Goal: Task Accomplishment & Management: Manage account settings

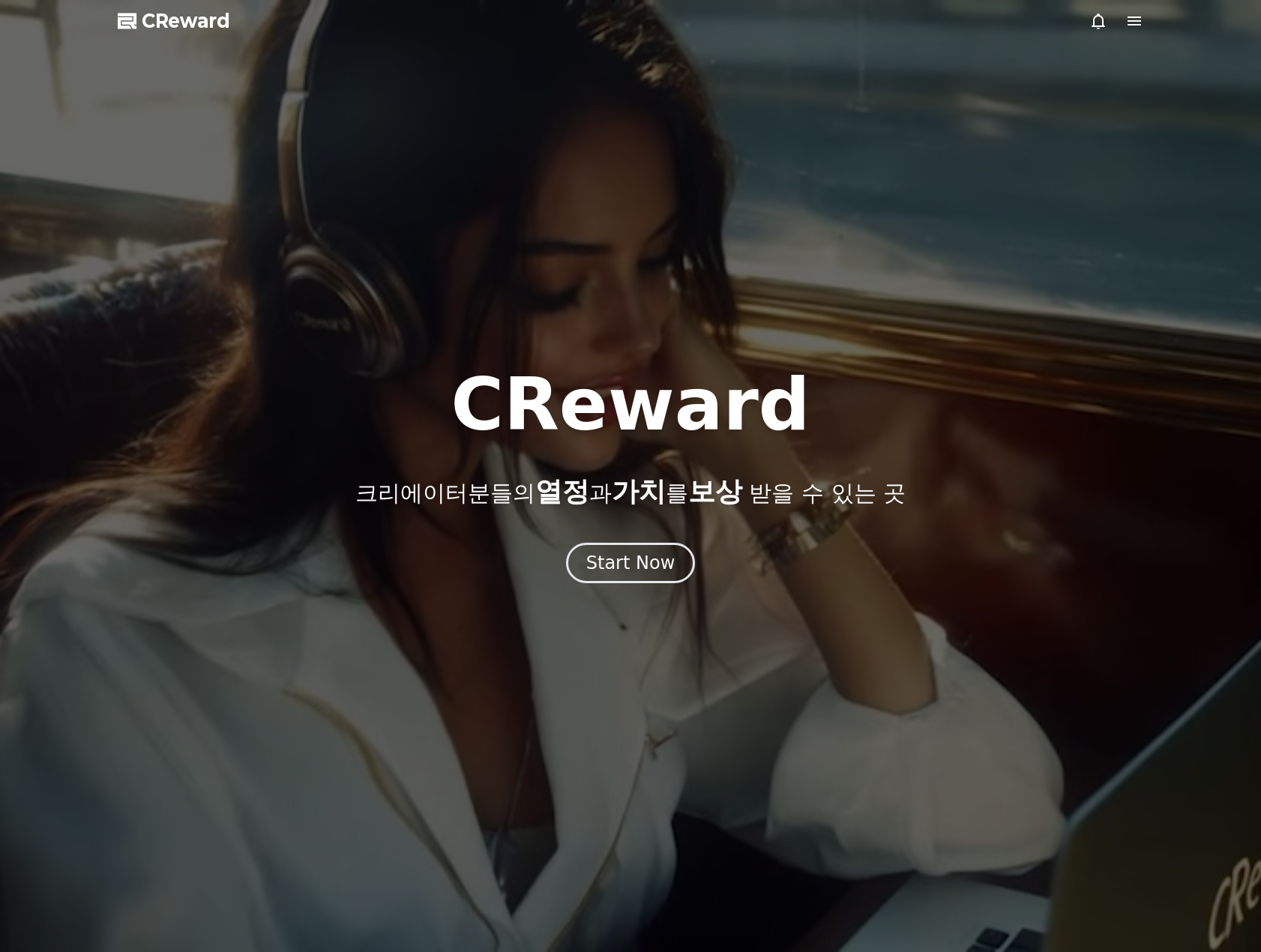
click at [1132, 25] on icon at bounding box center [1134, 21] width 13 height 9
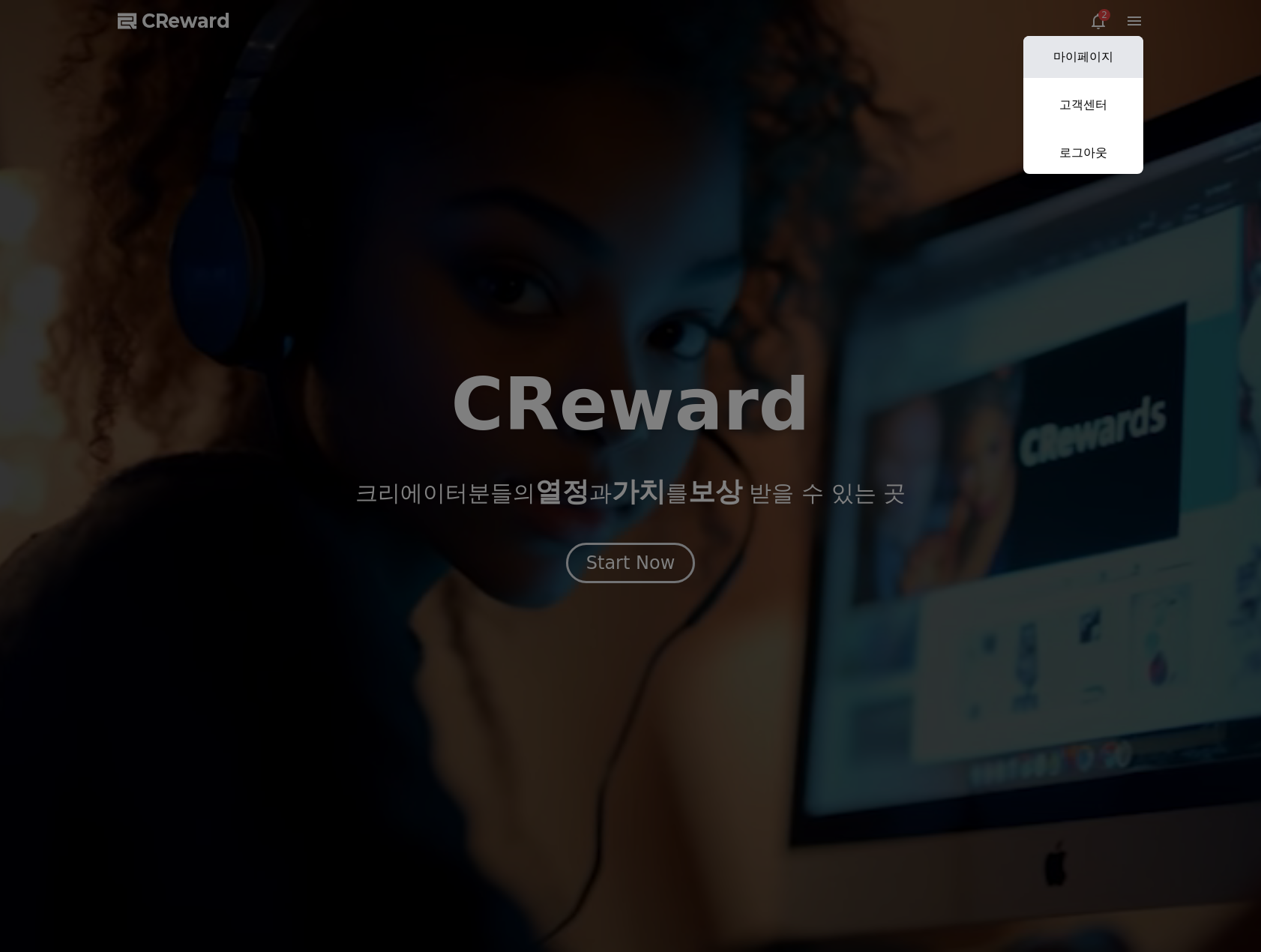
click at [1090, 53] on link "마이페이지" at bounding box center [1083, 57] width 120 height 42
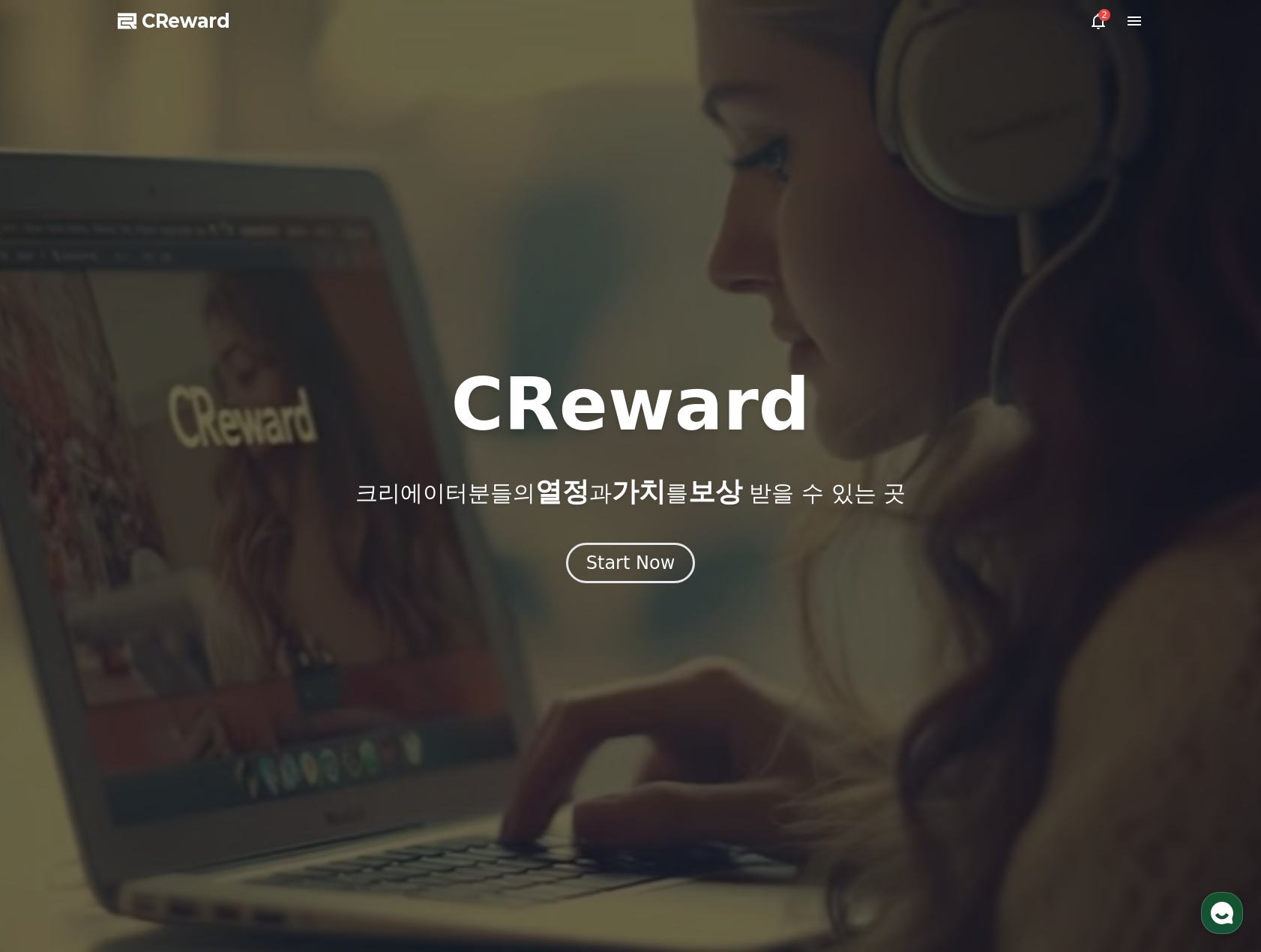
select select "**********"
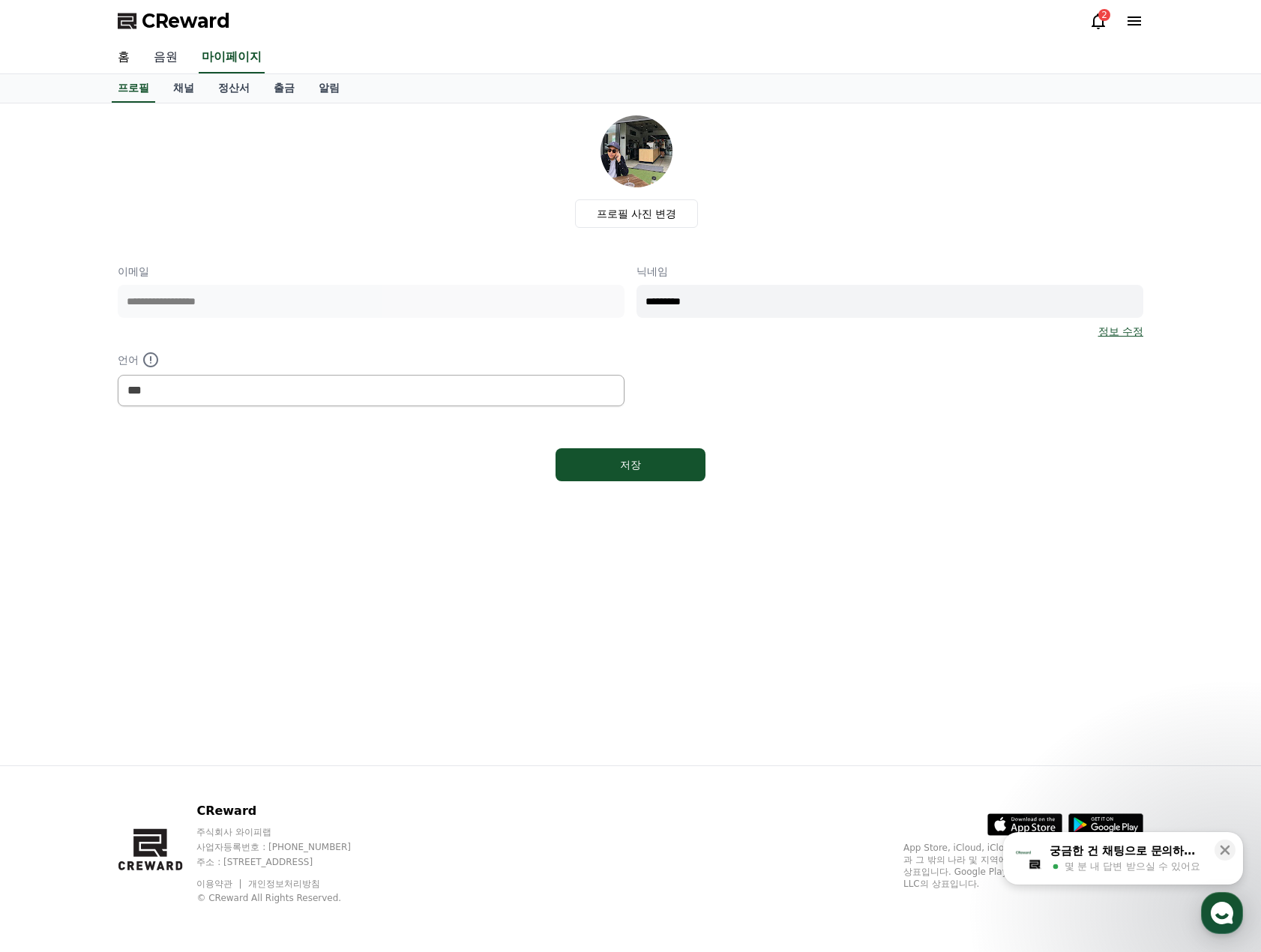
click at [166, 66] on link "음원" at bounding box center [166, 58] width 48 height 31
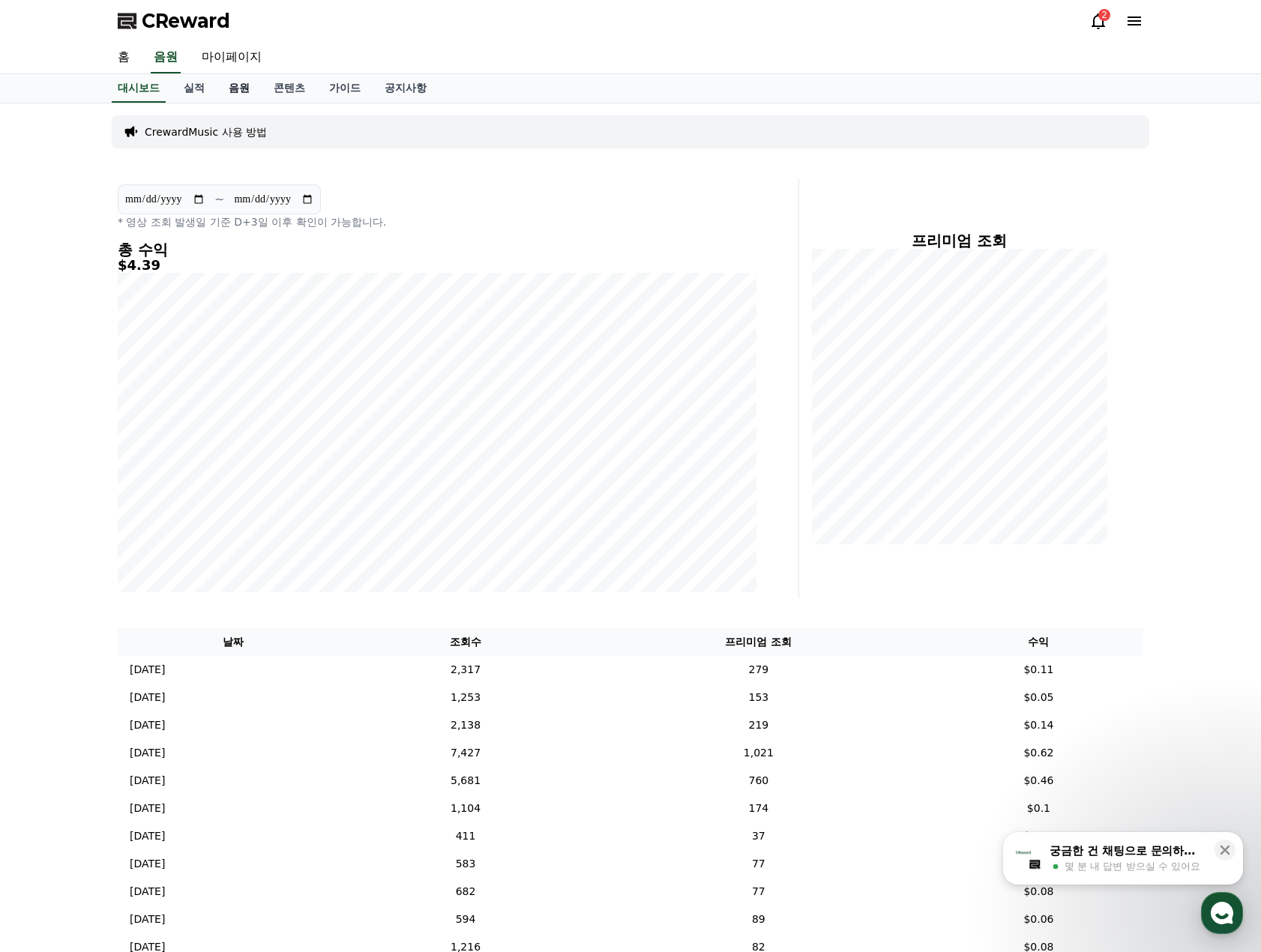
click at [237, 90] on link "음원" at bounding box center [239, 88] width 45 height 29
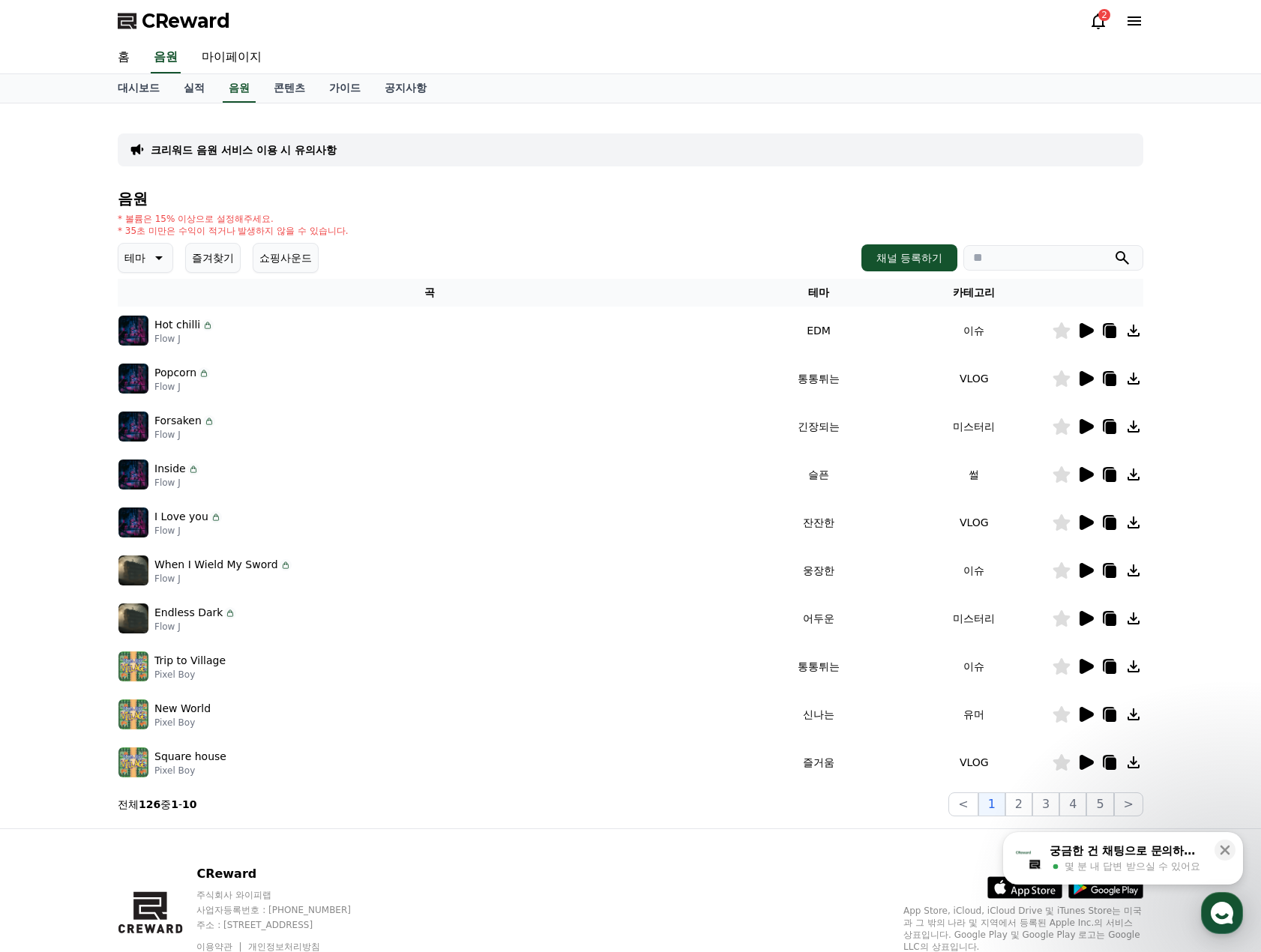
click at [1089, 333] on icon at bounding box center [1087, 330] width 14 height 15
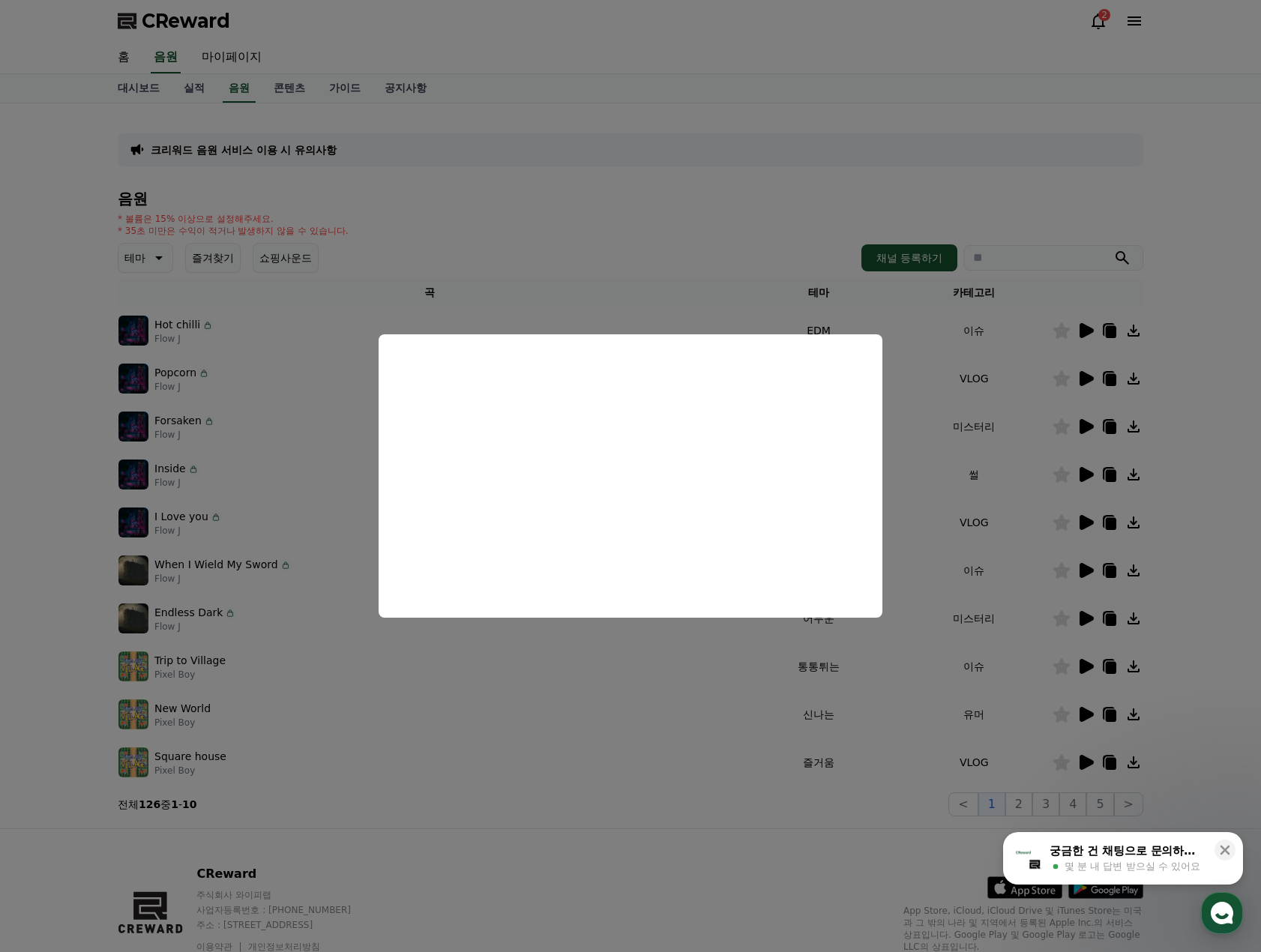
click at [1081, 377] on button "close modal" at bounding box center [630, 476] width 1261 height 952
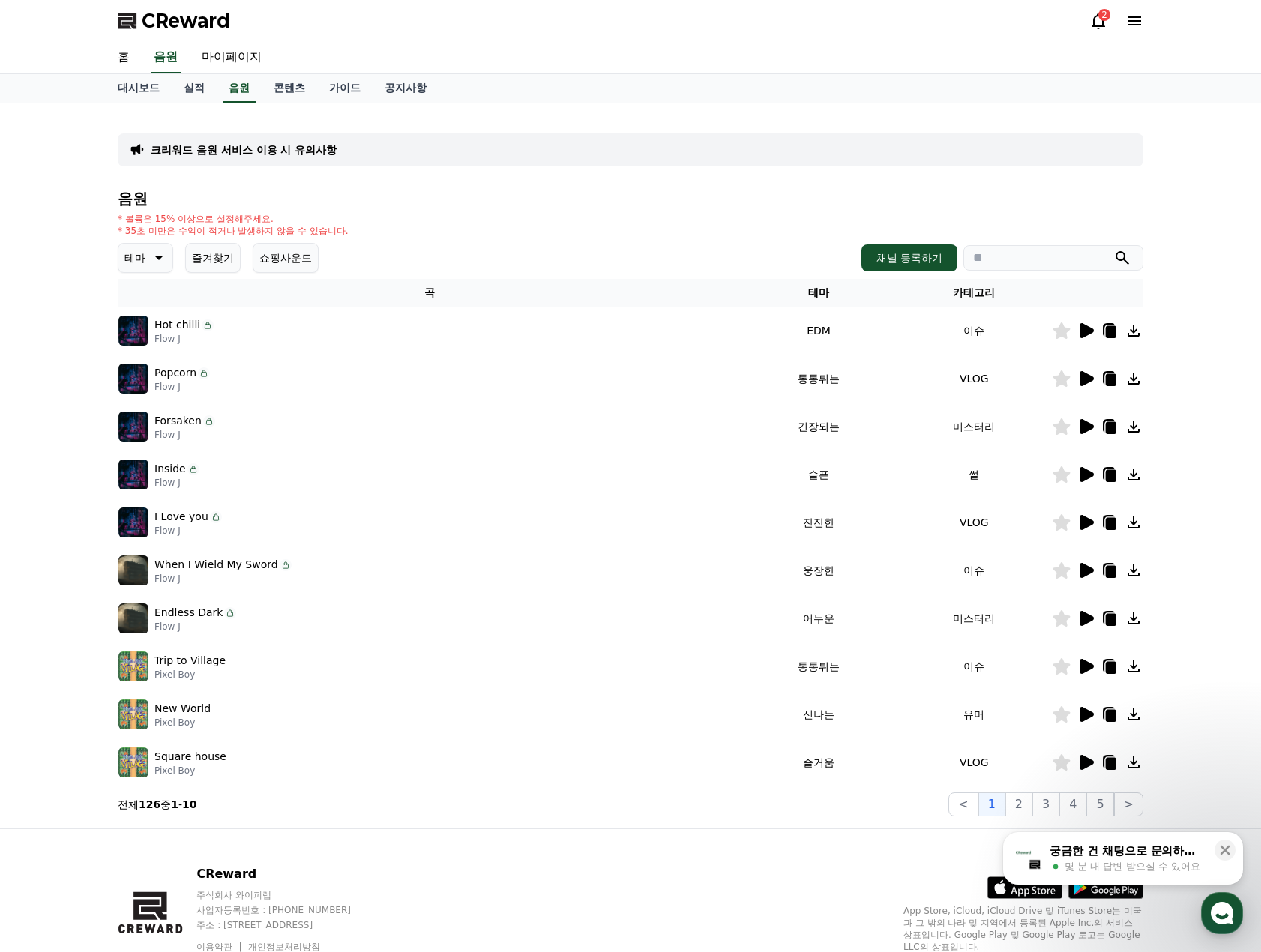
click at [1085, 384] on icon at bounding box center [1087, 378] width 14 height 15
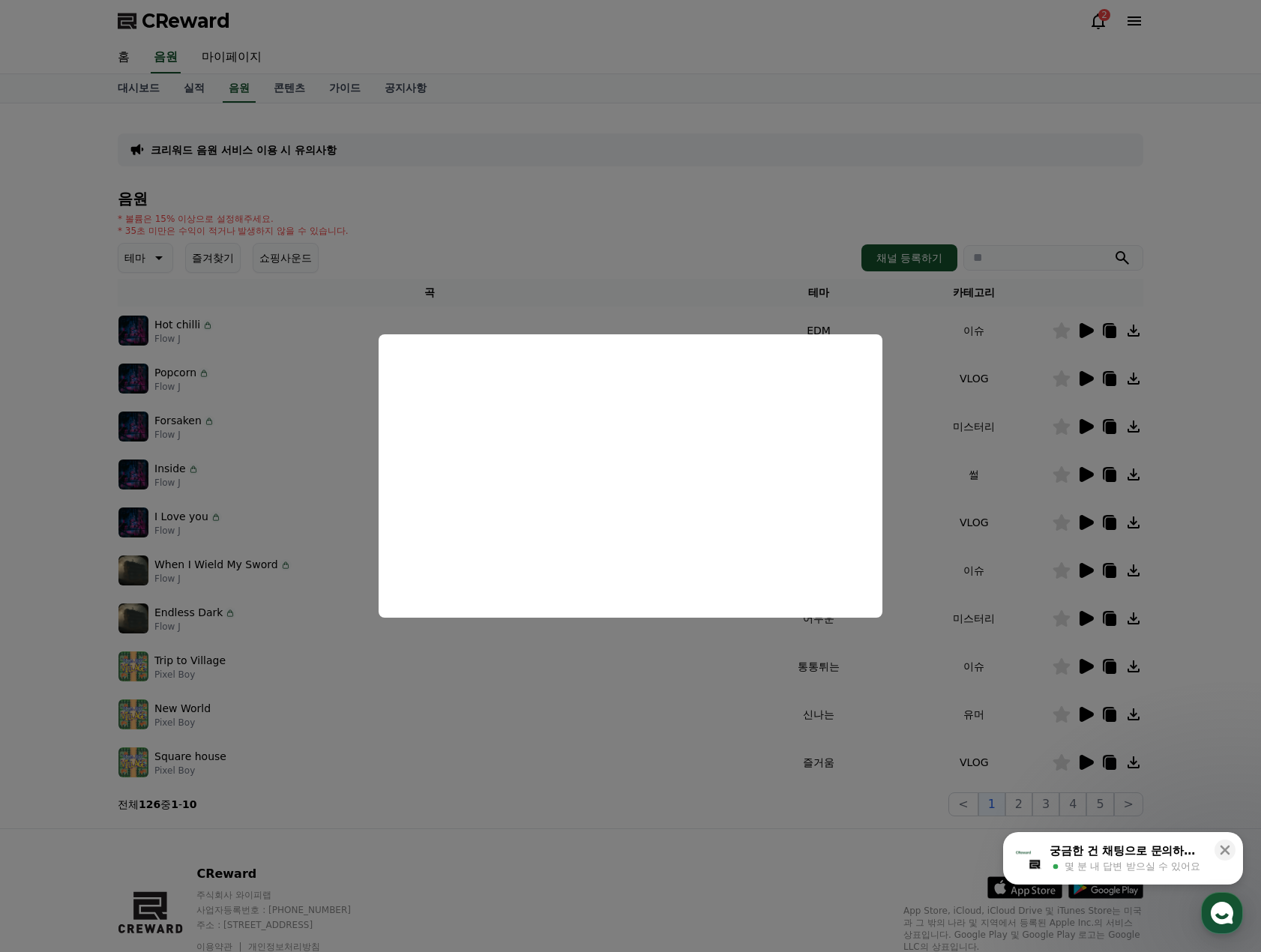
click at [1085, 425] on button "close modal" at bounding box center [630, 476] width 1261 height 952
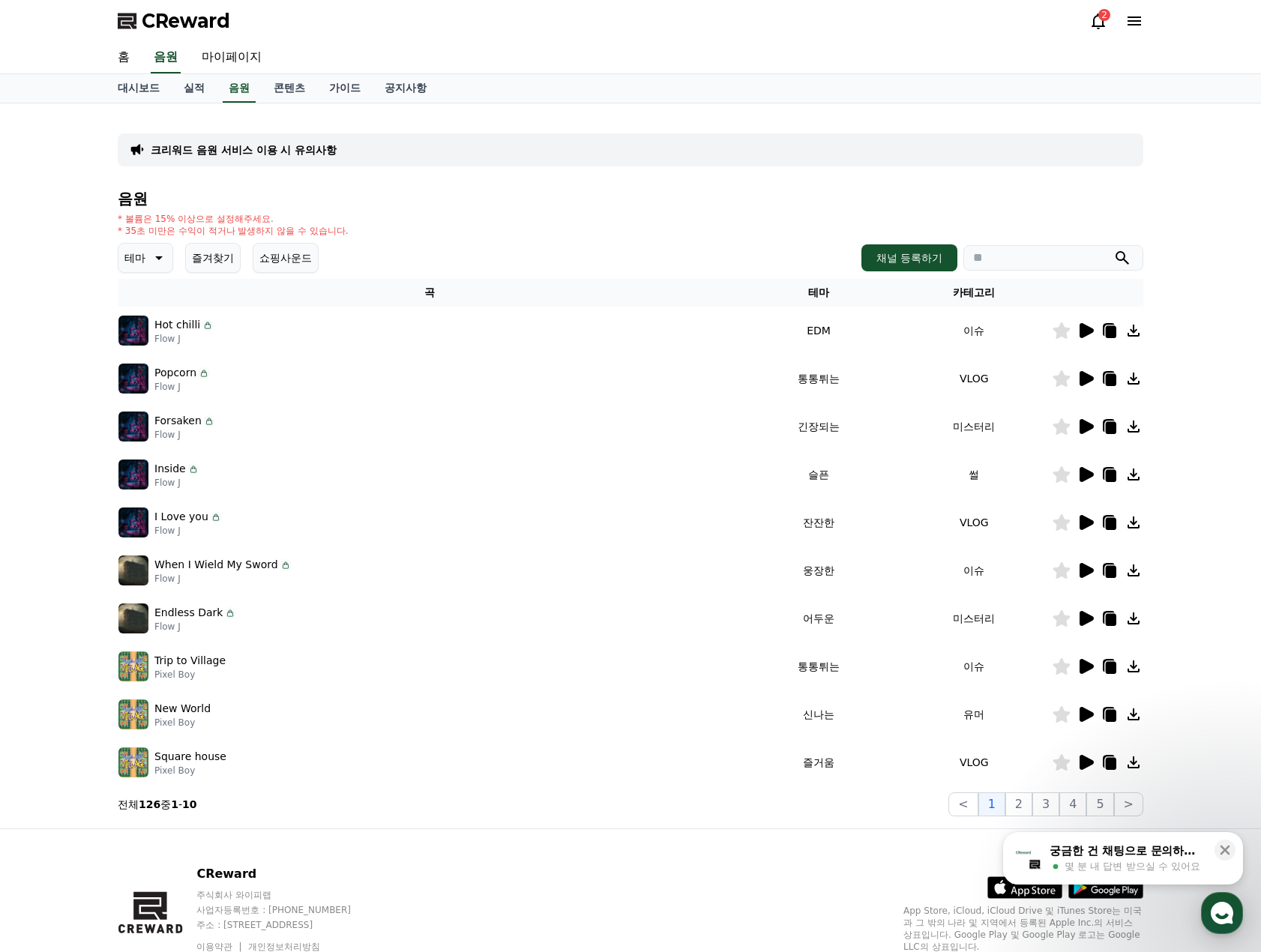
click at [1085, 425] on icon at bounding box center [1087, 426] width 14 height 15
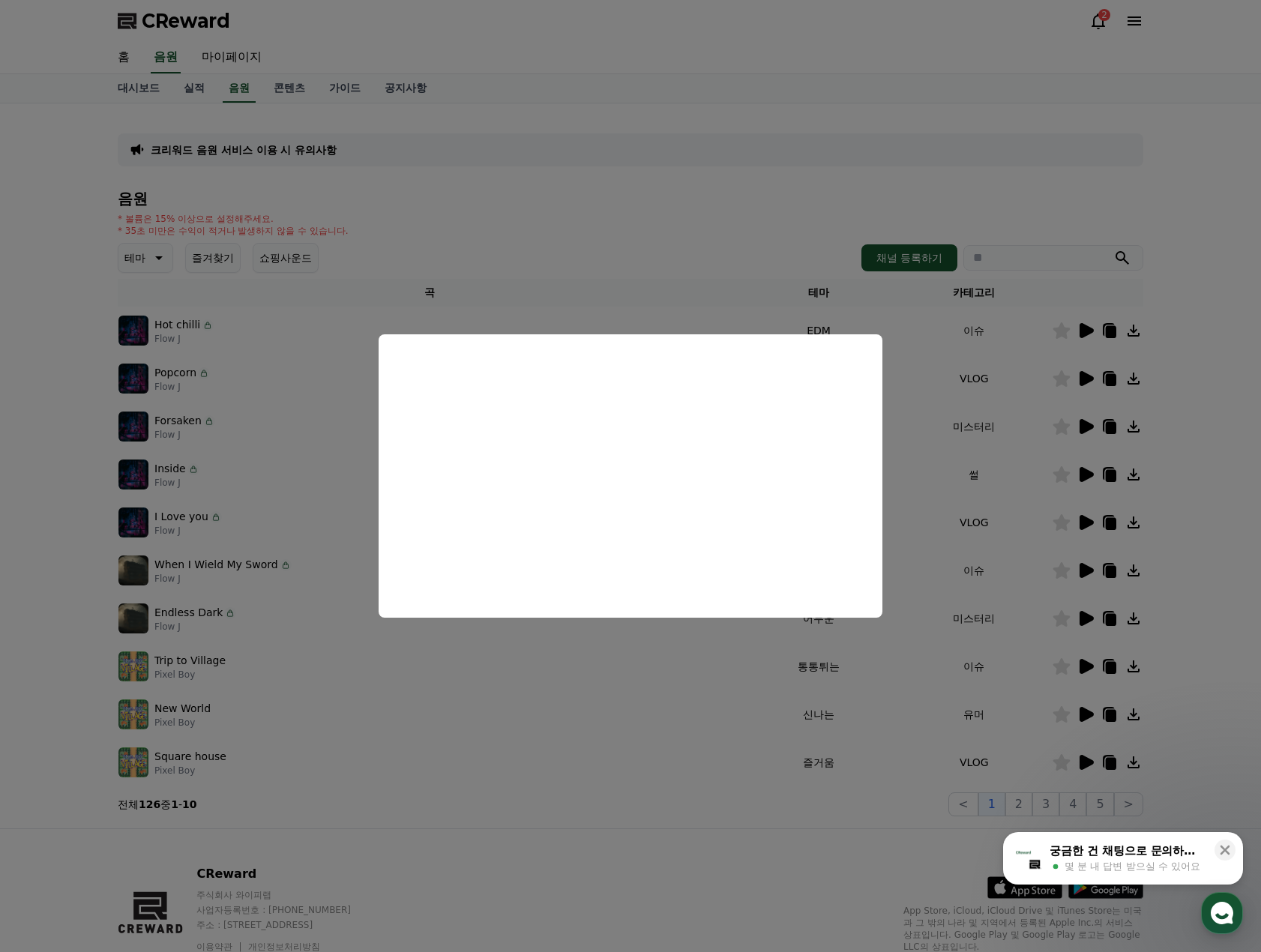
click at [1081, 472] on button "close modal" at bounding box center [630, 476] width 1261 height 952
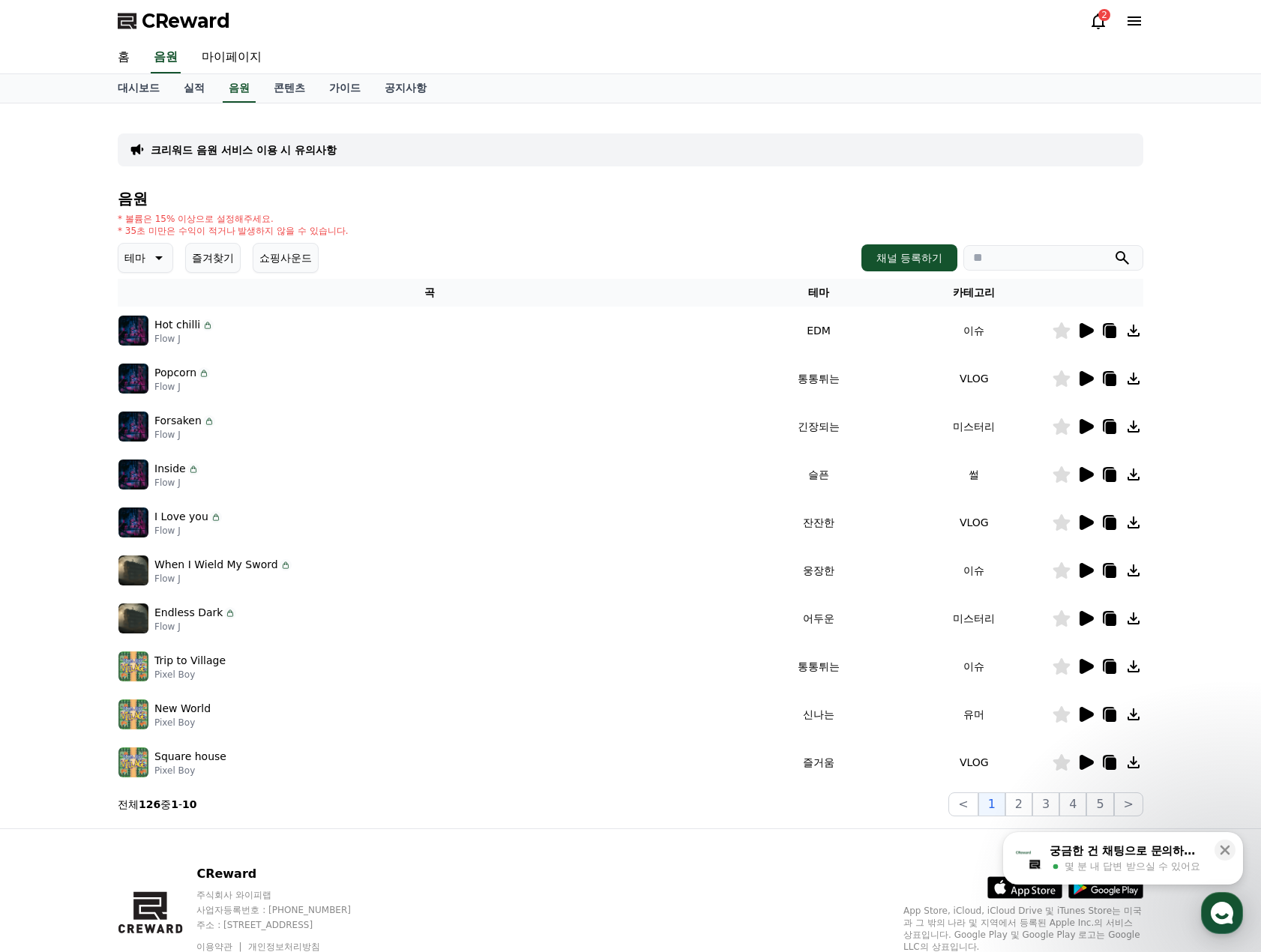
click at [1079, 476] on icon at bounding box center [1085, 474] width 18 height 18
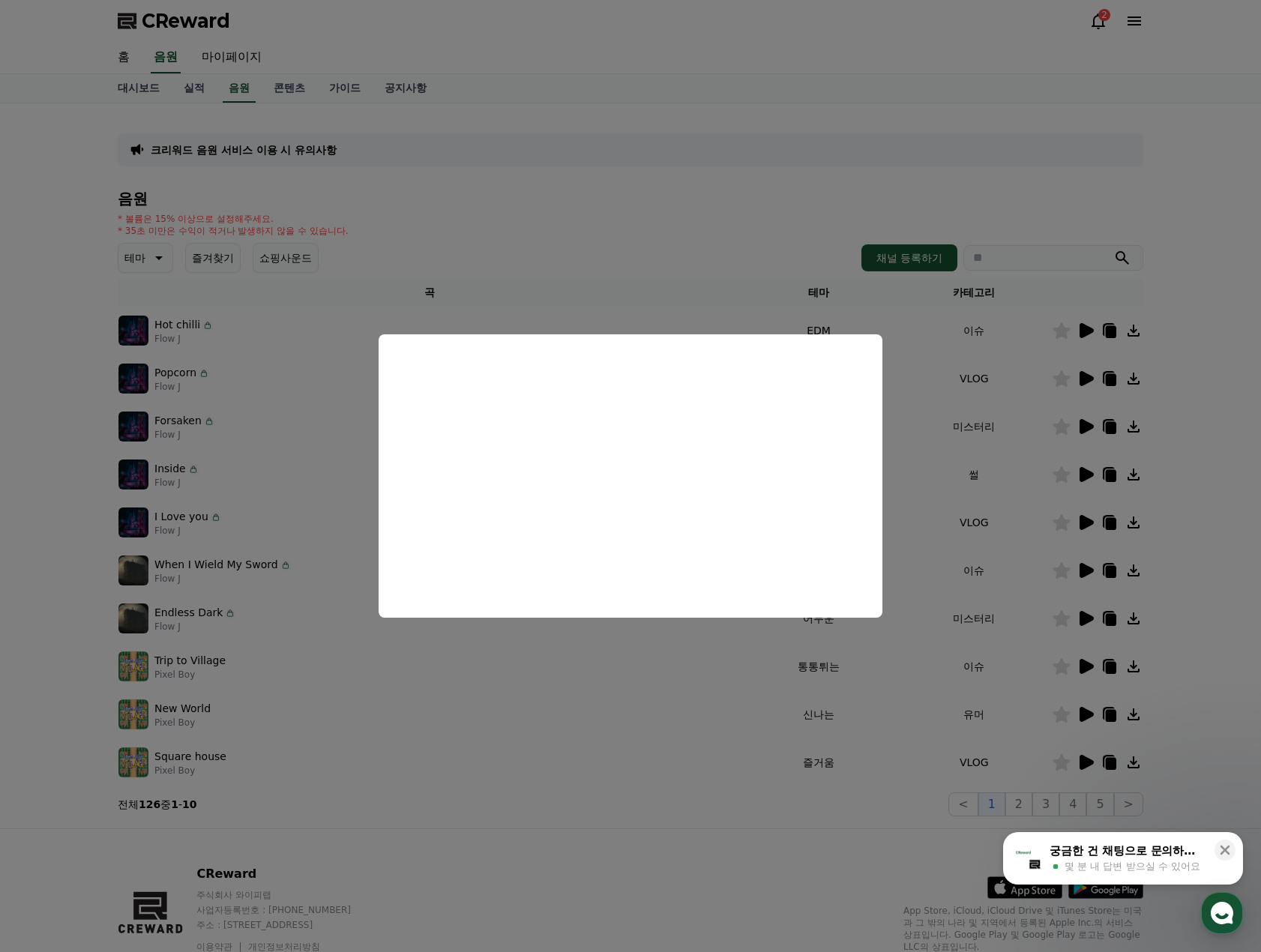
click at [1089, 703] on button "close modal" at bounding box center [630, 476] width 1261 height 952
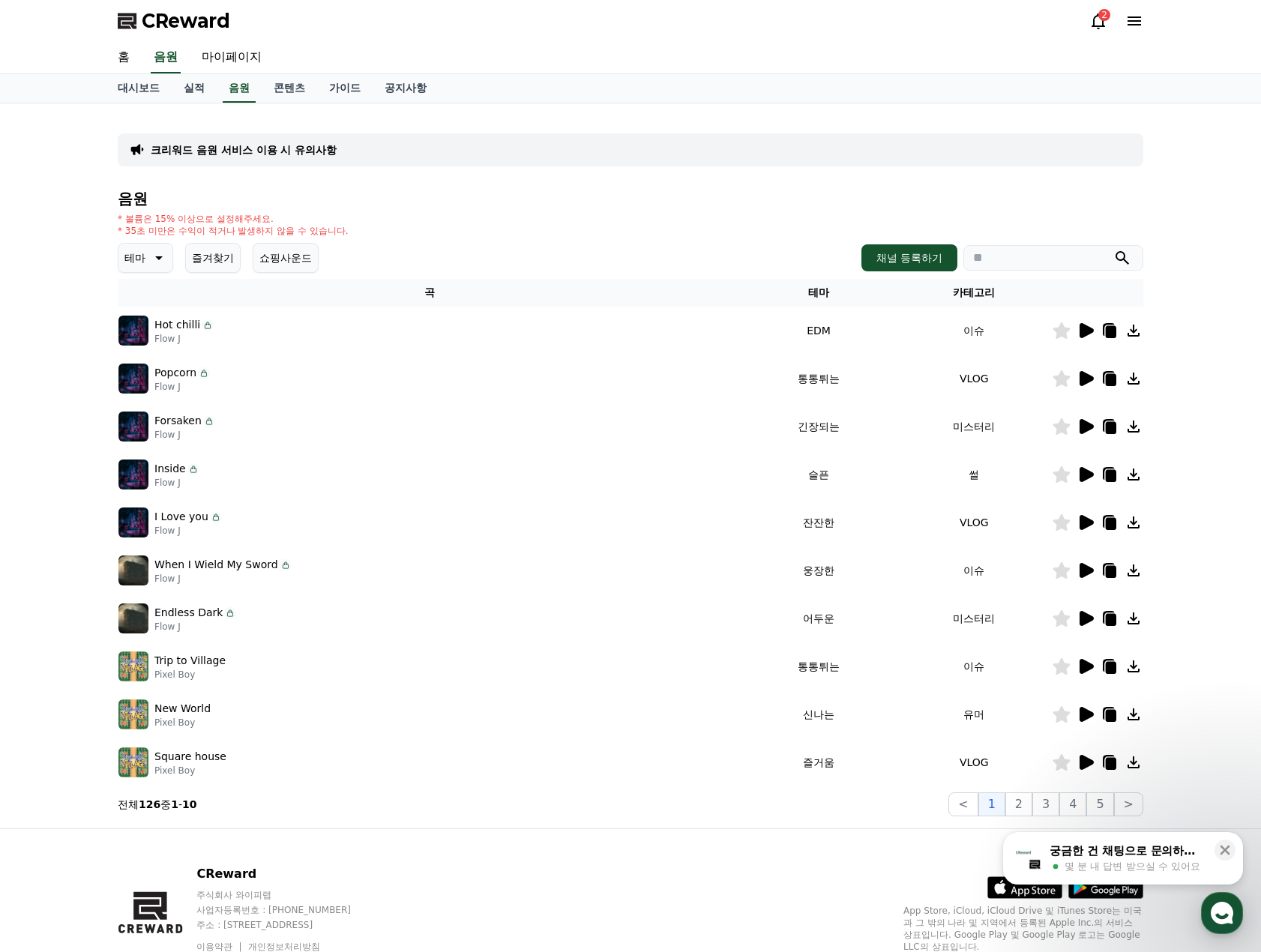
click at [1083, 718] on icon at bounding box center [1087, 713] width 14 height 15
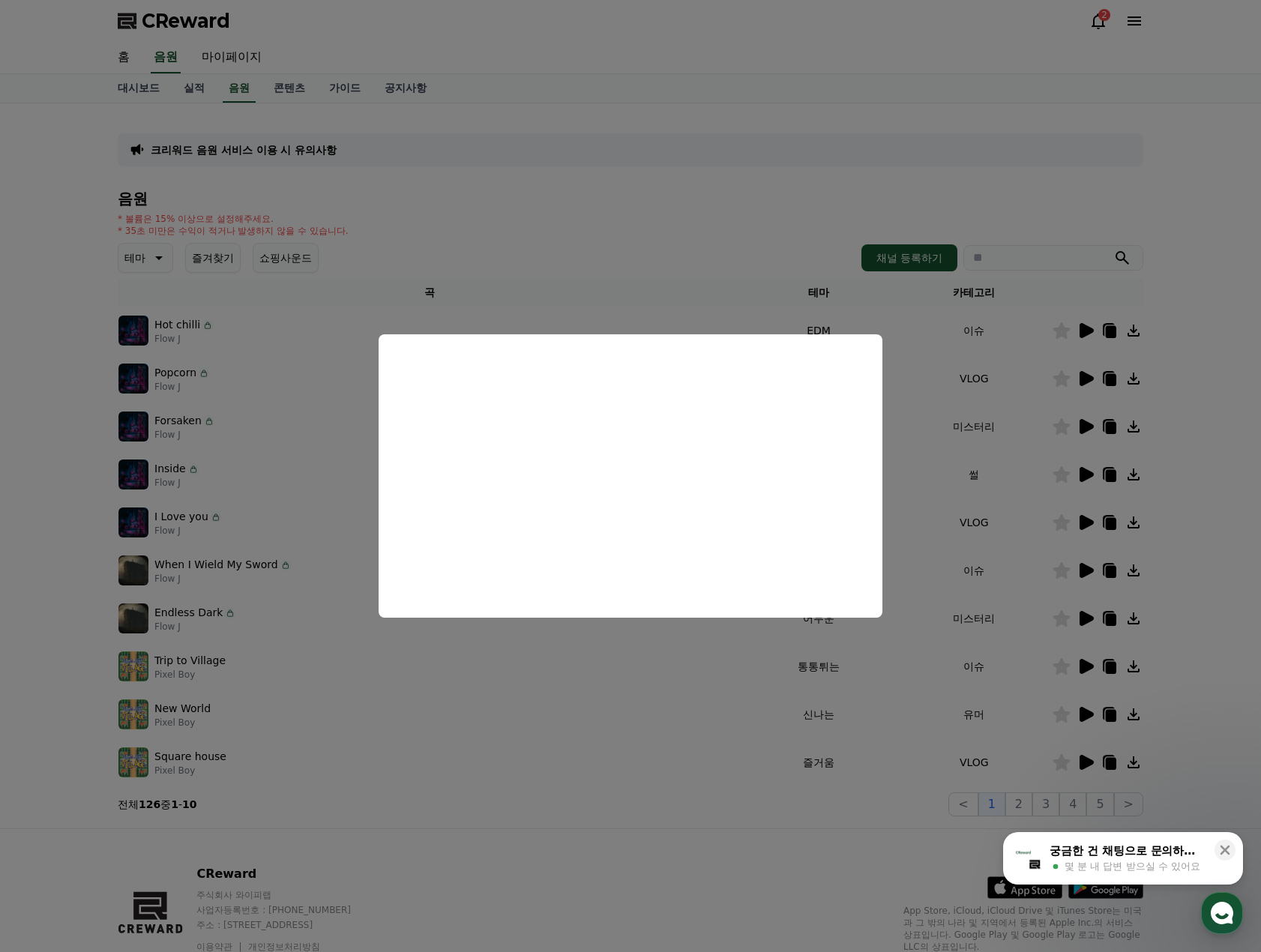
click at [1085, 665] on button "close modal" at bounding box center [630, 476] width 1261 height 952
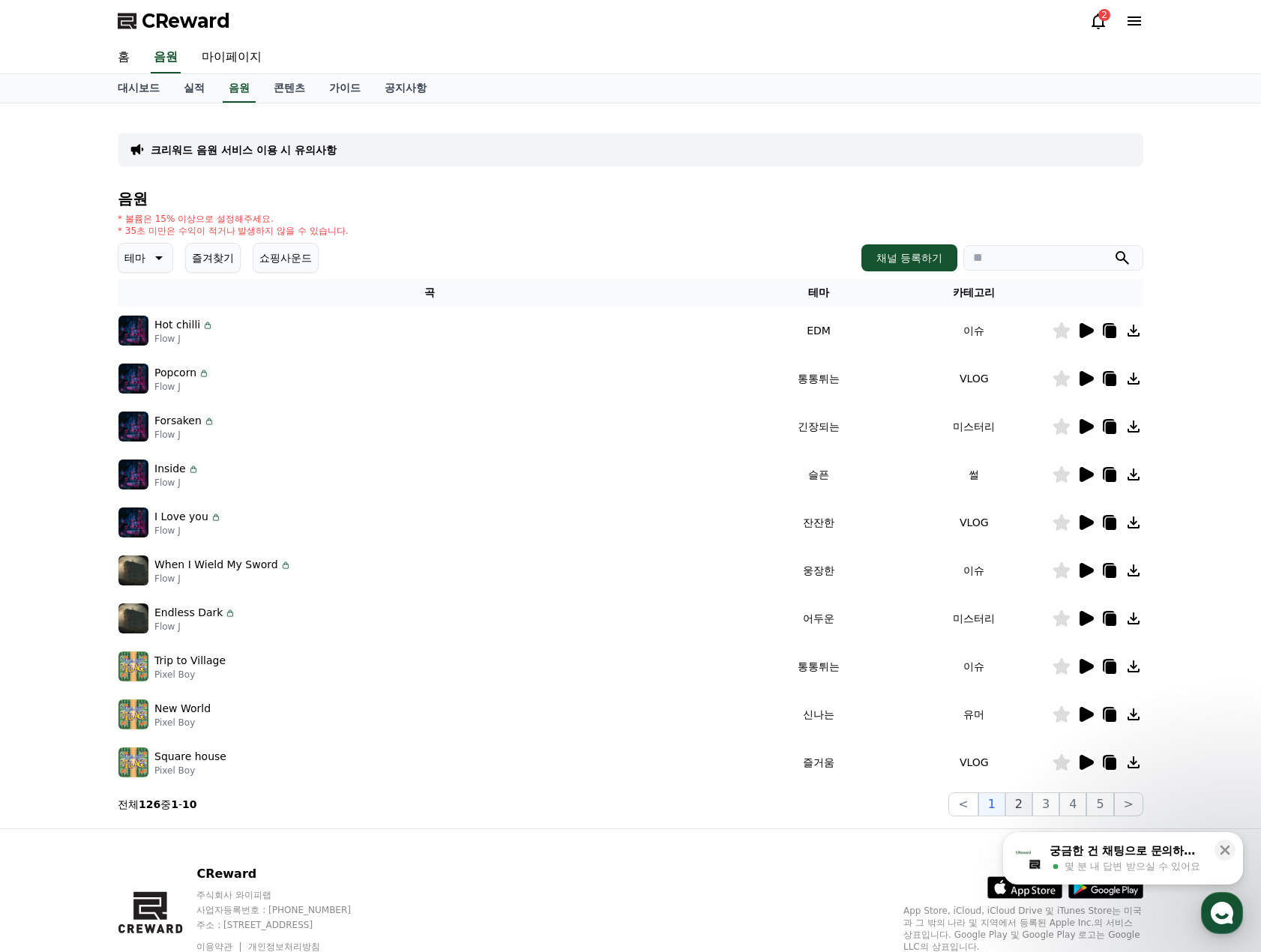
click at [1032, 807] on button "2" at bounding box center [1046, 804] width 27 height 24
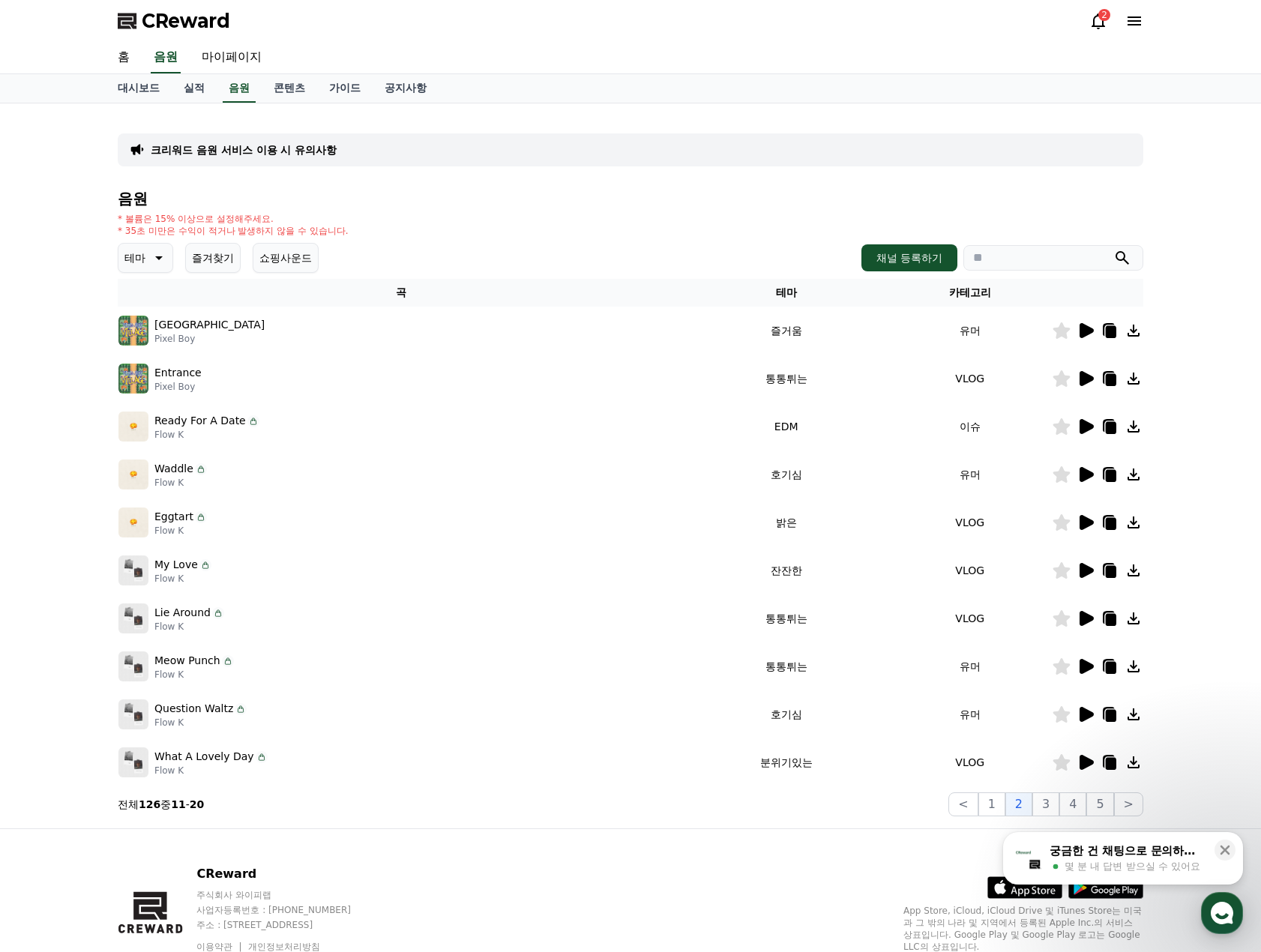
click at [1088, 477] on icon at bounding box center [1087, 474] width 14 height 15
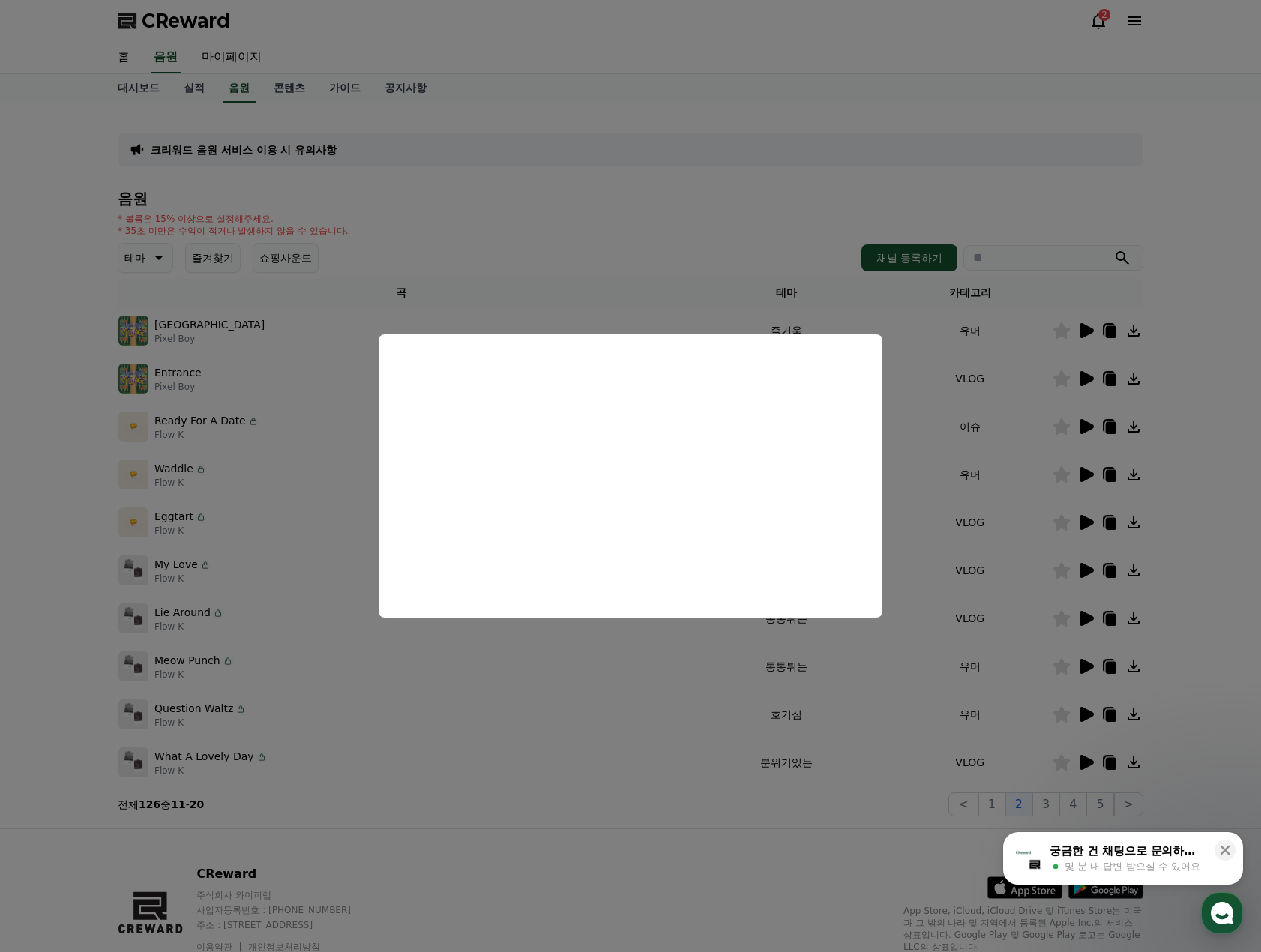
click at [1212, 570] on button "close modal" at bounding box center [630, 476] width 1261 height 952
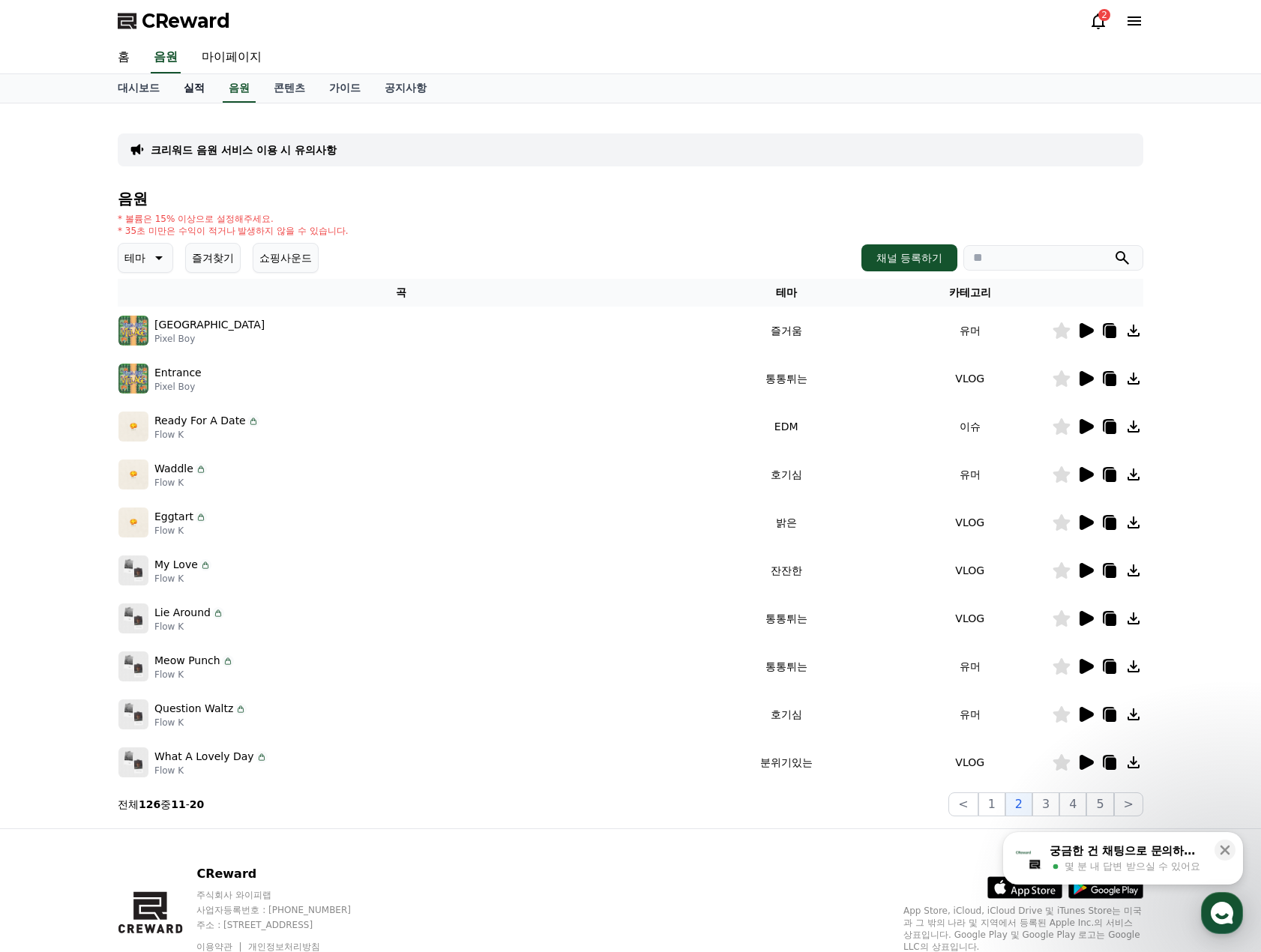
click at [211, 89] on link "실적" at bounding box center [194, 88] width 45 height 29
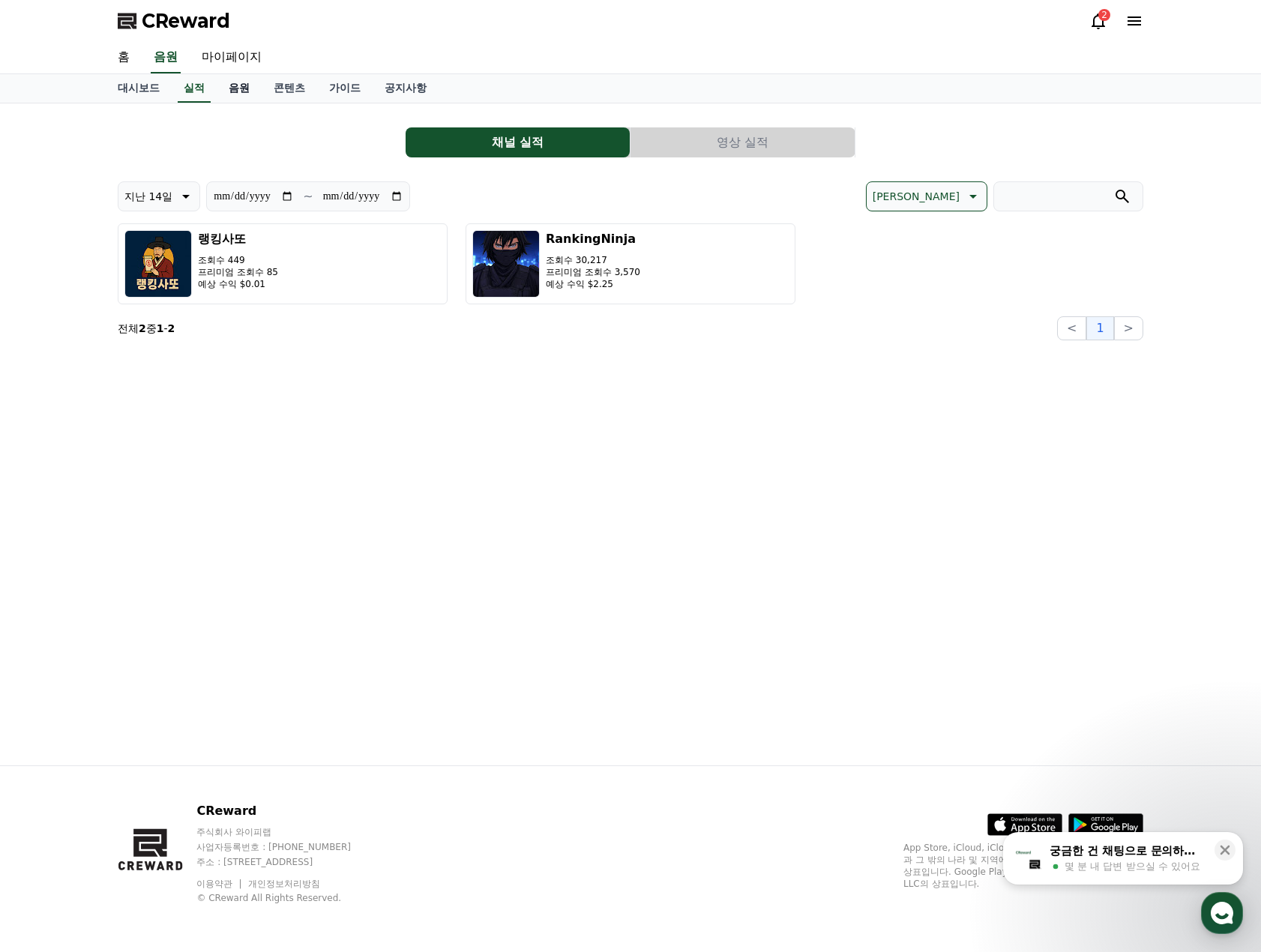
click at [246, 94] on link "음원" at bounding box center [239, 88] width 45 height 29
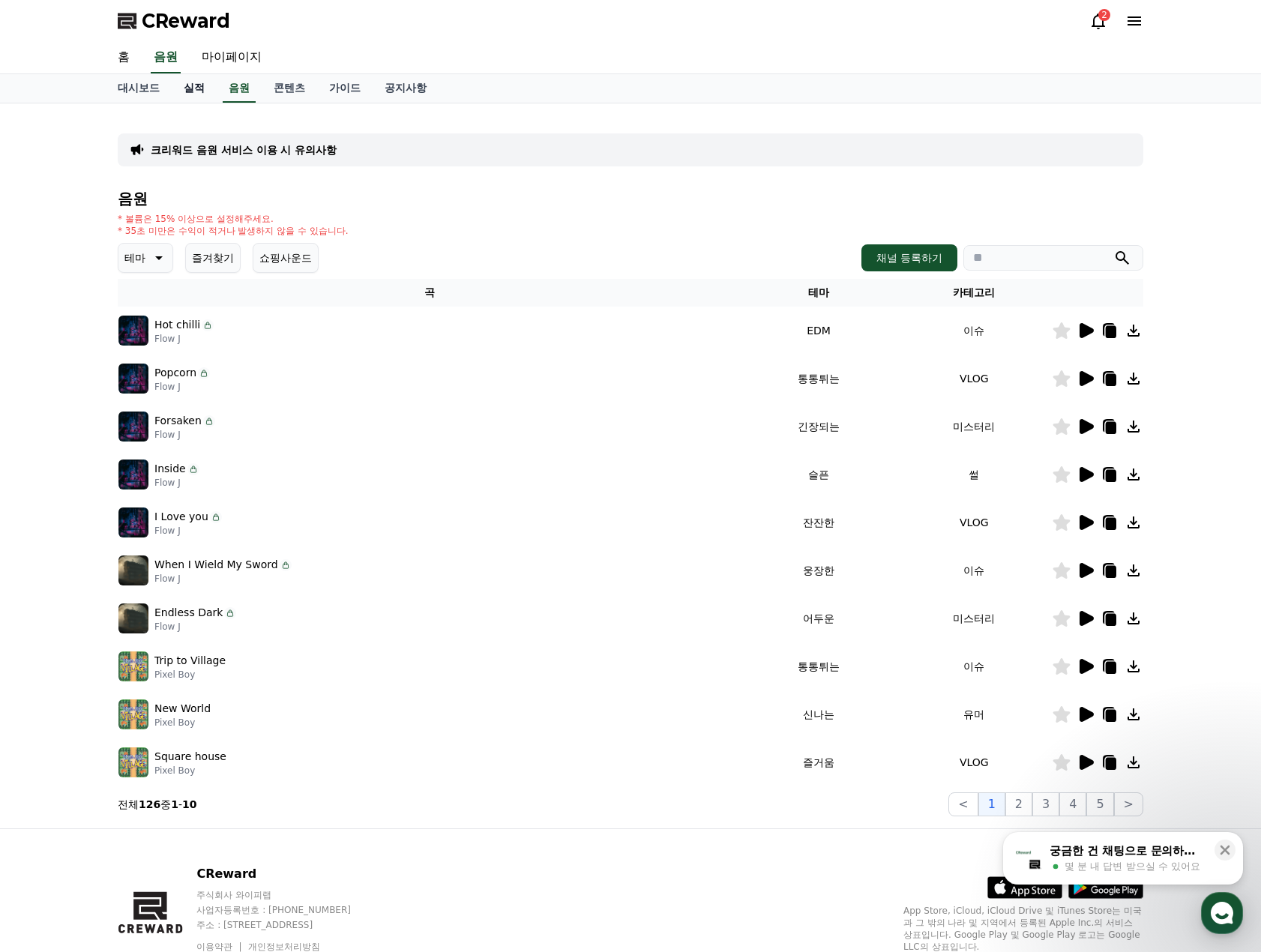
click at [190, 93] on link "실적" at bounding box center [194, 88] width 45 height 29
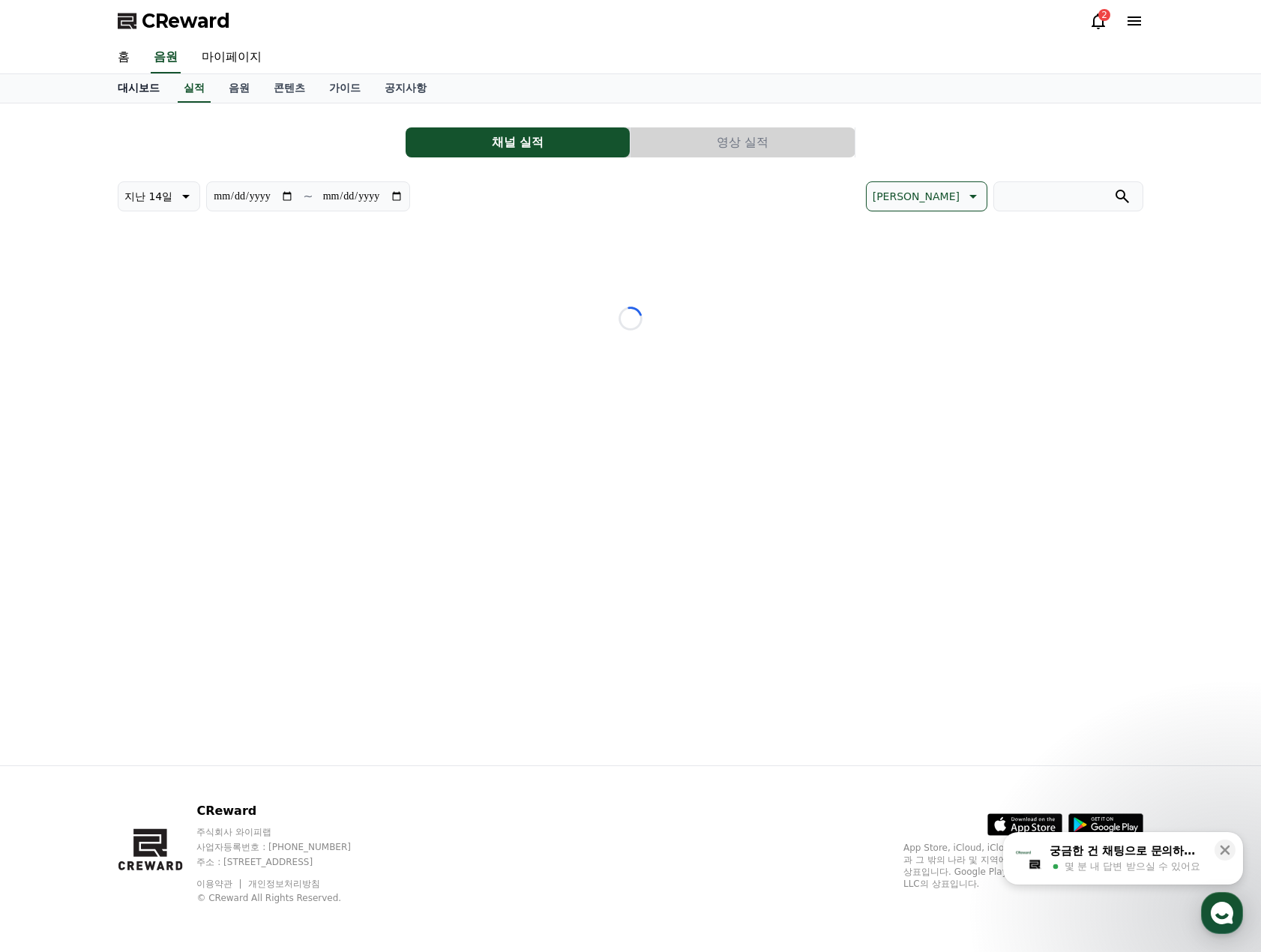
click at [133, 92] on link "대시보드" at bounding box center [138, 88] width 66 height 29
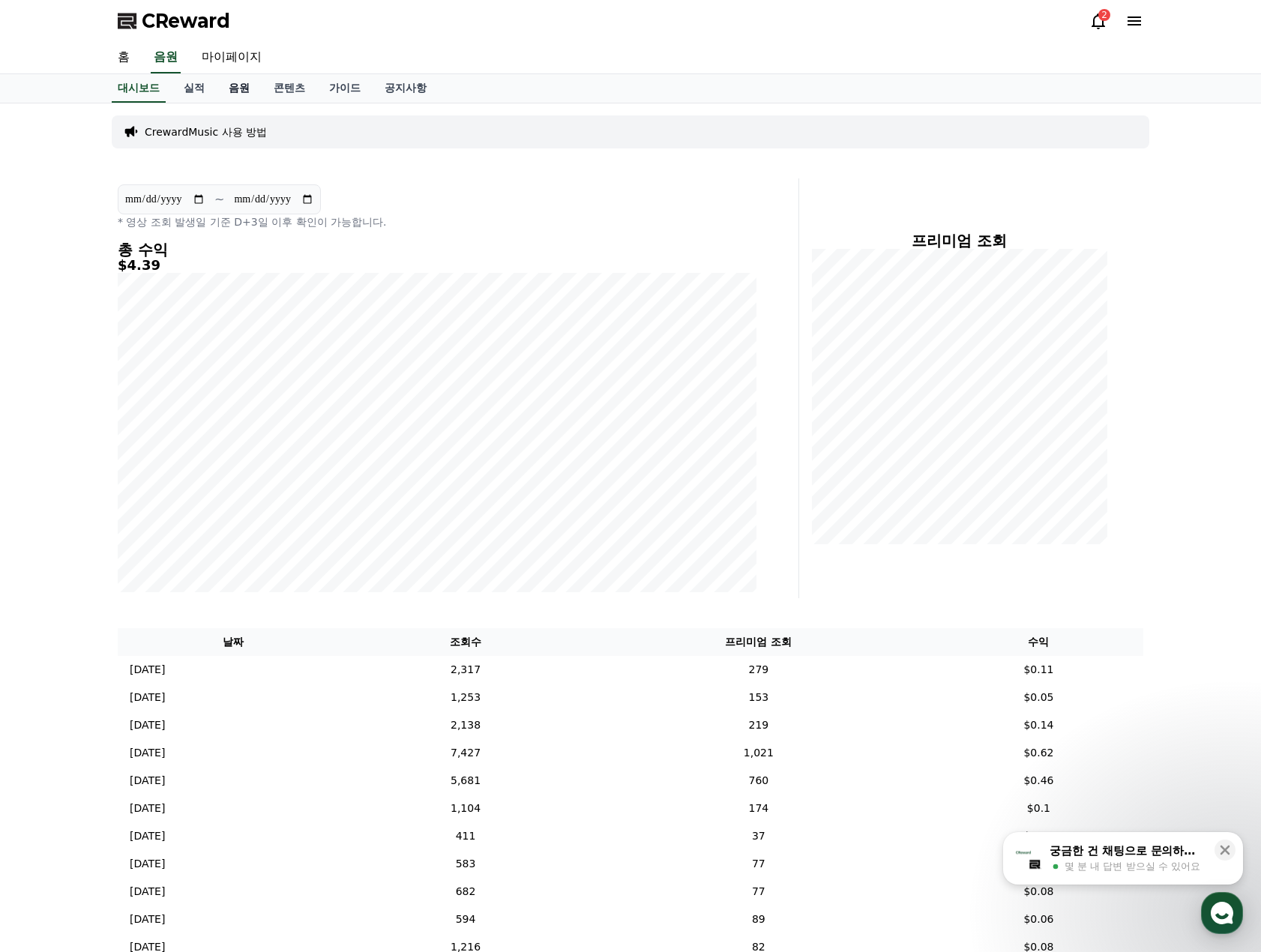
click at [233, 89] on link "음원" at bounding box center [239, 88] width 45 height 29
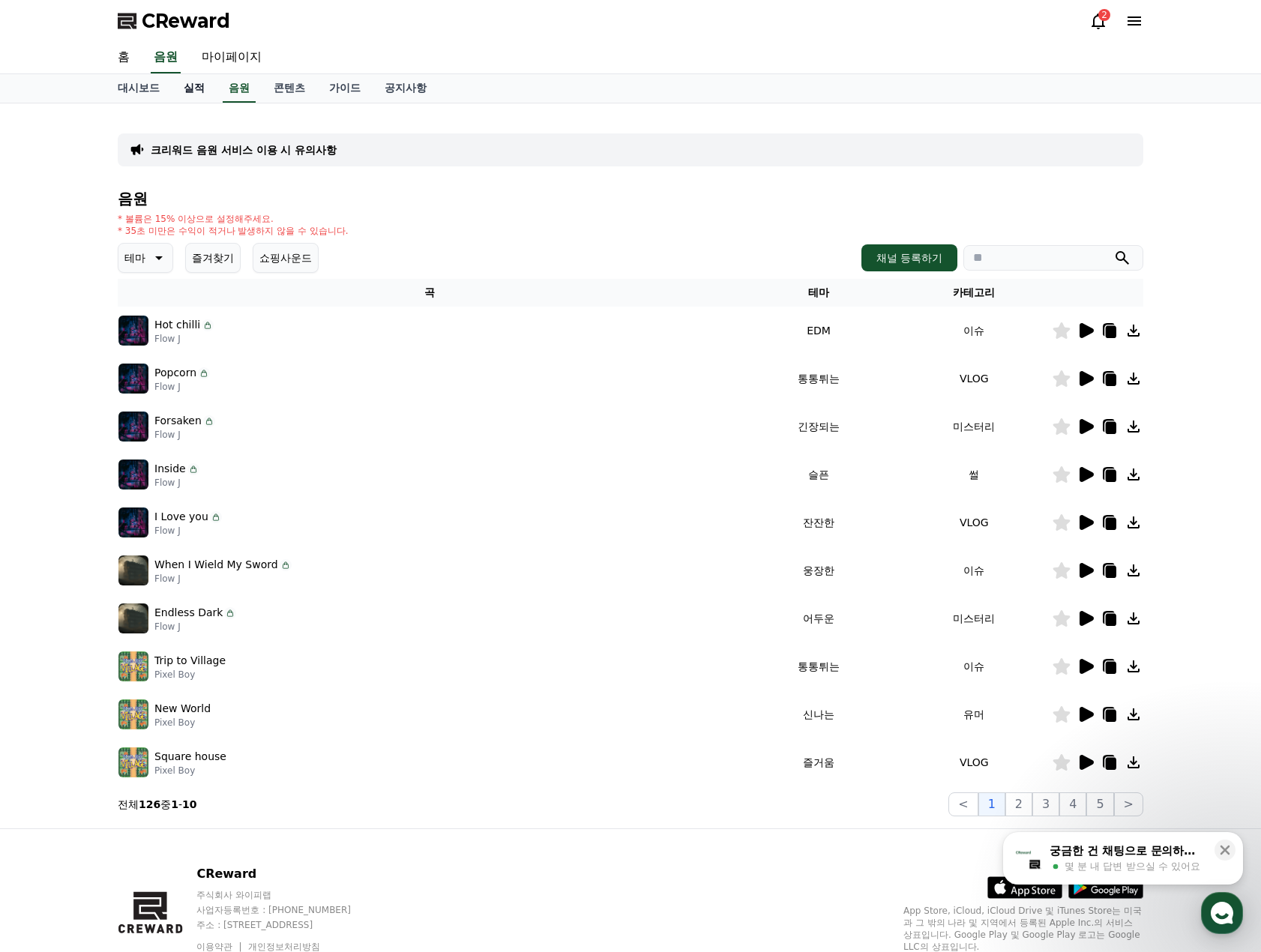
click at [200, 82] on link "실적" at bounding box center [194, 88] width 45 height 29
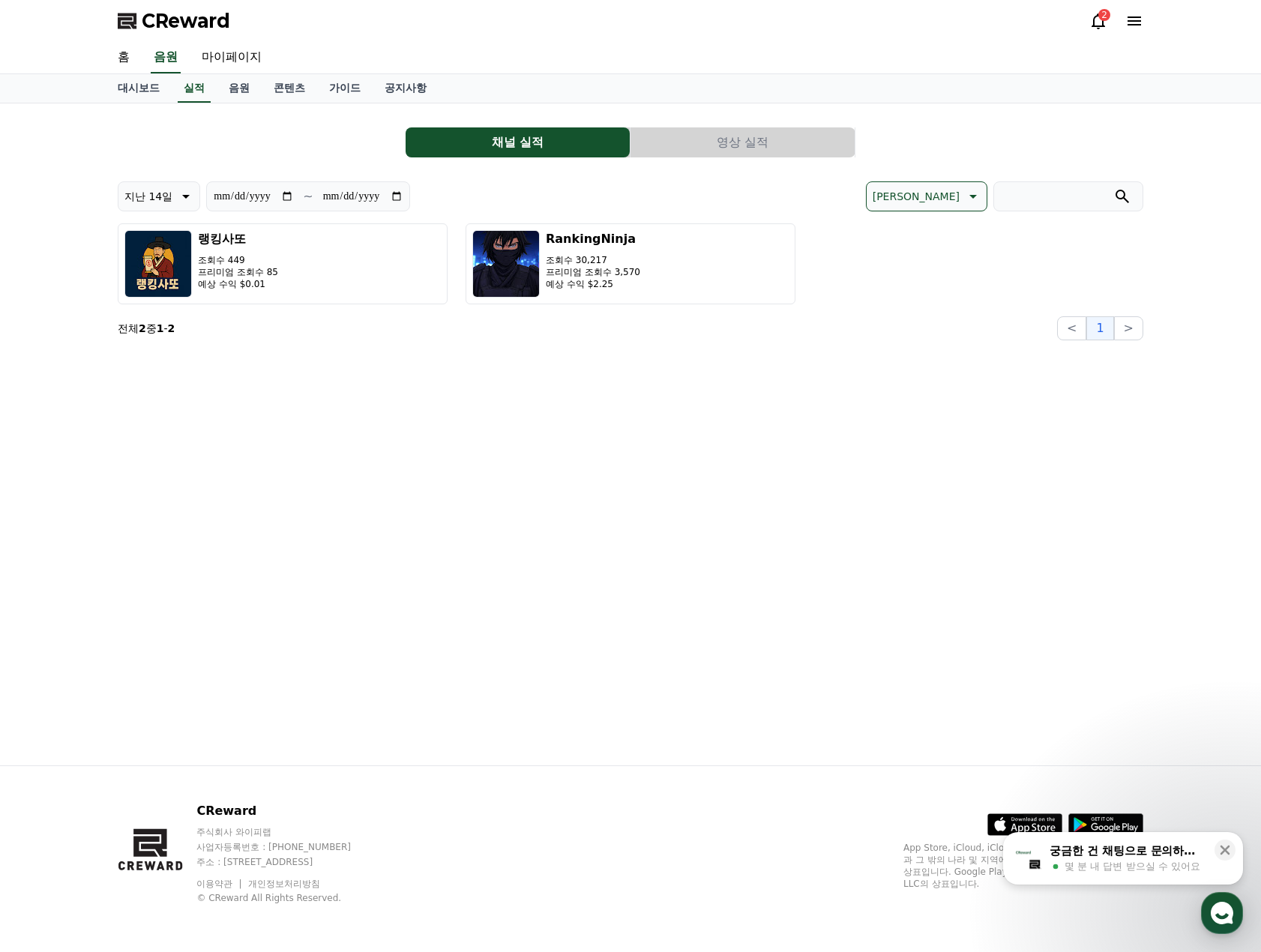
click at [770, 165] on div "**********" at bounding box center [630, 227] width 1025 height 225
click at [767, 150] on button "영상 실적" at bounding box center [742, 142] width 224 height 30
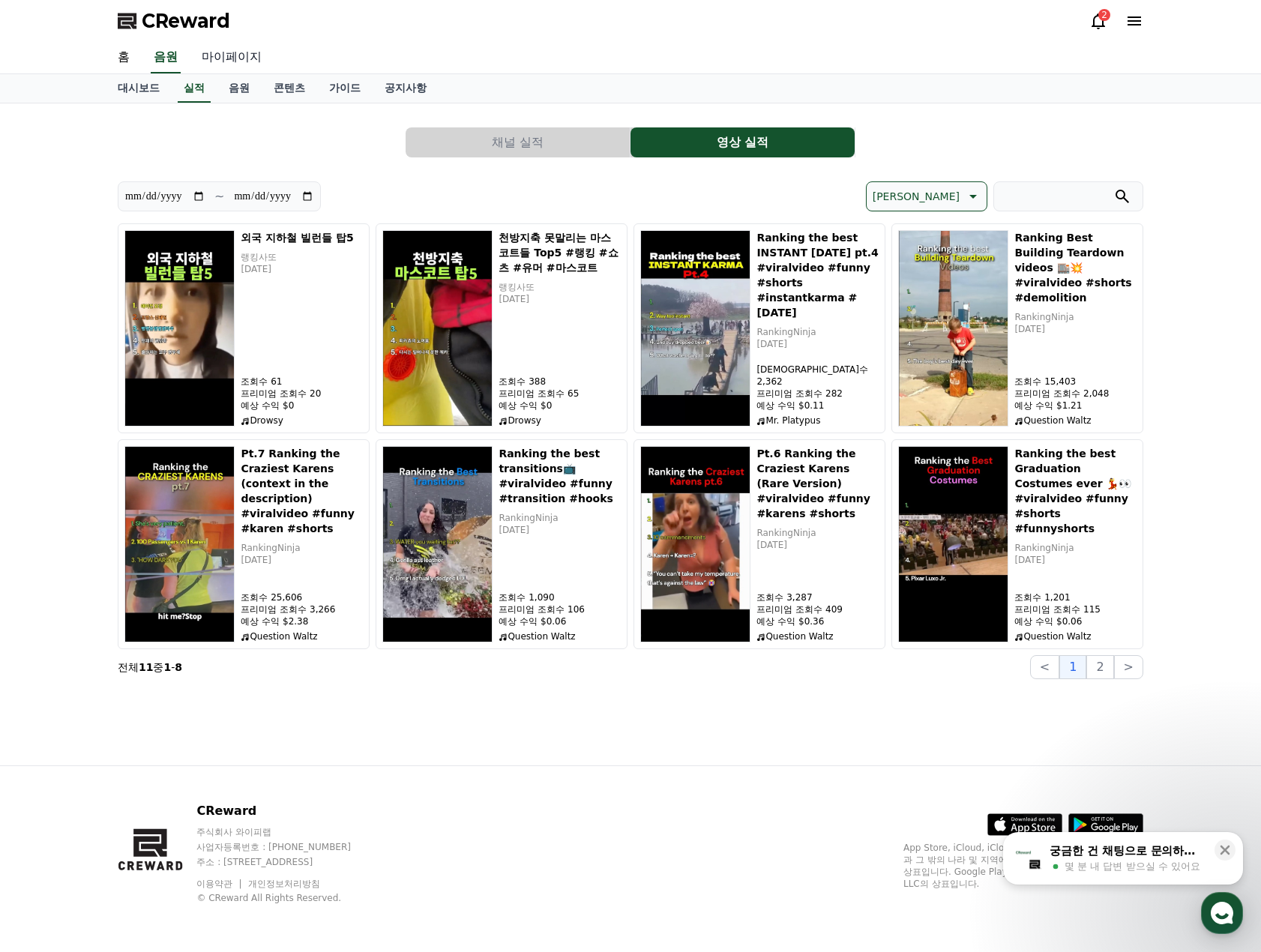
click at [215, 42] on link "마이페이지" at bounding box center [232, 58] width 84 height 31
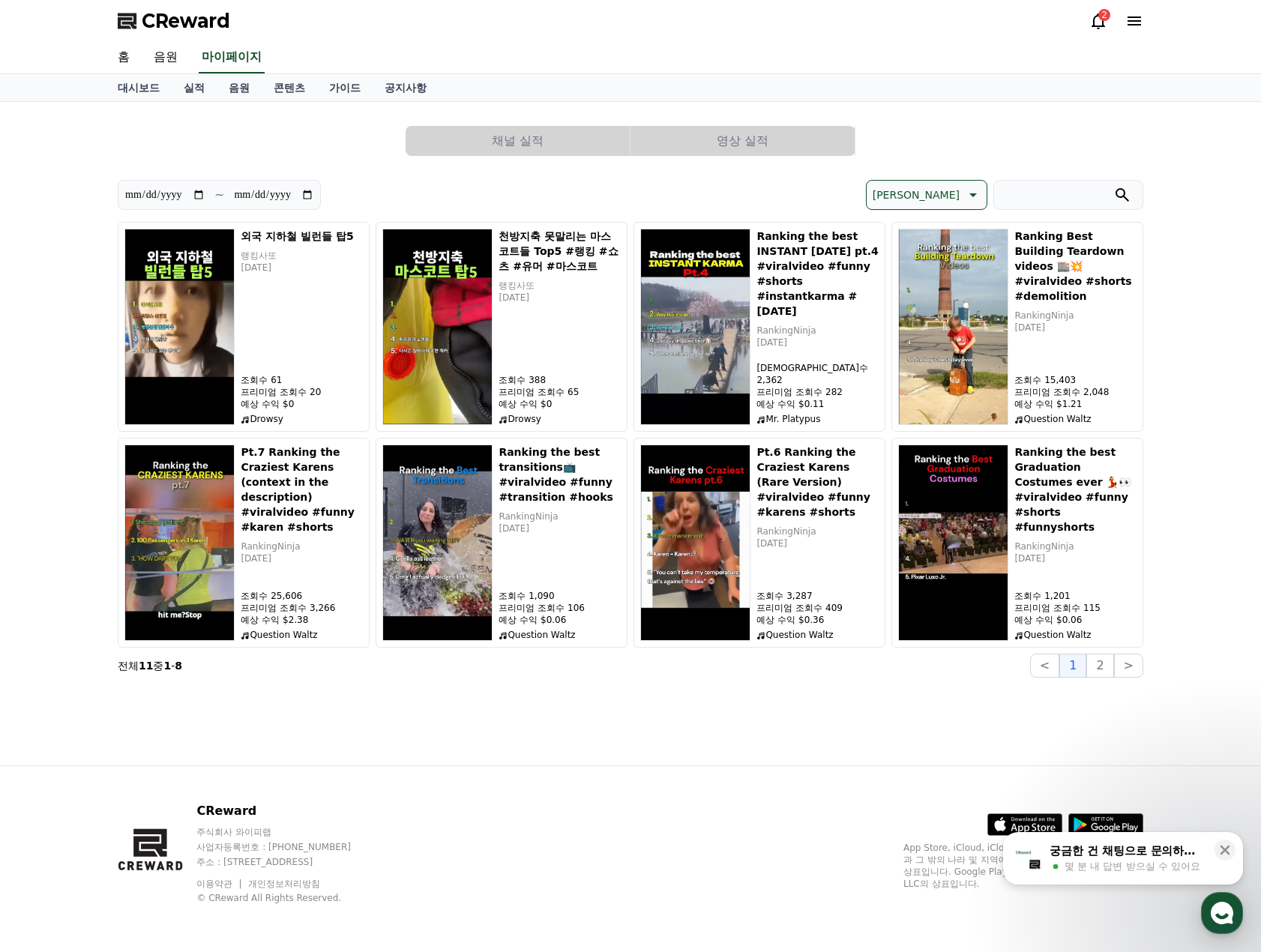
select select "**********"
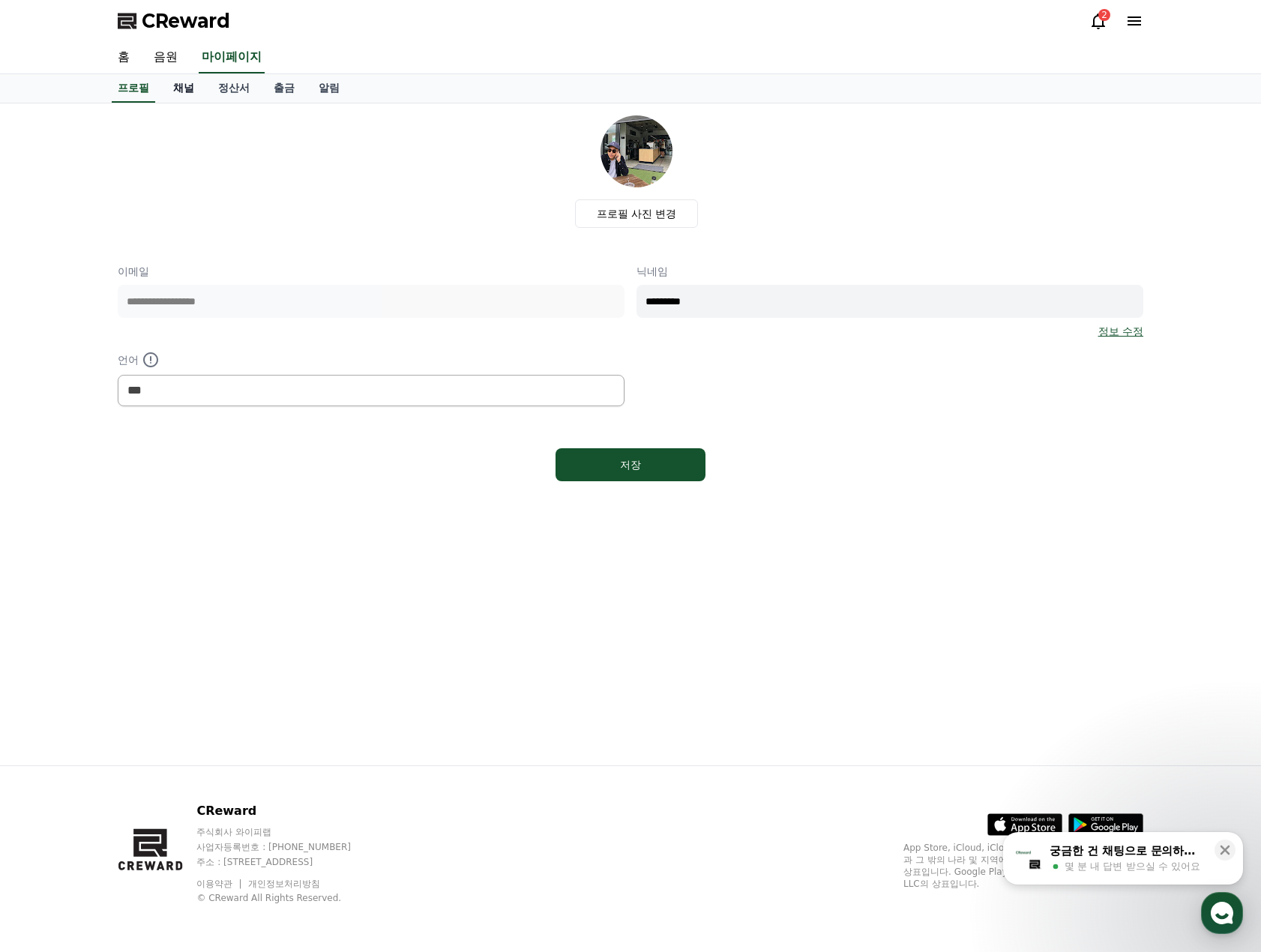
click at [188, 92] on link "채널" at bounding box center [183, 88] width 45 height 29
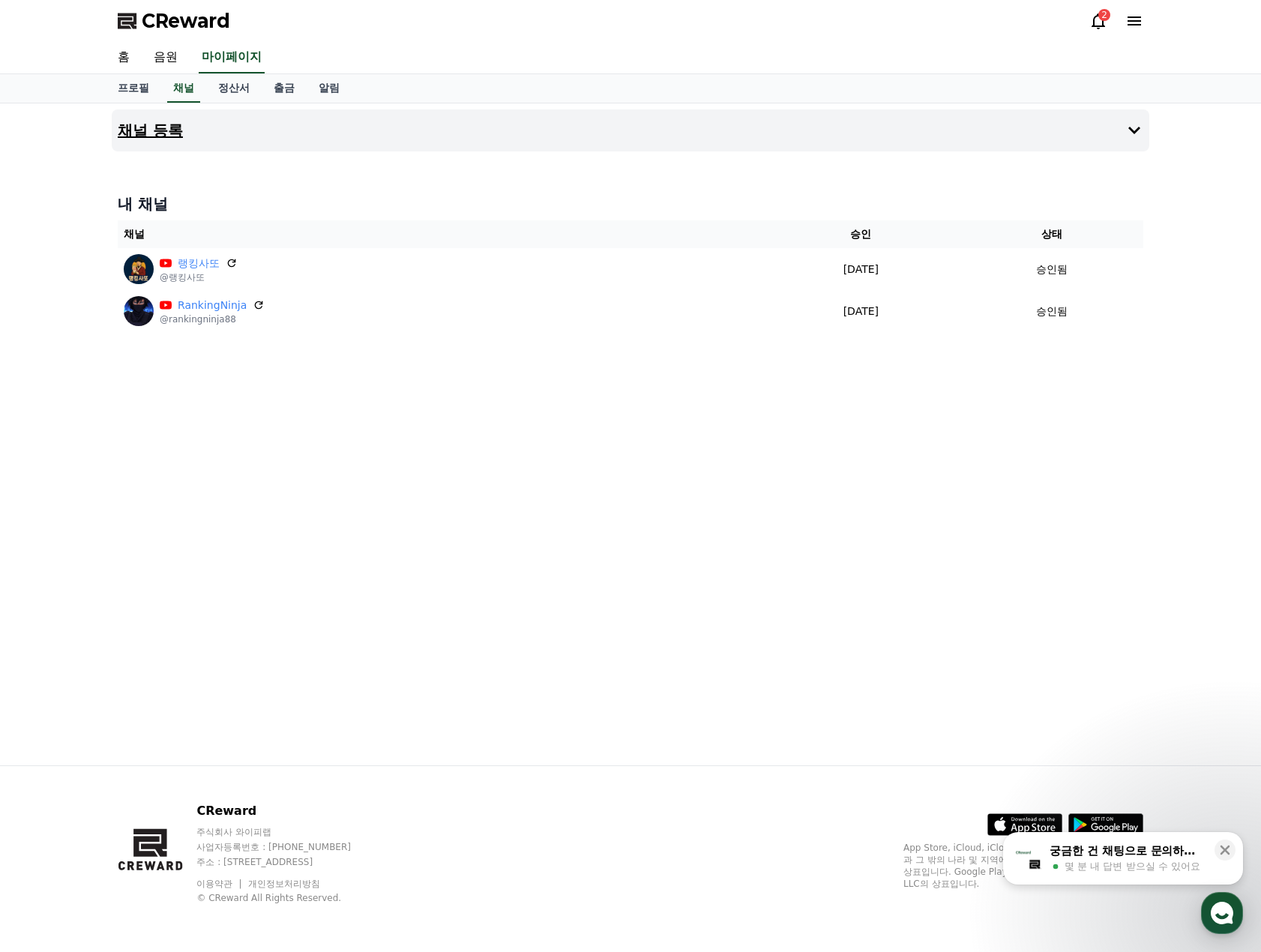
click at [177, 132] on h4 "채널 등록" at bounding box center [150, 130] width 65 height 16
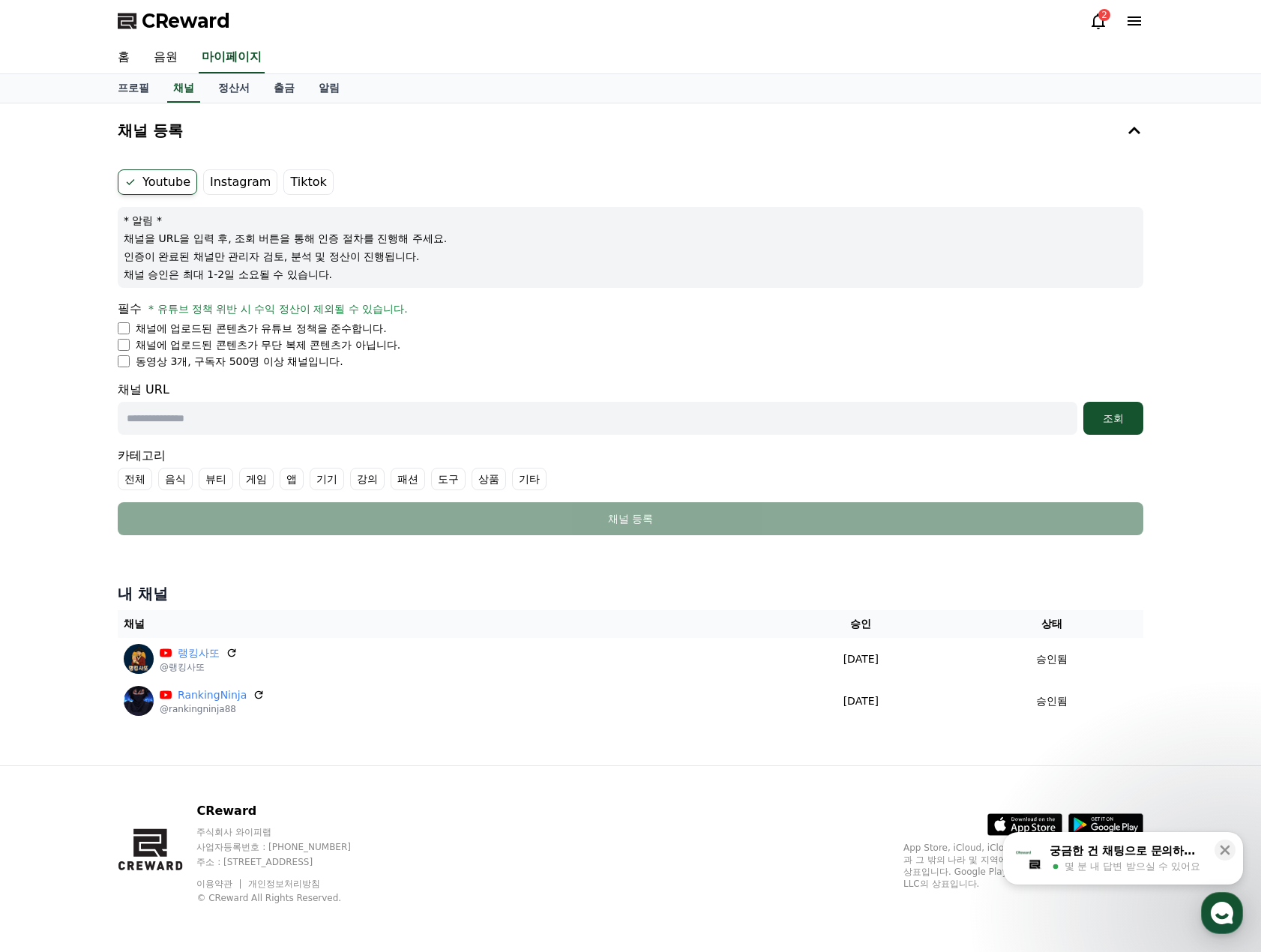
click at [234, 177] on label "Instagram" at bounding box center [239, 182] width 74 height 26
click at [316, 182] on label "Tiktok" at bounding box center [308, 182] width 50 height 26
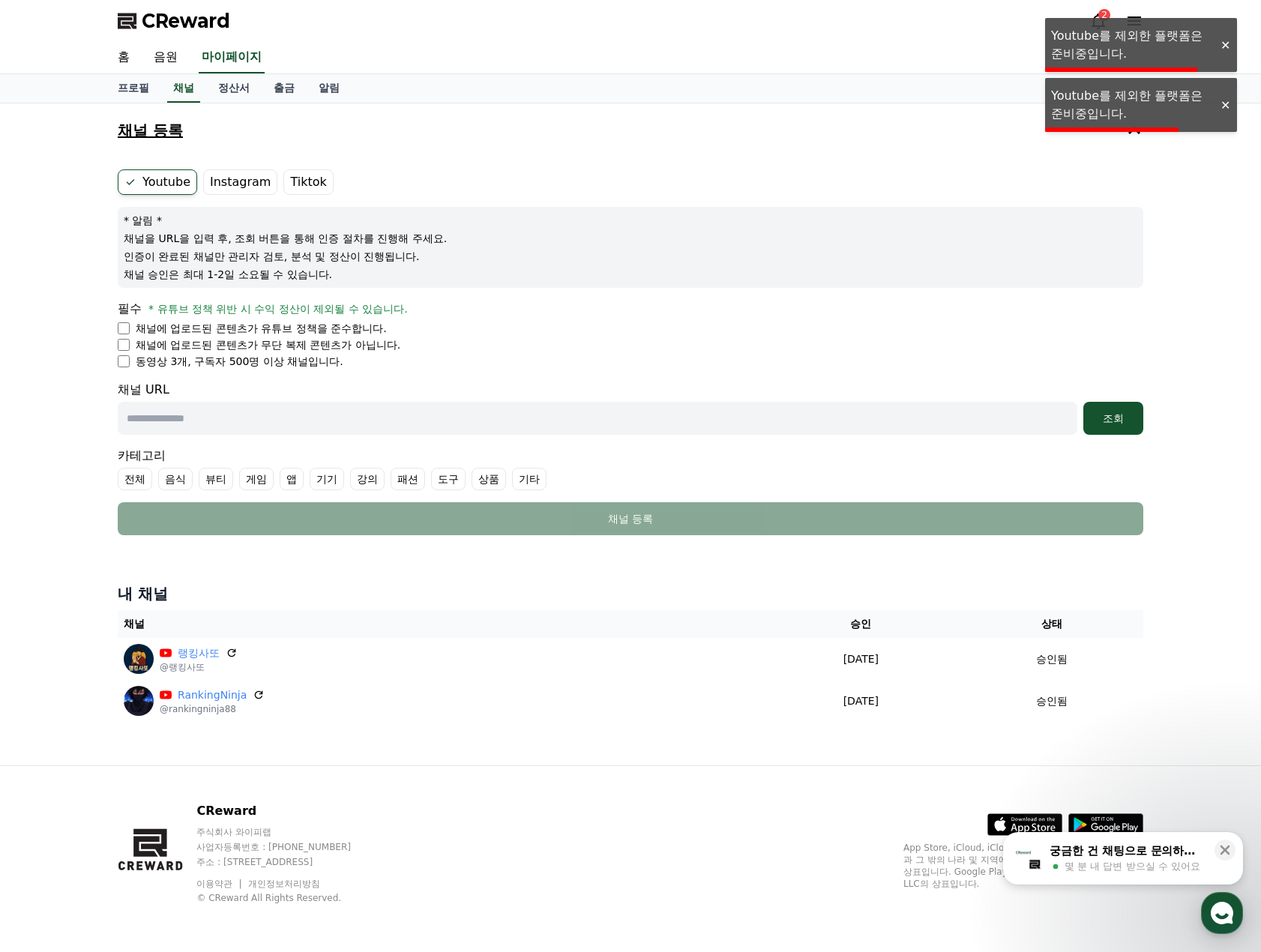
click at [472, 143] on button "채널 등록" at bounding box center [630, 131] width 1038 height 42
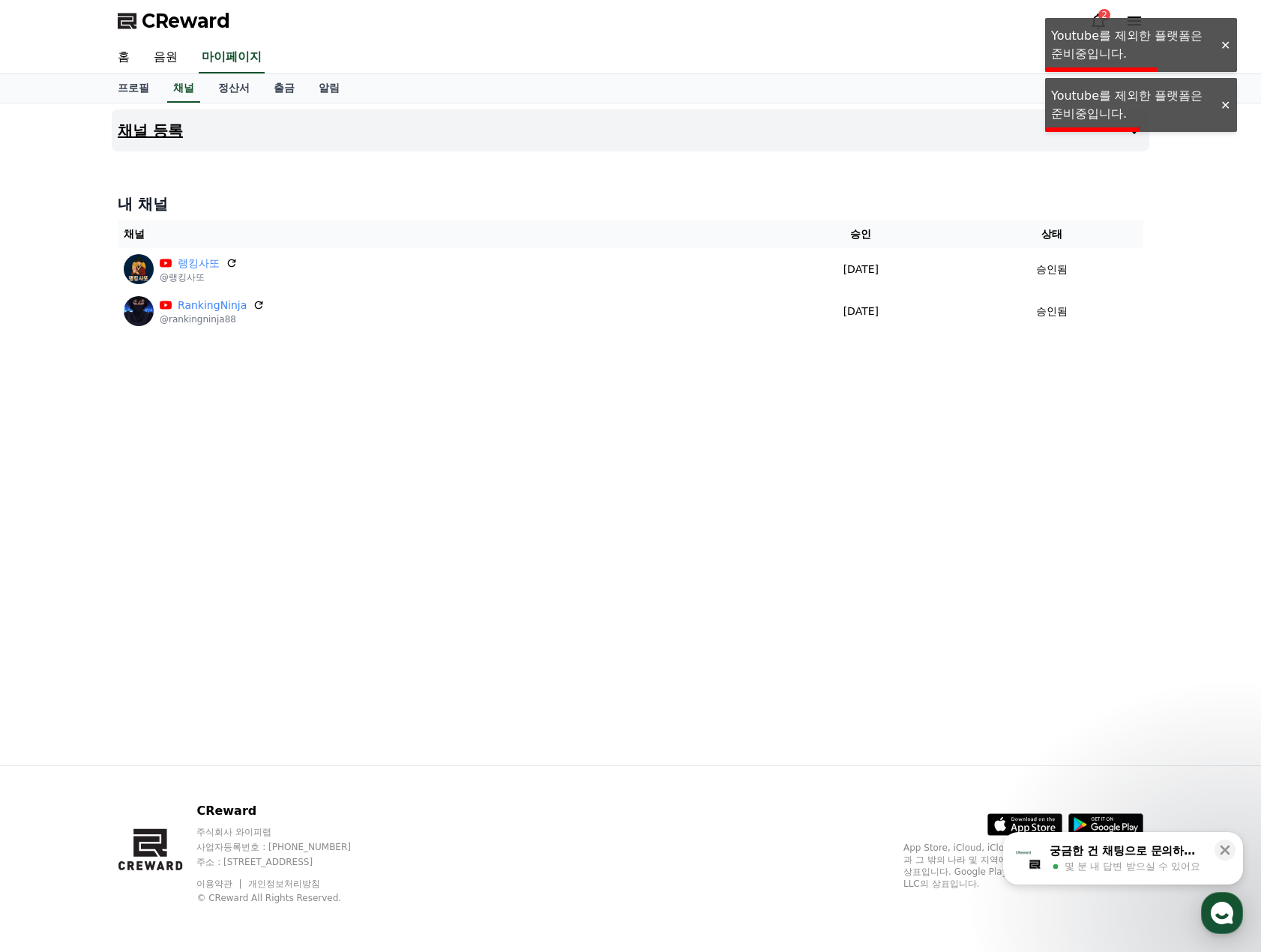
click at [193, 135] on button "채널 등록" at bounding box center [630, 131] width 1038 height 42
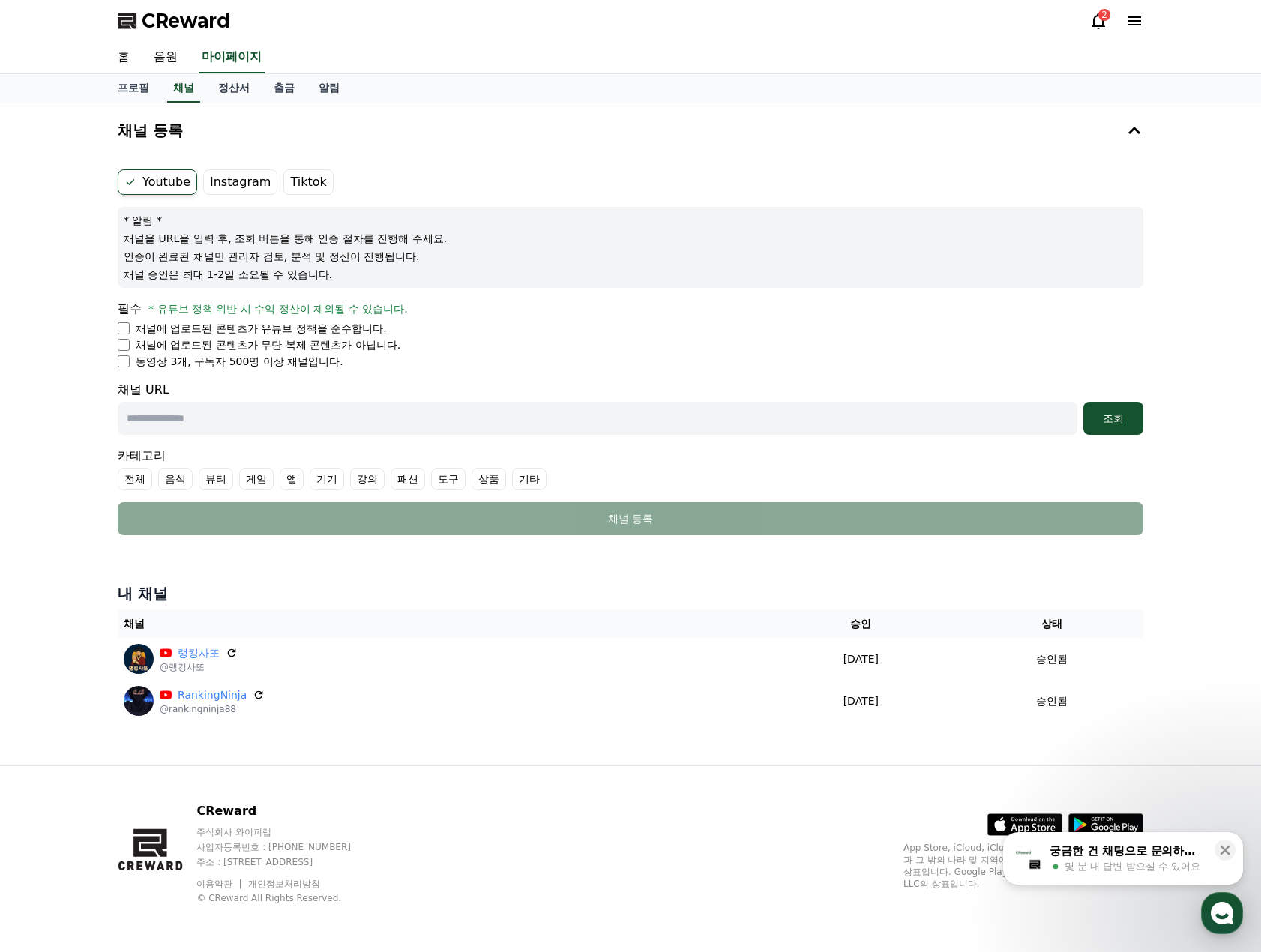
click at [1092, 16] on icon at bounding box center [1098, 20] width 18 height 18
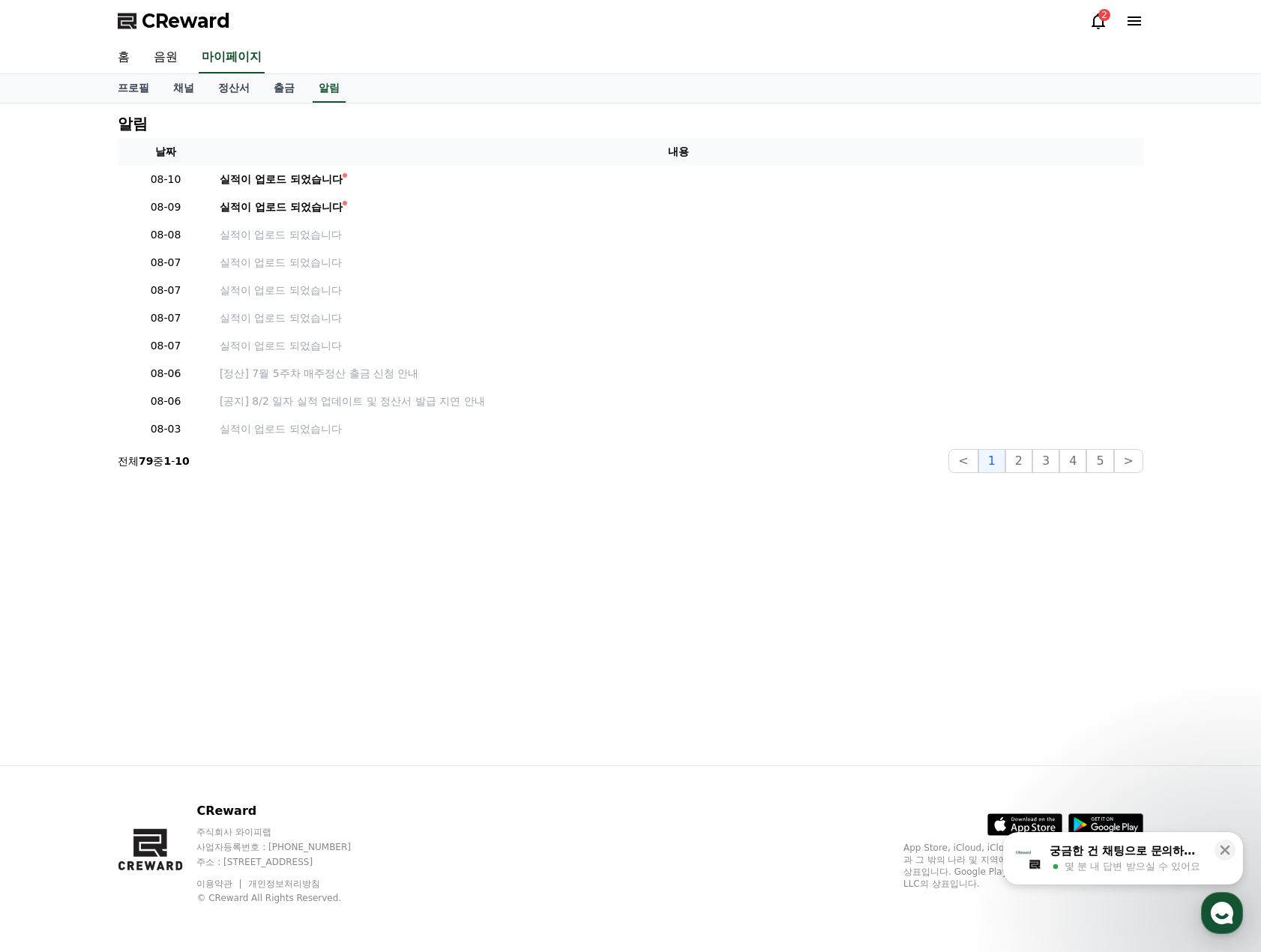
click at [1095, 17] on icon at bounding box center [1098, 21] width 13 height 16
click at [143, 81] on link "프로필" at bounding box center [133, 88] width 55 height 29
select select "**********"
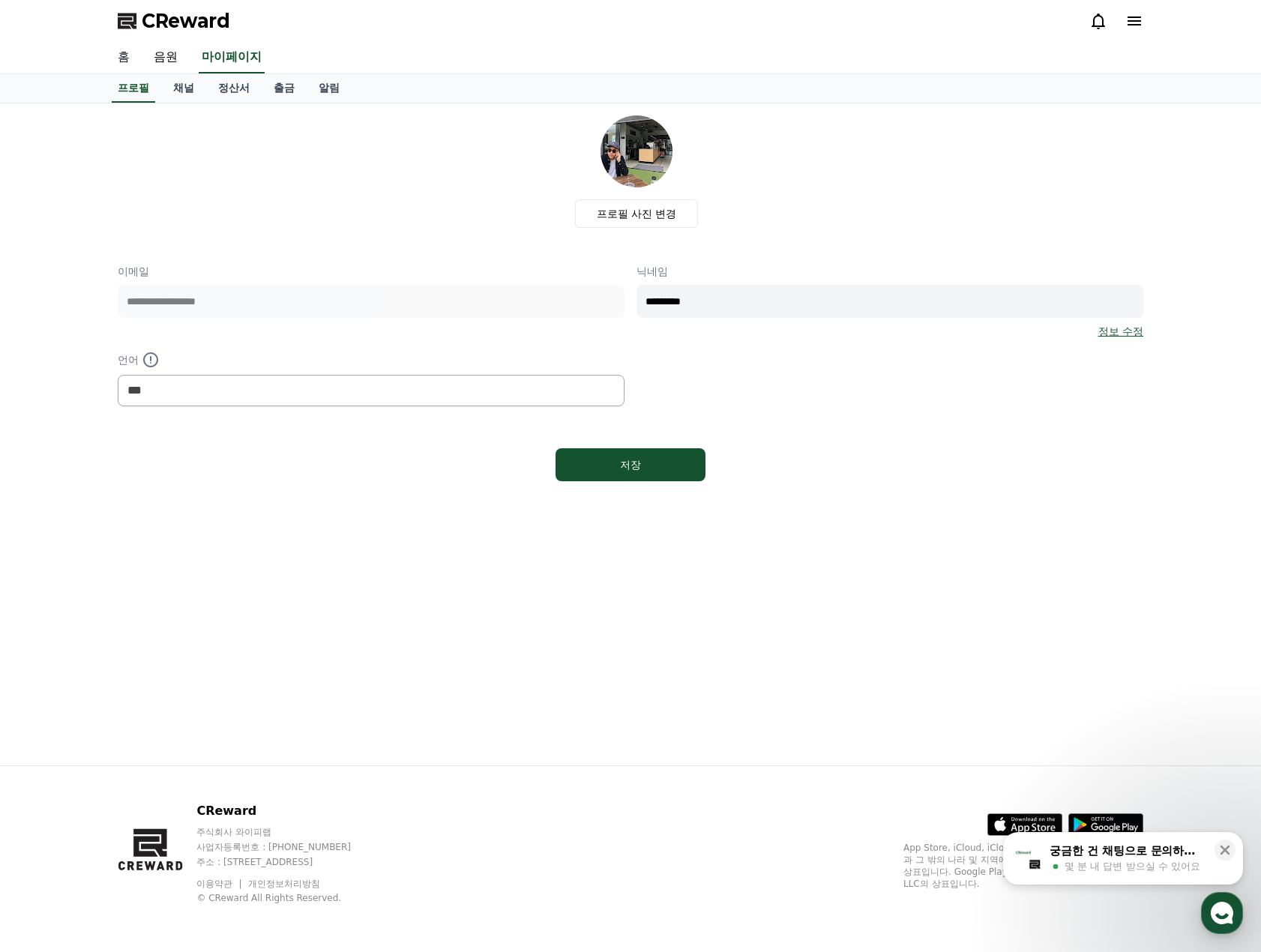
click at [125, 57] on link "홈" at bounding box center [124, 58] width 36 height 31
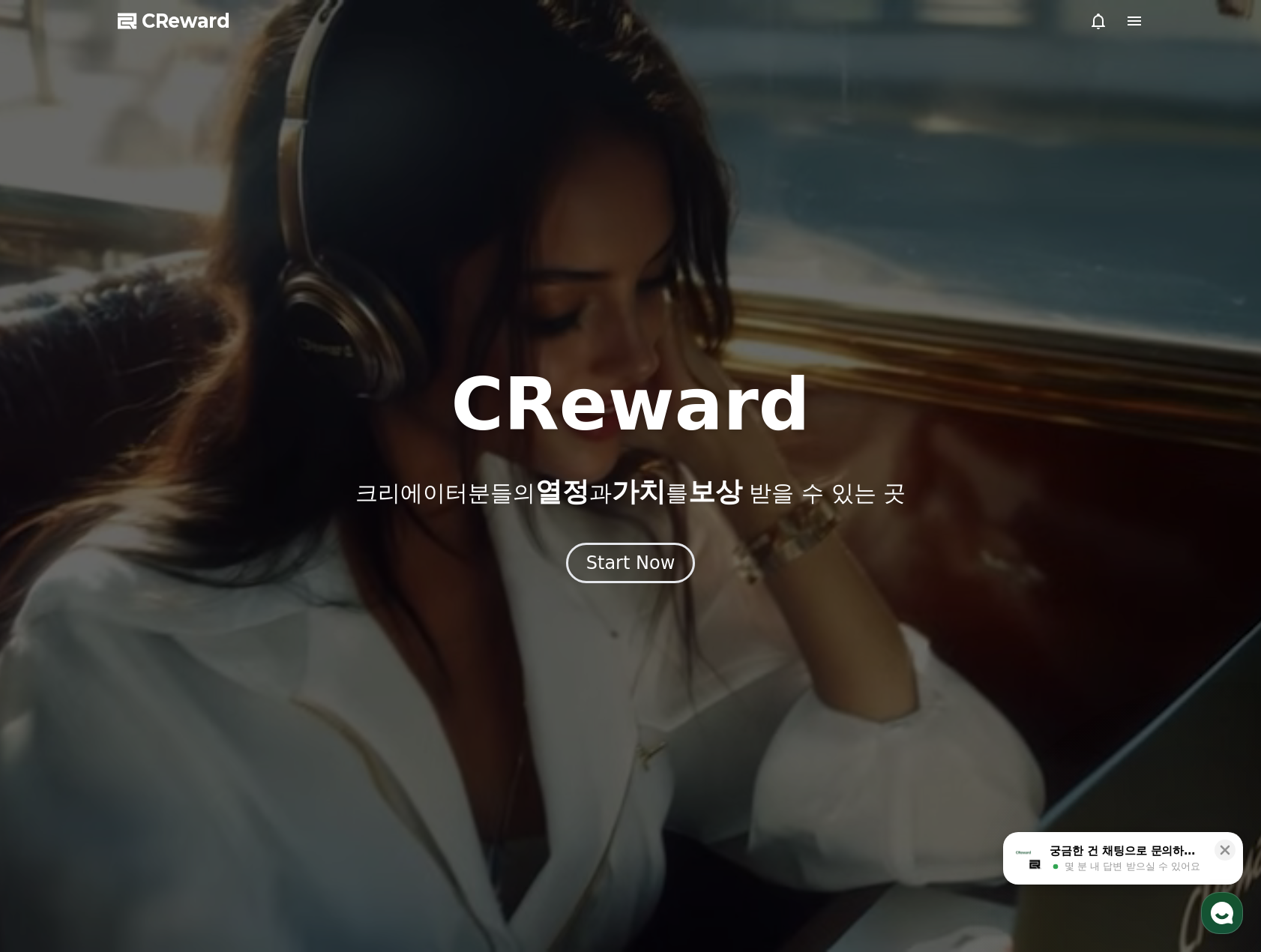
click at [1148, 26] on div at bounding box center [630, 476] width 1261 height 952
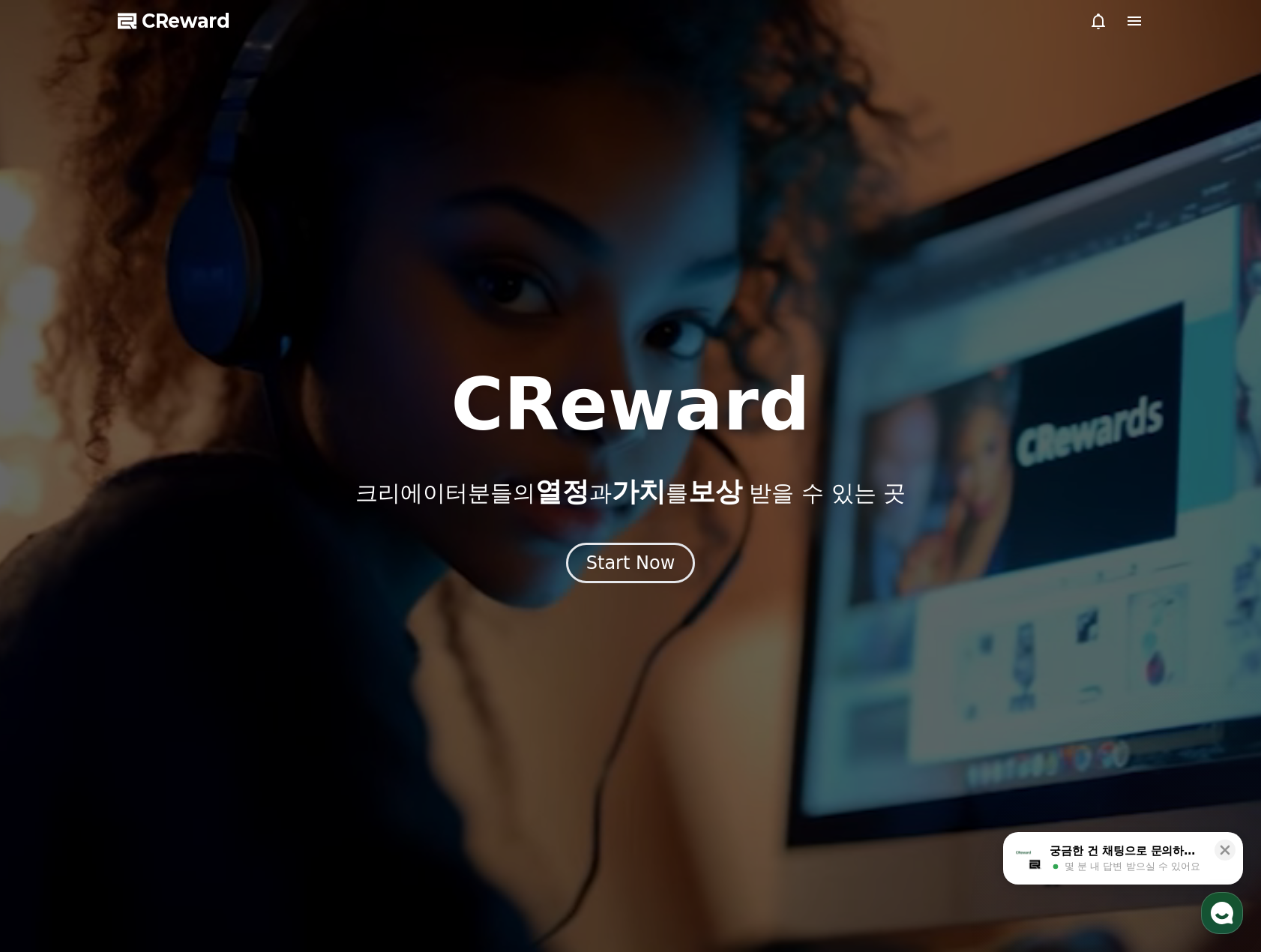
click at [1144, 30] on div at bounding box center [630, 476] width 1261 height 952
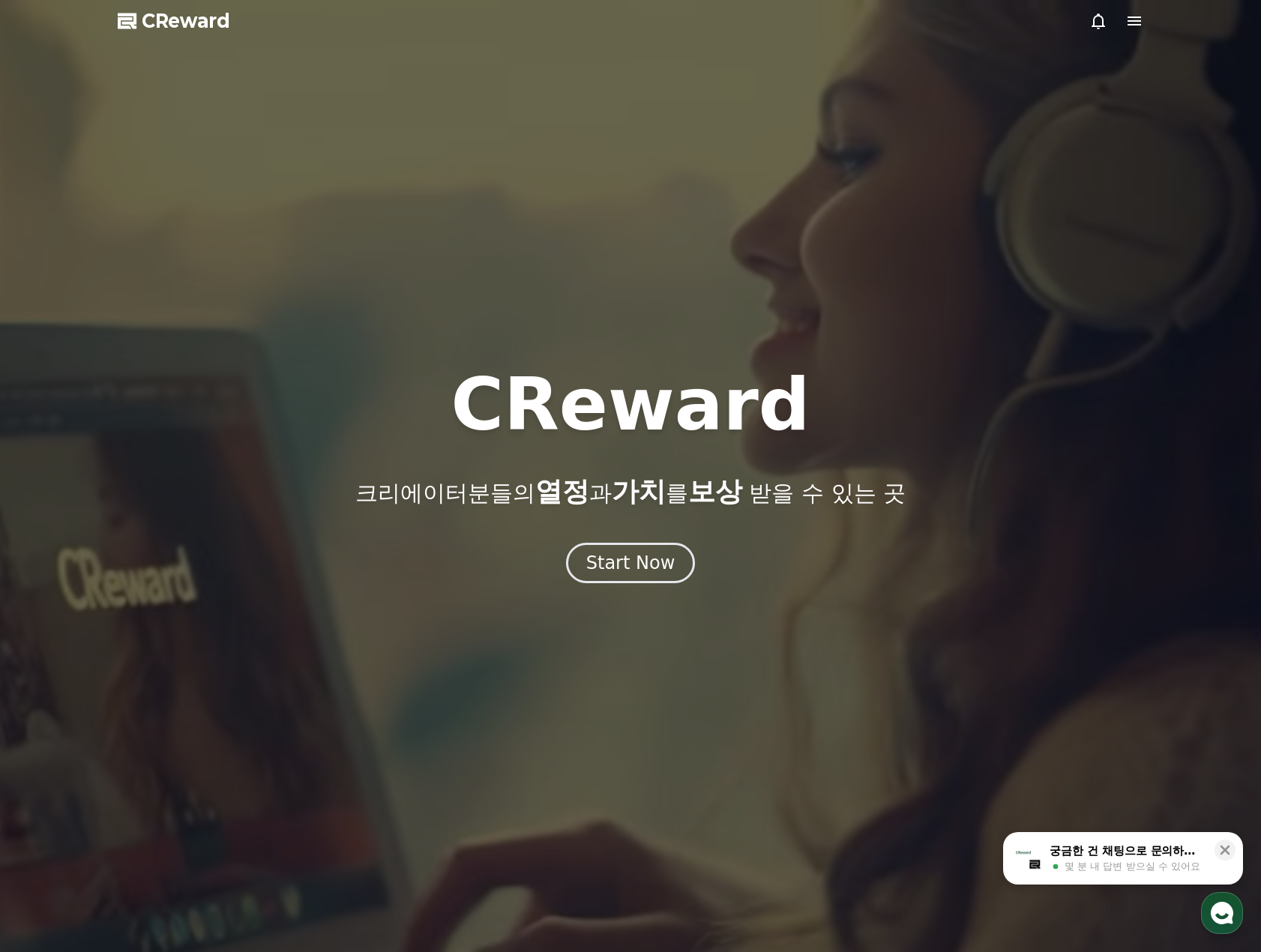
click at [1138, 19] on icon at bounding box center [1134, 20] width 18 height 18
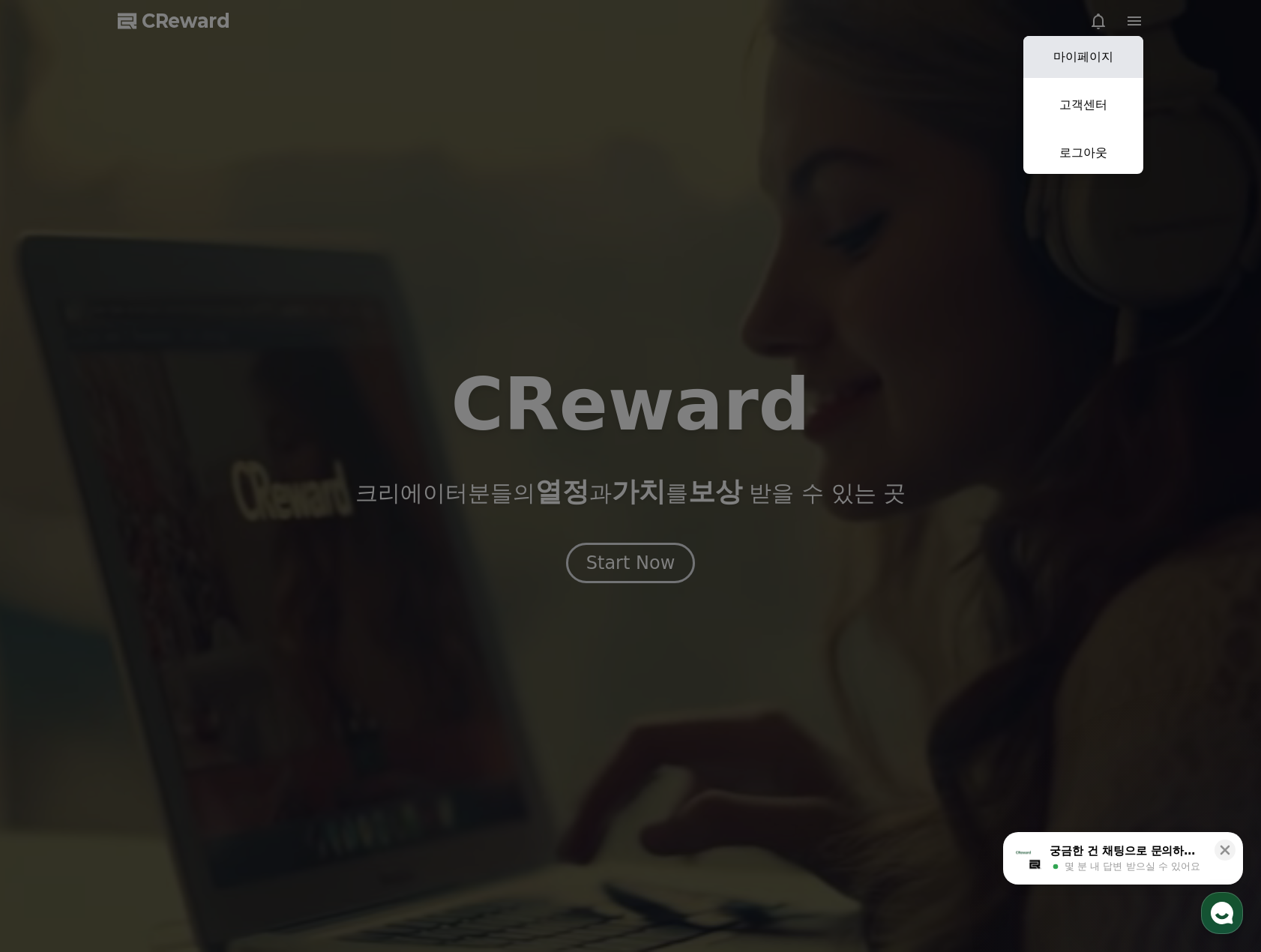
click at [1109, 51] on link "마이페이지" at bounding box center [1083, 57] width 120 height 42
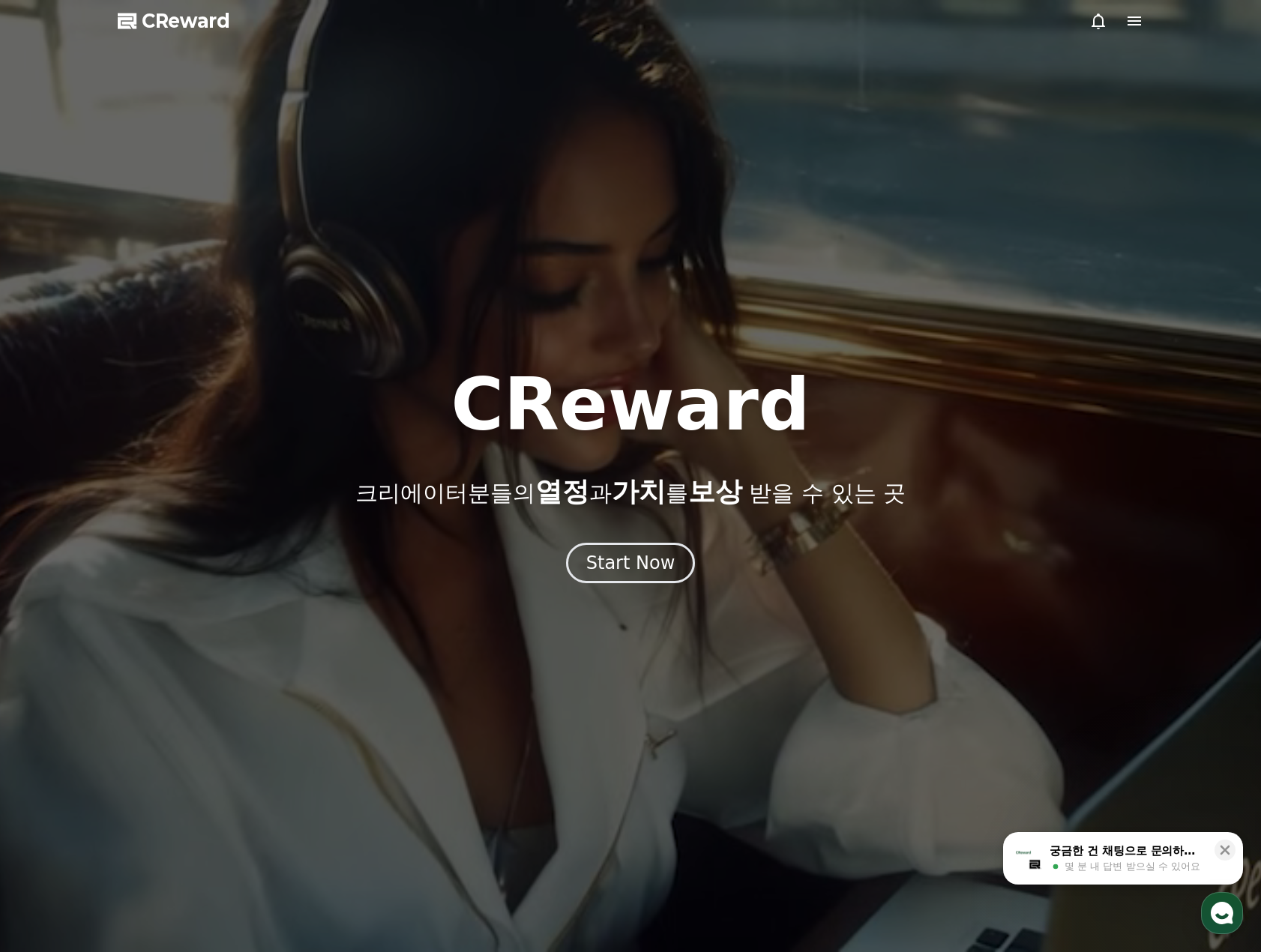
select select "**********"
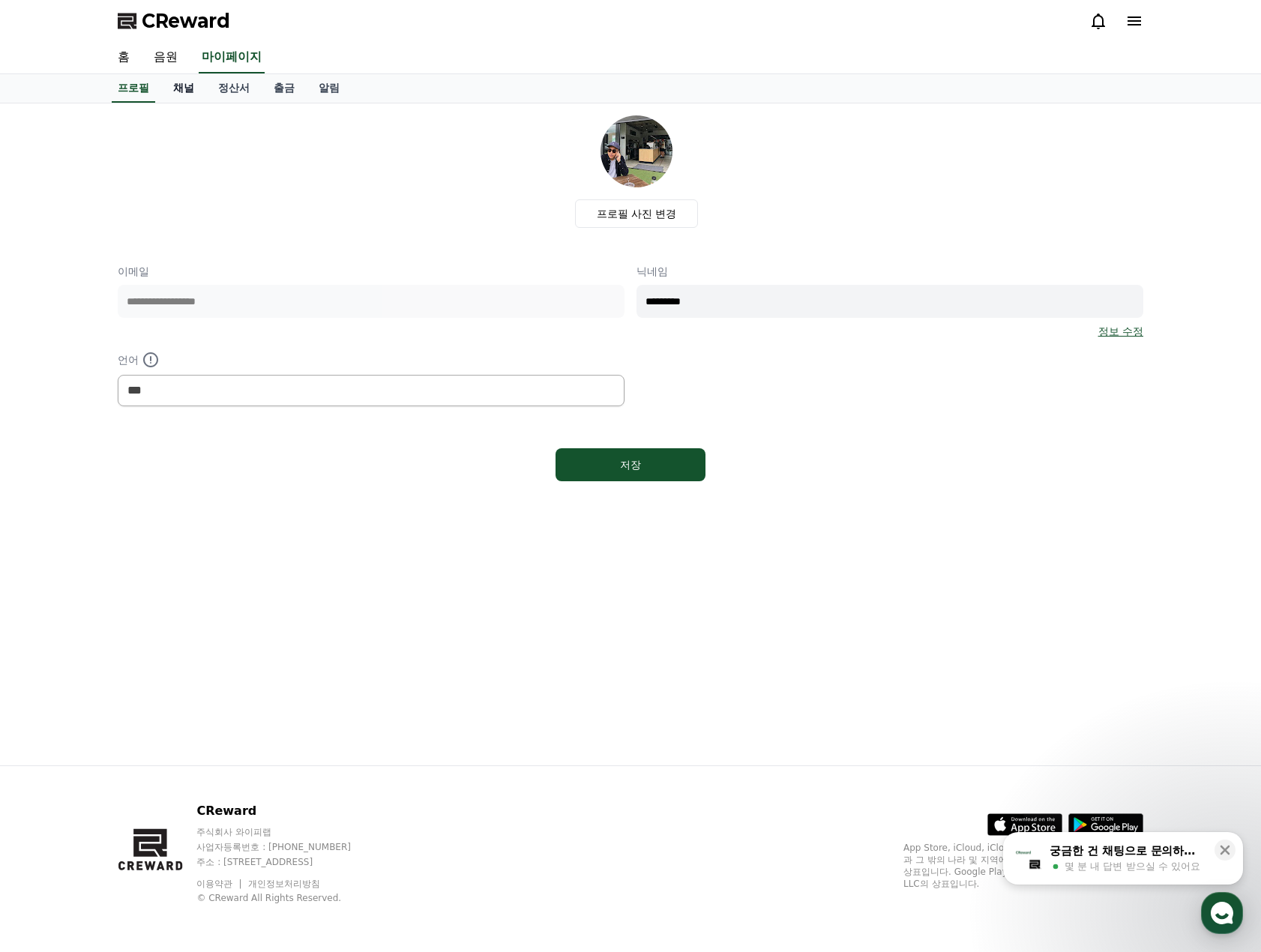
click at [173, 94] on link "채널" at bounding box center [183, 88] width 45 height 29
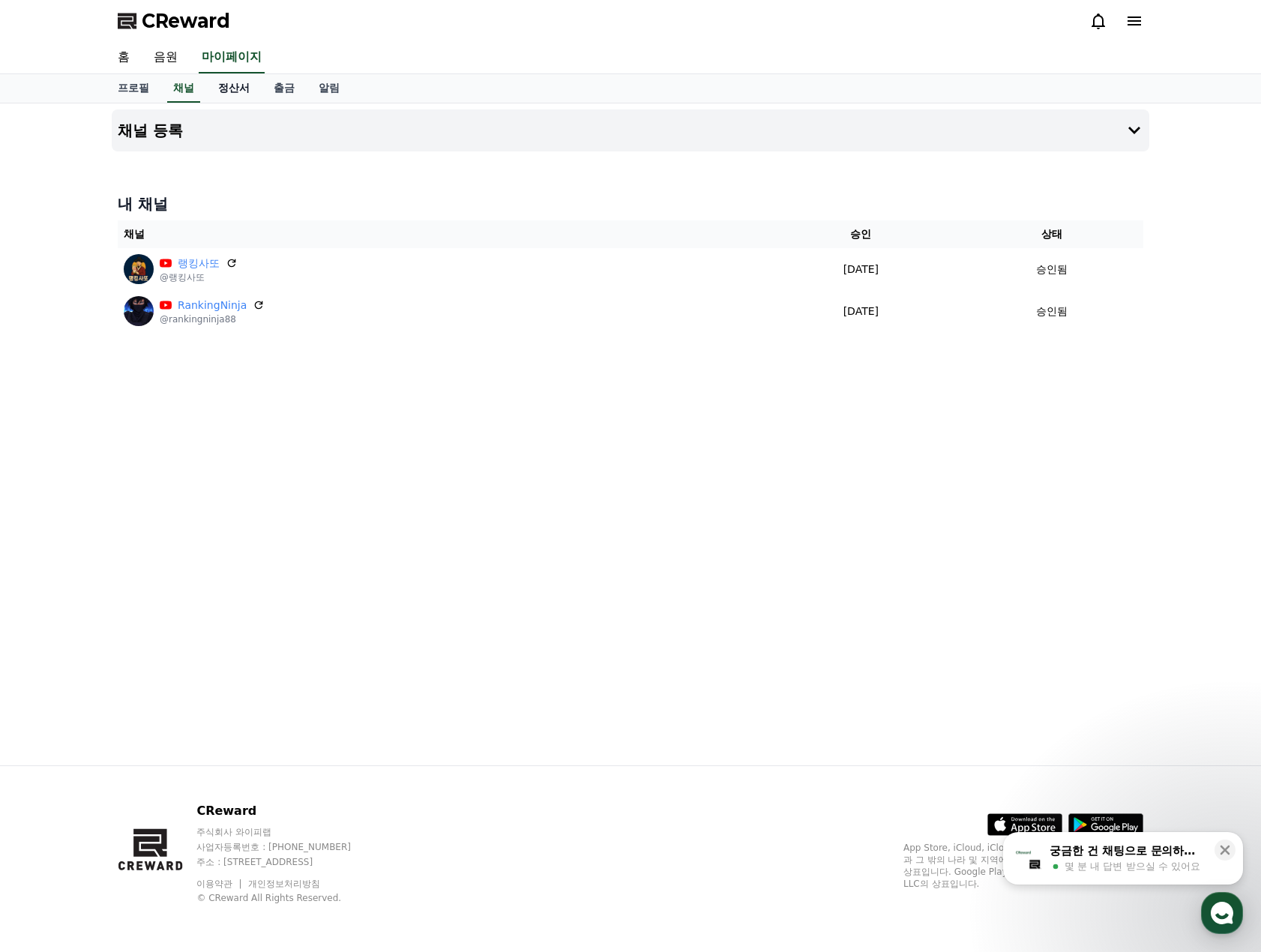
click at [232, 91] on link "정산서" at bounding box center [233, 88] width 55 height 29
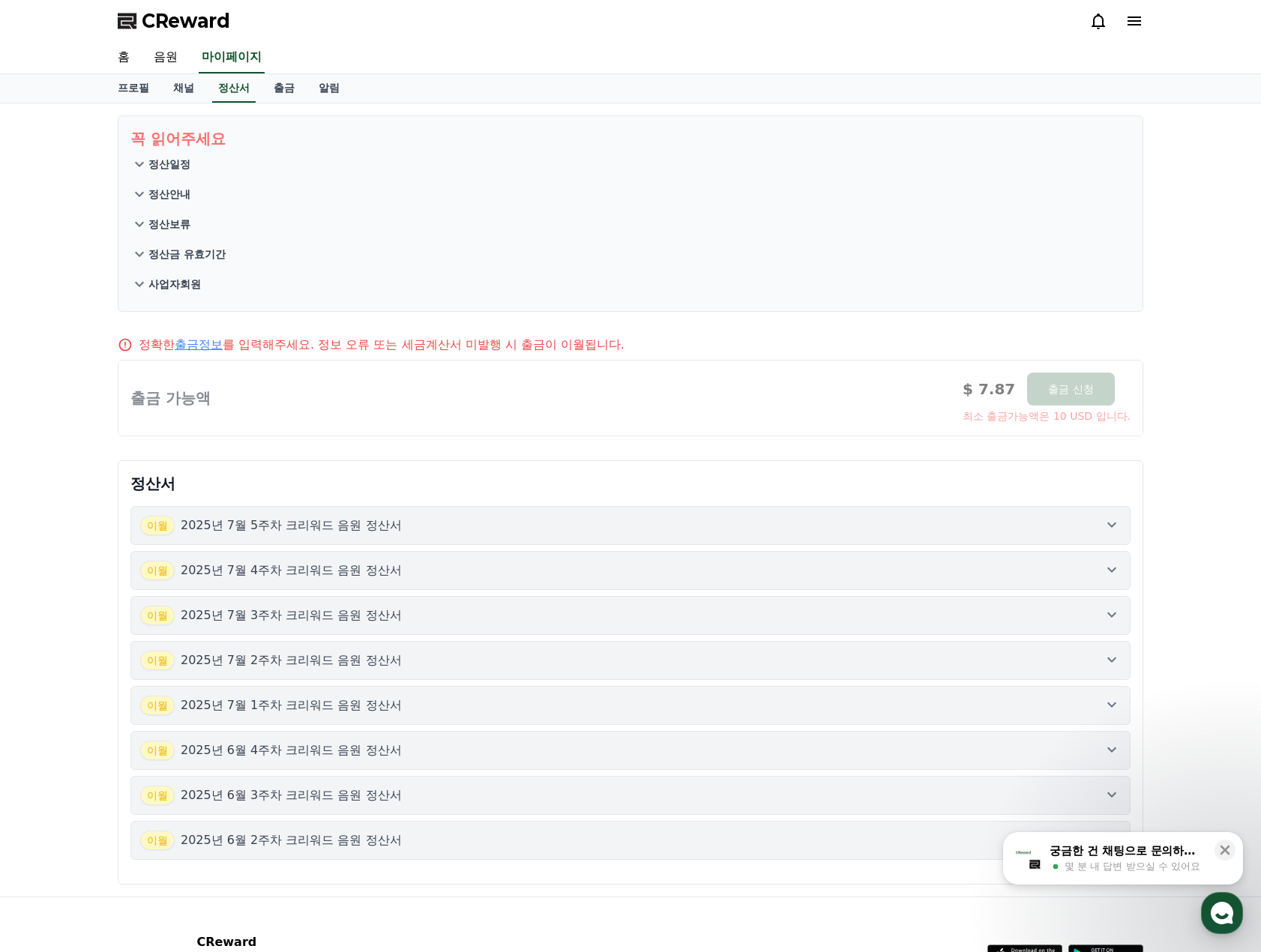
click at [585, 518] on div "이월 2025년 7월 5주차 크리워드 음원 정산서" at bounding box center [630, 525] width 980 height 19
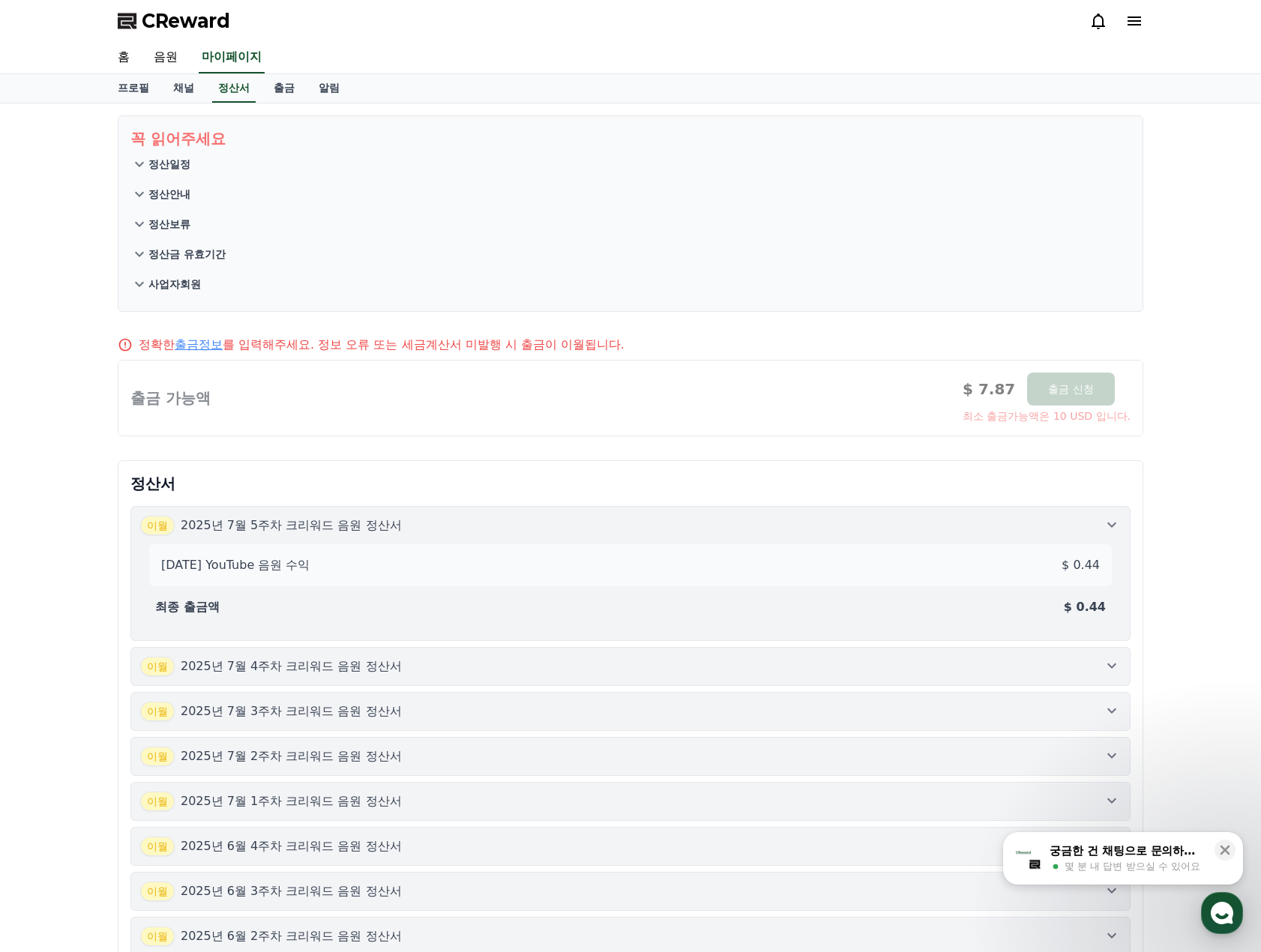
click at [577, 522] on div "이월 2025년 7월 5주차 크리워드 음원 정산서" at bounding box center [630, 525] width 980 height 19
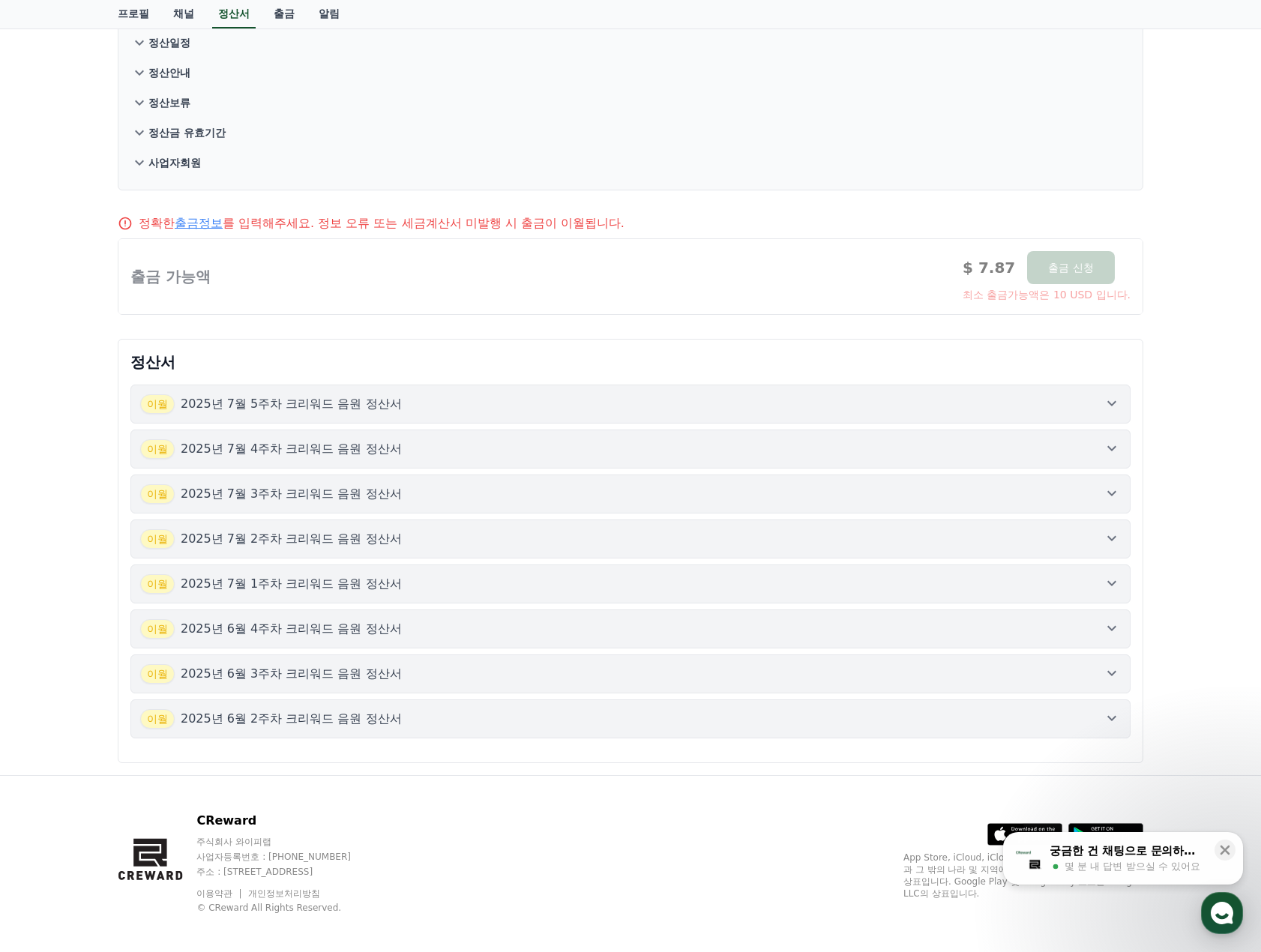
scroll to position [131, 0]
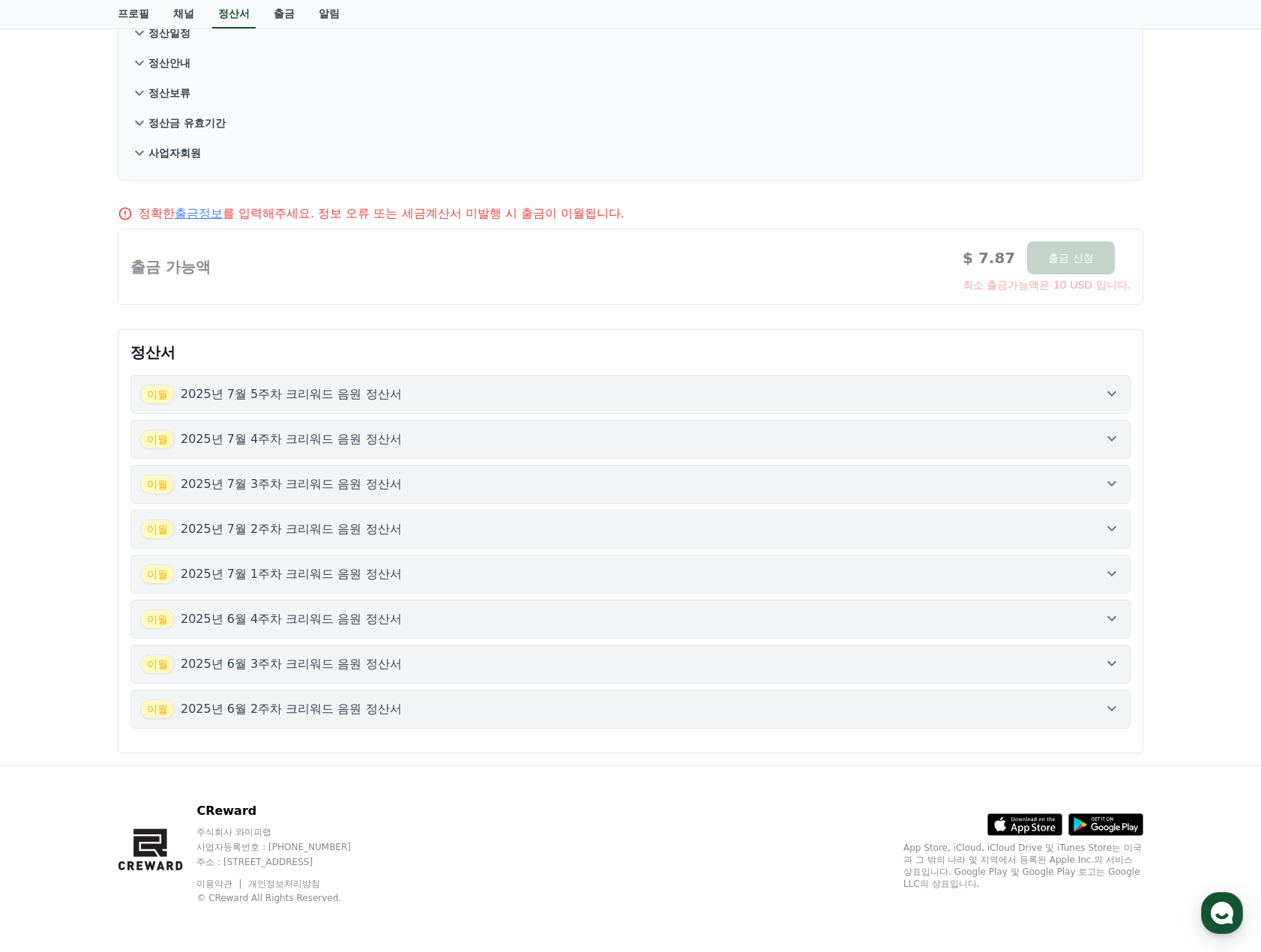
click at [574, 437] on div "이월 2025년 7월 4주차 크리워드 음원 정산서" at bounding box center [630, 439] width 980 height 19
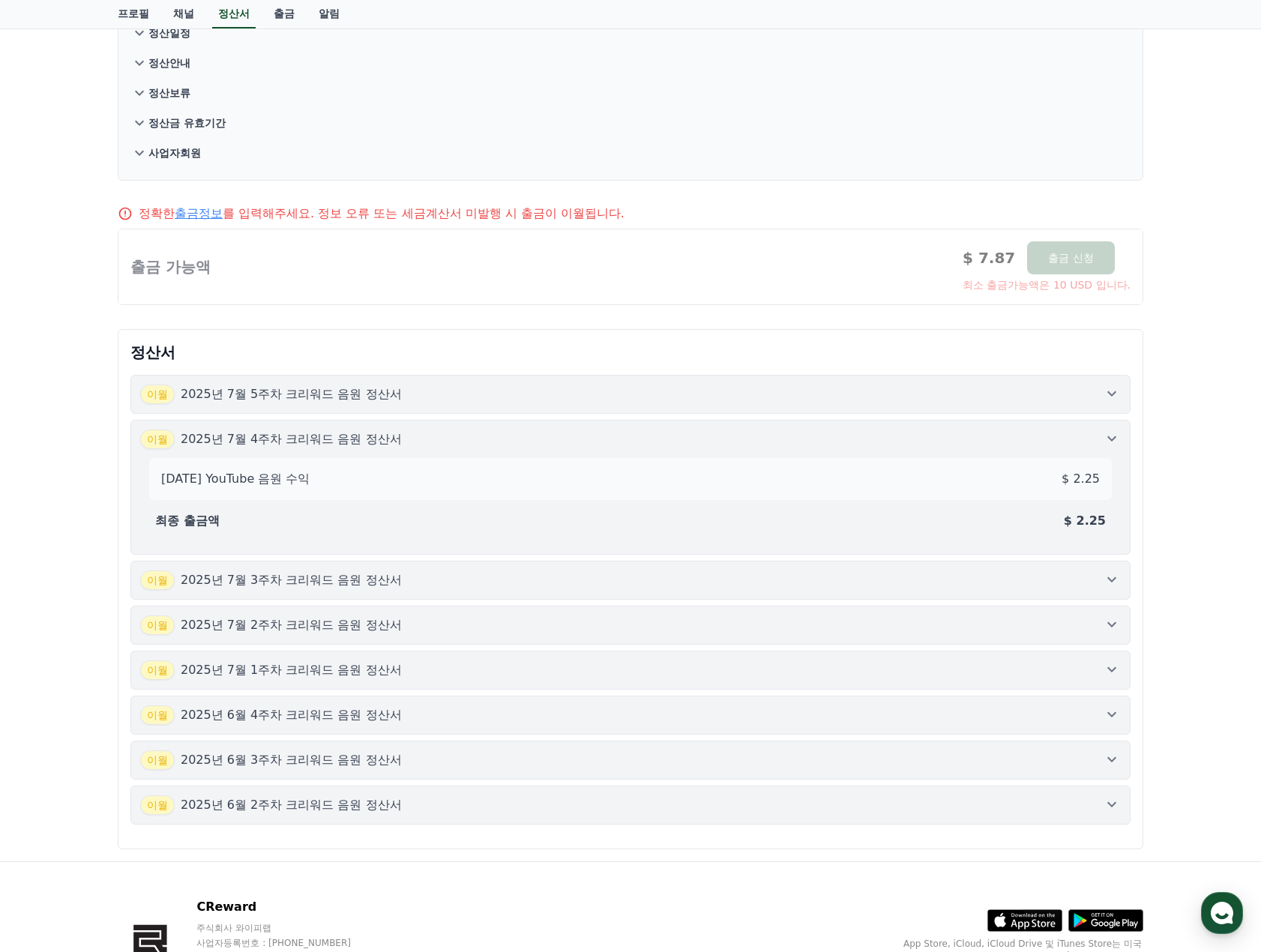
click at [574, 437] on div "이월 2025년 7월 4주차 크리워드 음원 정산서" at bounding box center [630, 439] width 980 height 19
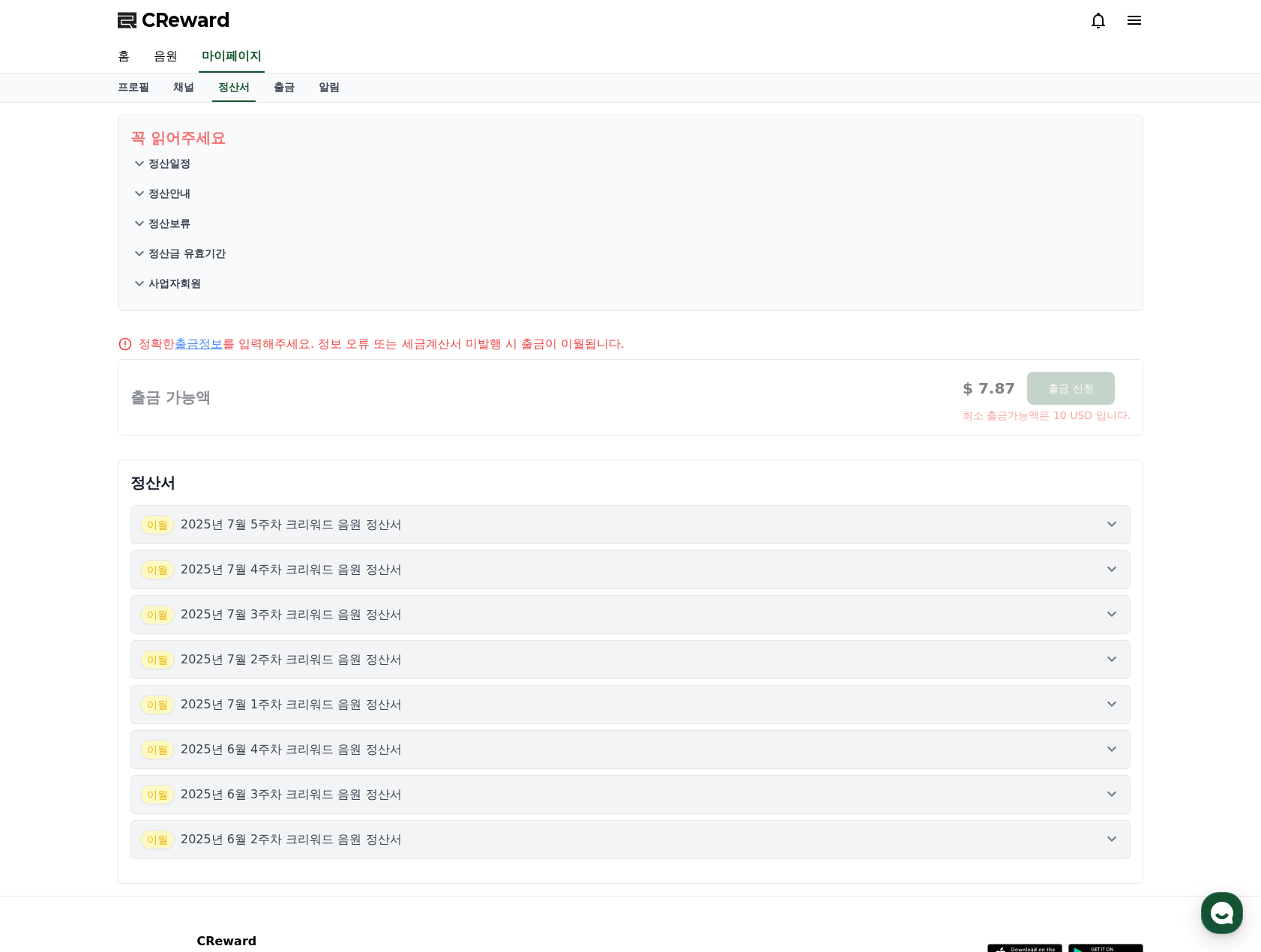
scroll to position [0, 0]
click at [512, 795] on div "이월 2025년 6월 3주차 크리워드 음원 정산서" at bounding box center [630, 795] width 980 height 19
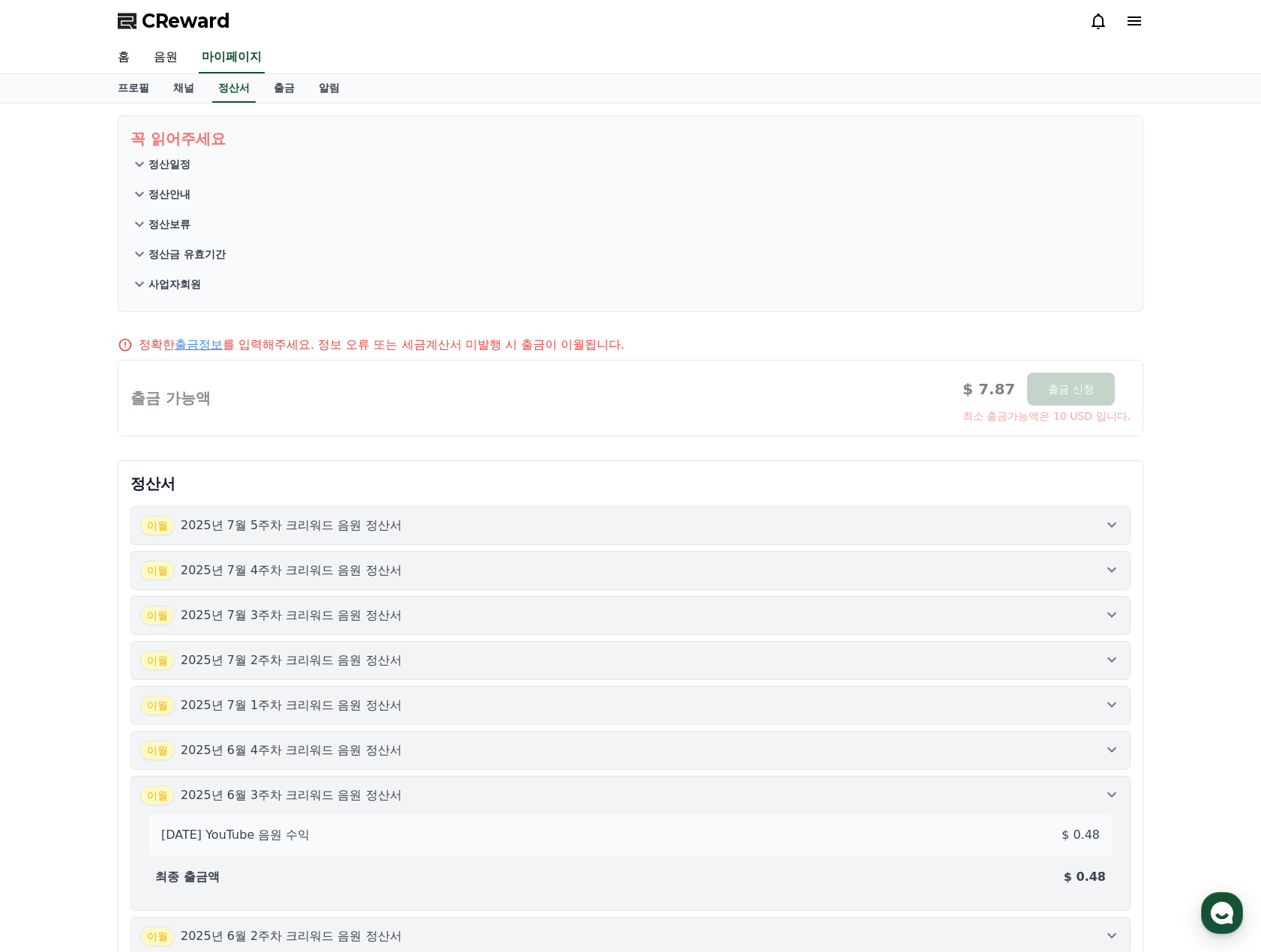
click at [472, 797] on div "이월 2025년 6월 3주차 크리워드 음원 정산서" at bounding box center [630, 795] width 980 height 19
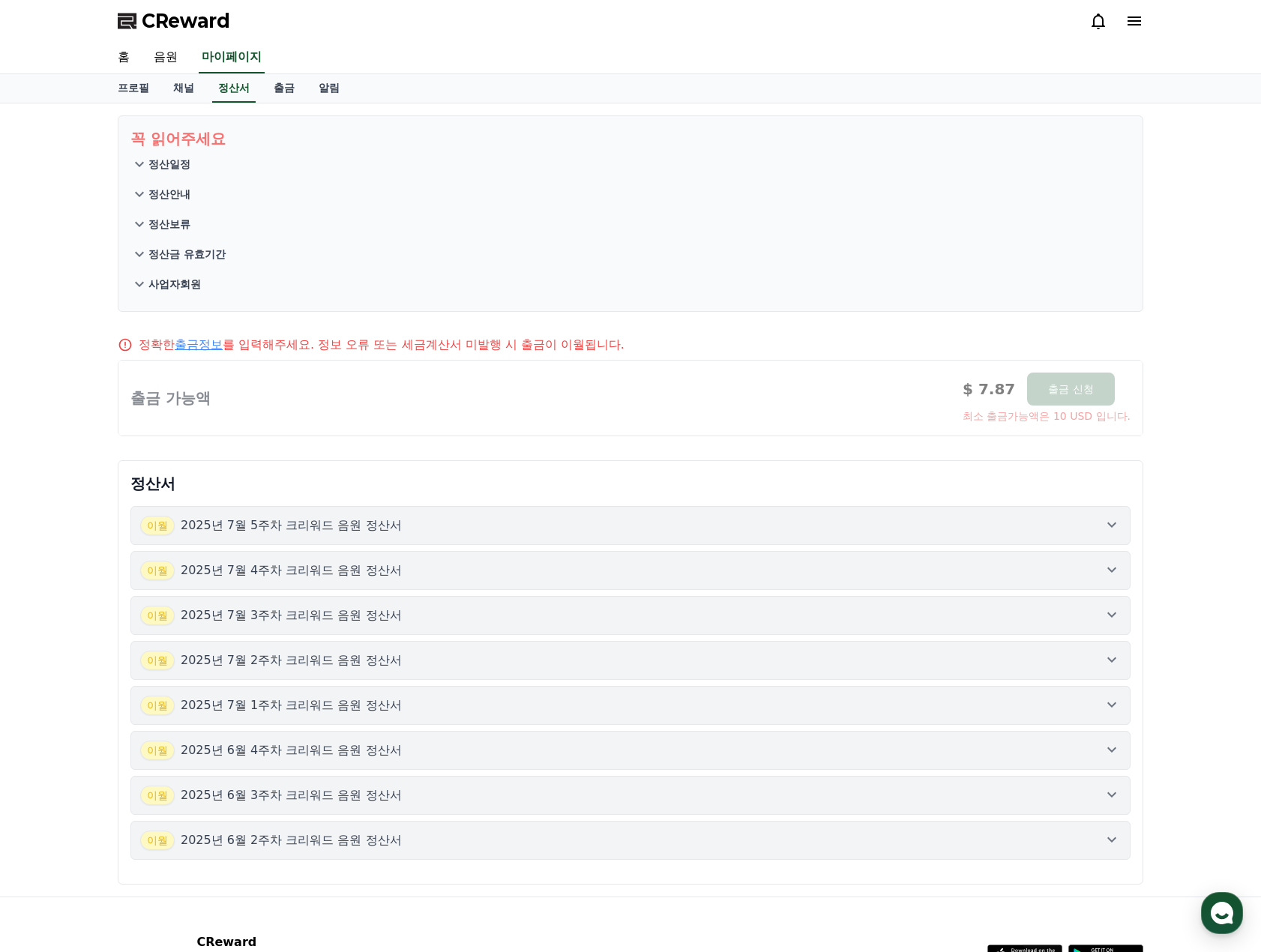
click at [592, 634] on button "이월 2025년 7월 3주차 크리워드 음원 정산서" at bounding box center [630, 615] width 1000 height 39
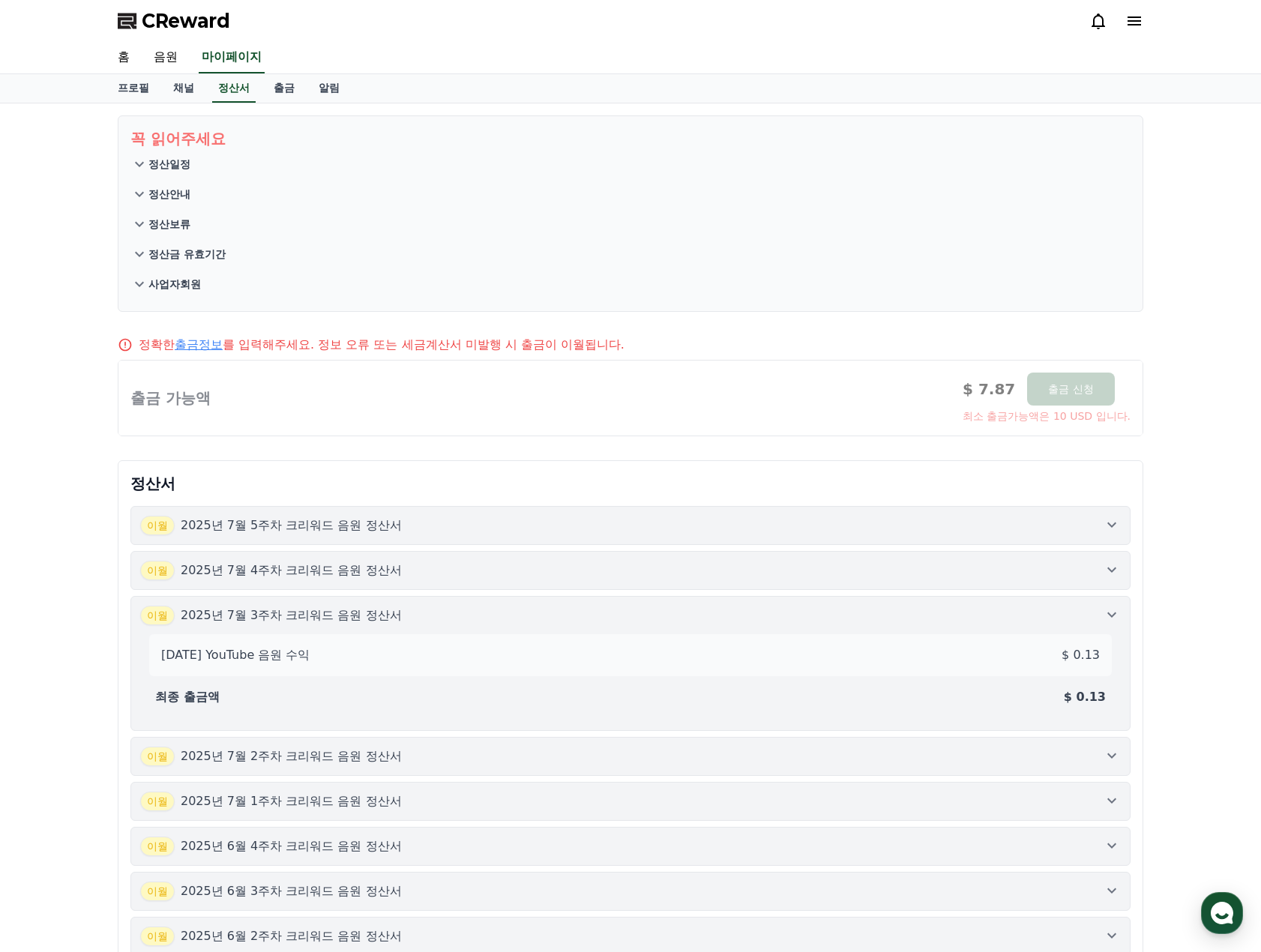
click at [592, 634] on div "2025-07-3 YouTube 음원 수익 $ 0.13" at bounding box center [630, 655] width 962 height 42
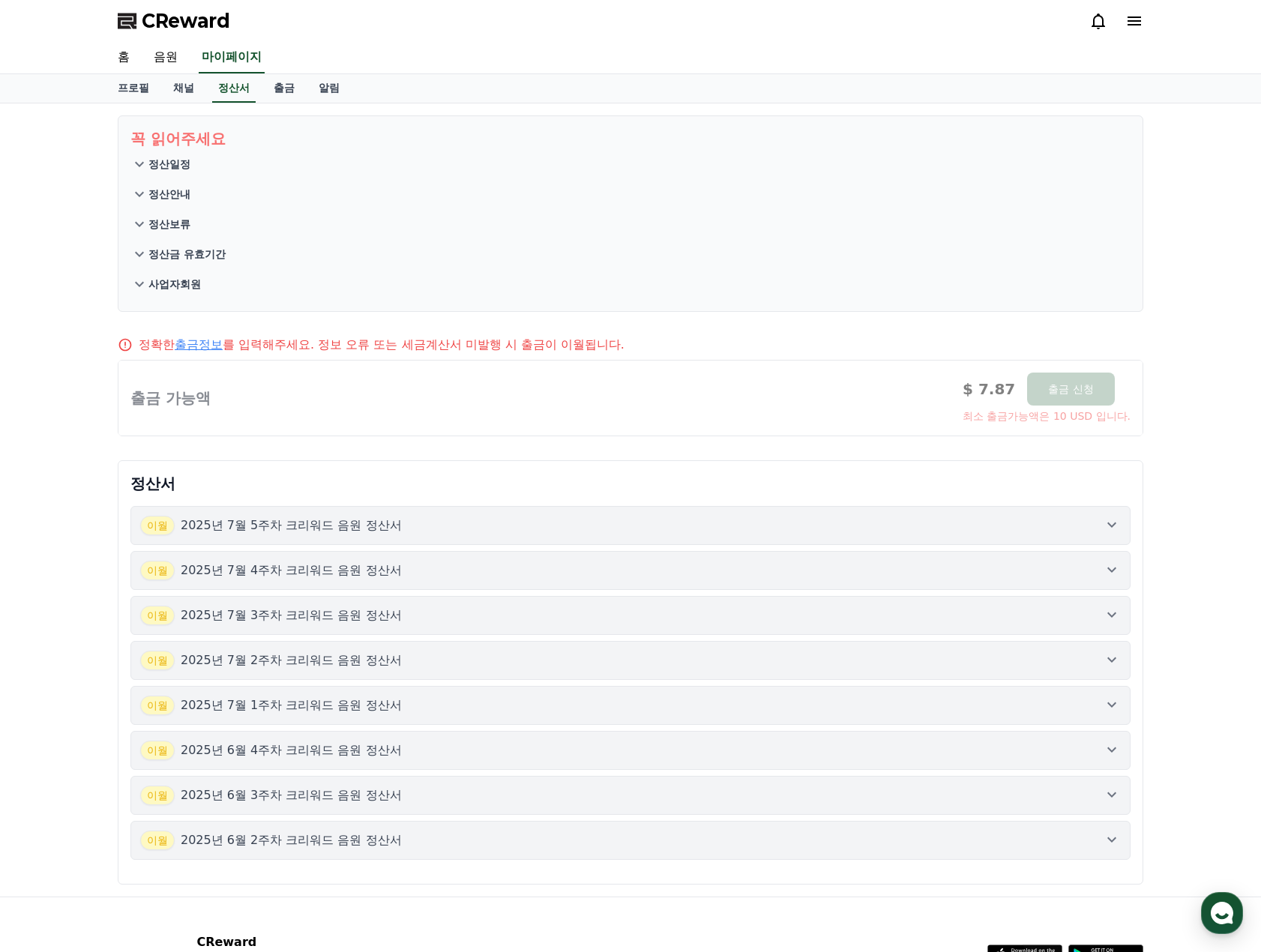
click at [569, 701] on div "이월 2025년 7월 1주차 크리워드 음원 정산서" at bounding box center [630, 705] width 980 height 19
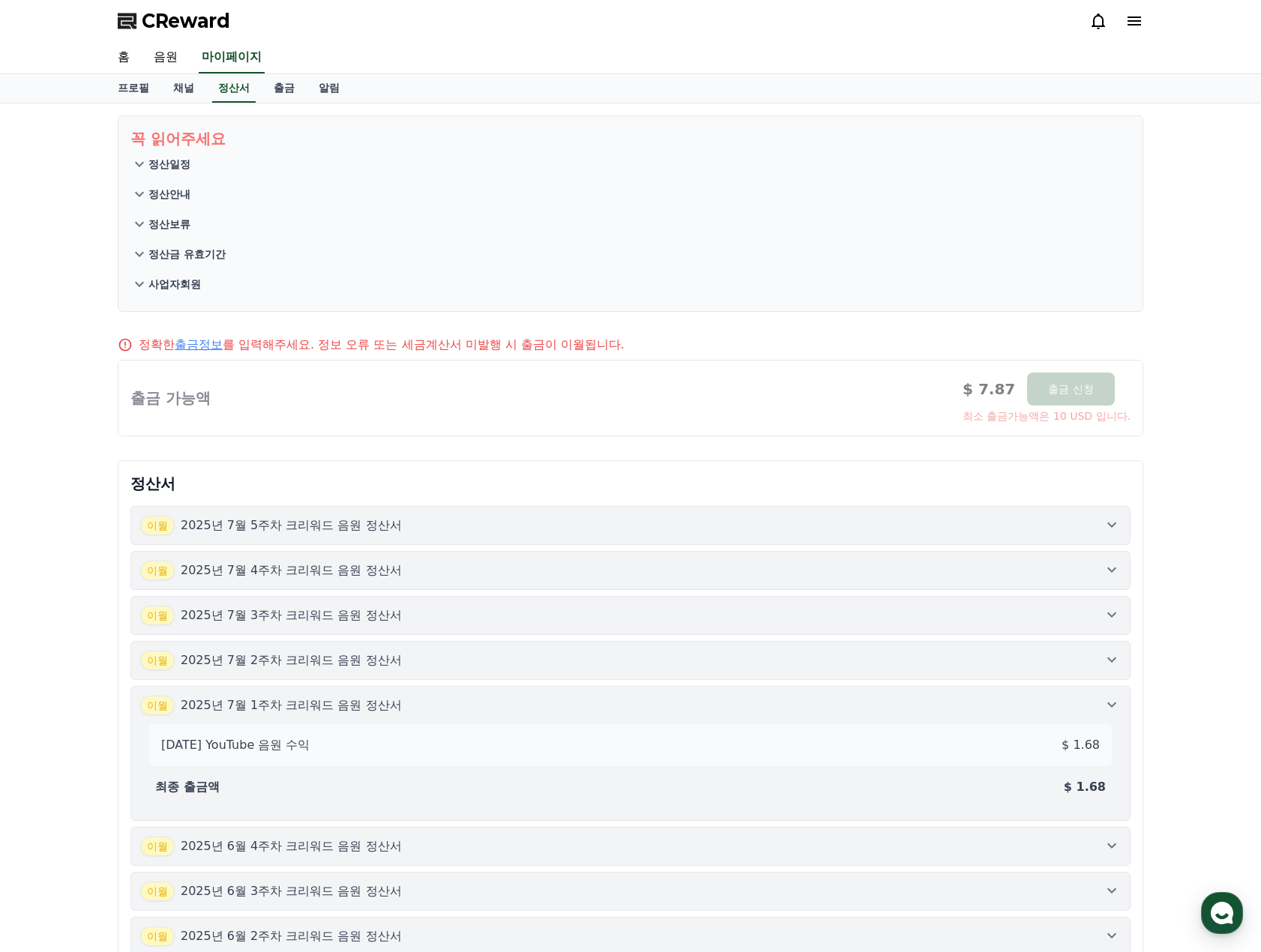
click at [569, 701] on div "이월 2025년 7월 1주차 크리워드 음원 정산서" at bounding box center [630, 705] width 980 height 19
click at [585, 678] on button "이월 2025년 7월 2주차 크리워드 음원 정산서" at bounding box center [630, 660] width 1000 height 39
click at [590, 670] on div "2025-07-2 YouTube 음원 수익 $ 1.02 최종 출금액 $ 1.02" at bounding box center [630, 717] width 980 height 96
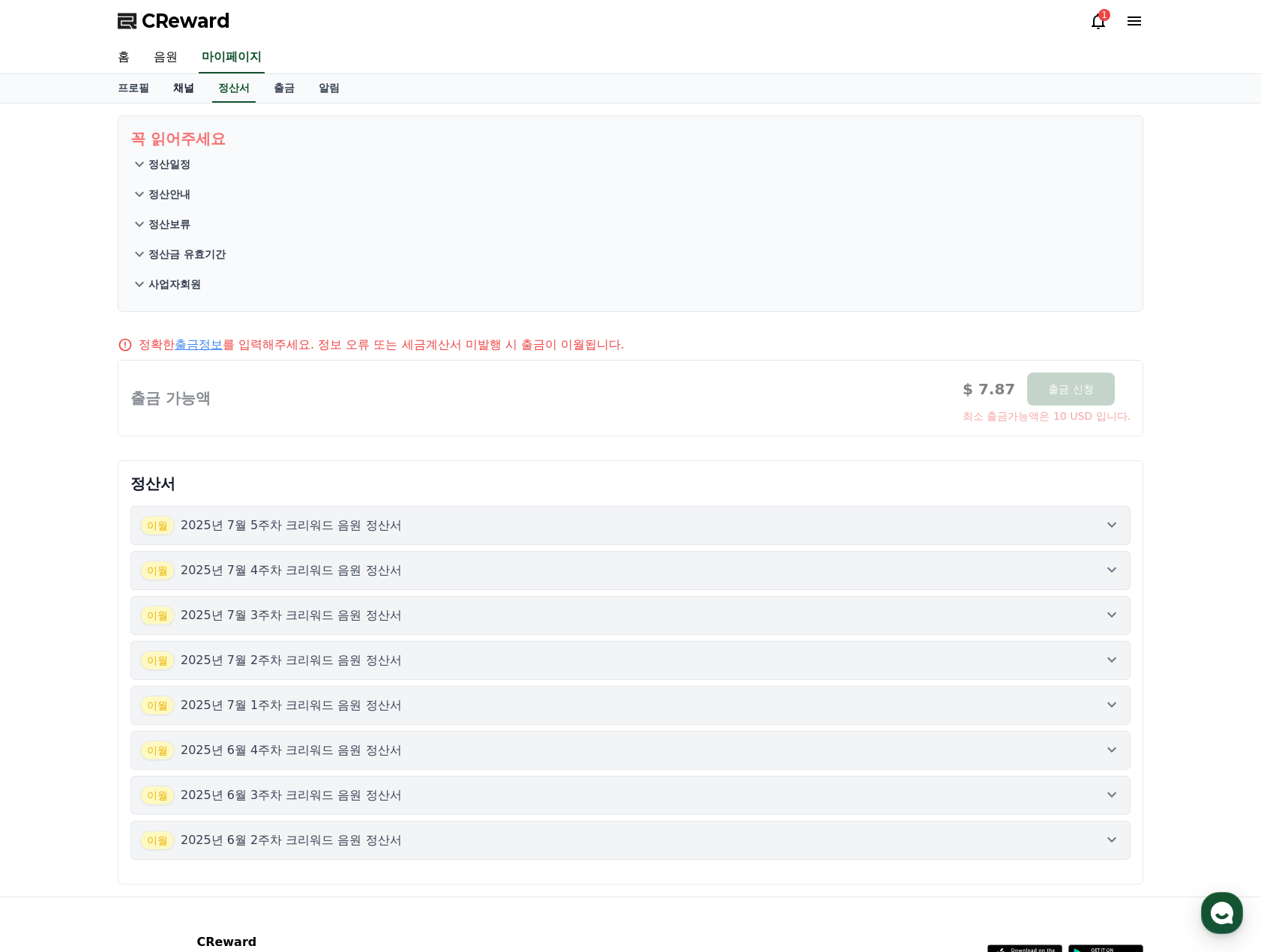
click at [173, 91] on link "채널" at bounding box center [183, 88] width 45 height 29
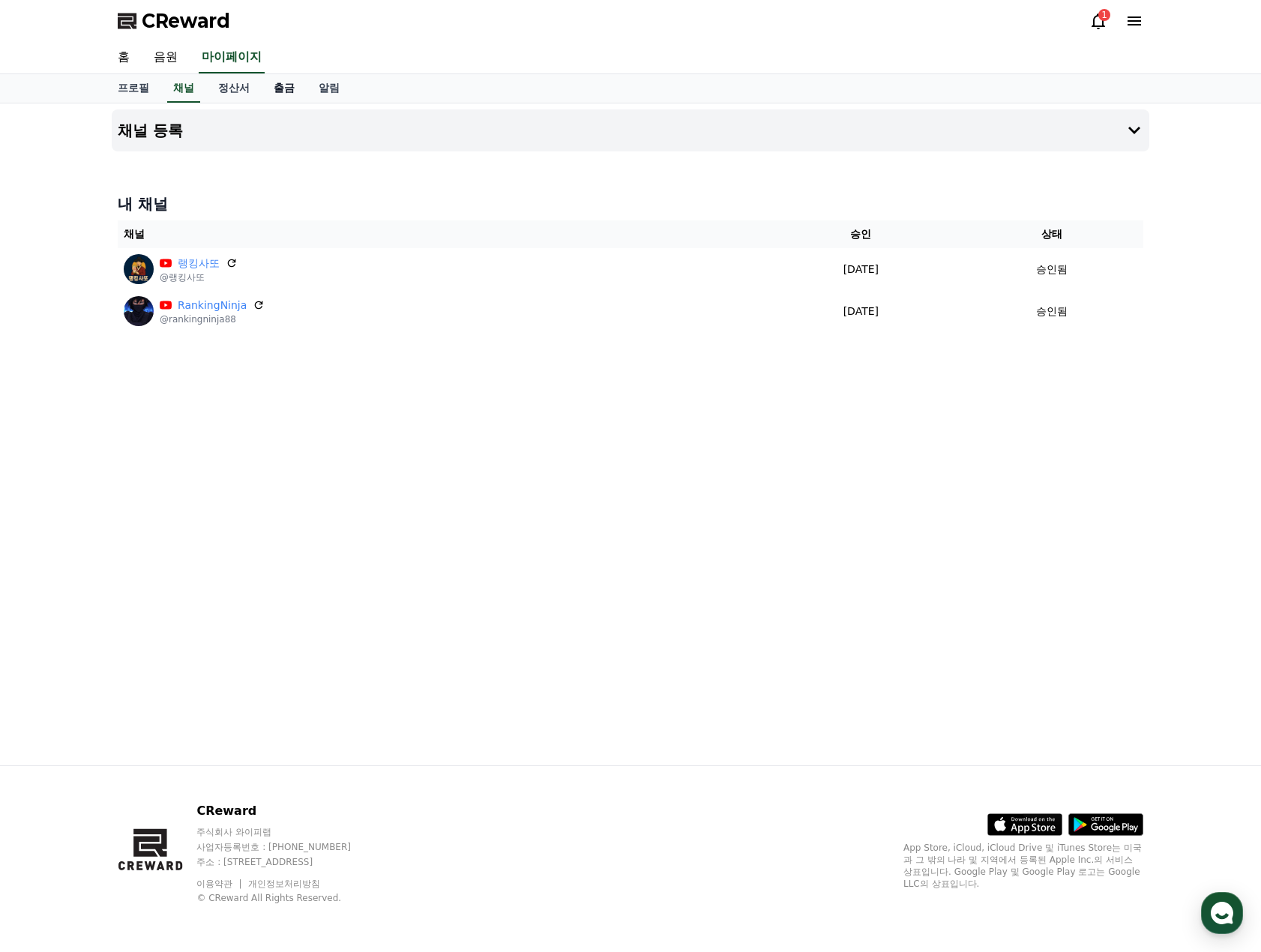
click at [278, 91] on link "출금" at bounding box center [285, 88] width 45 height 29
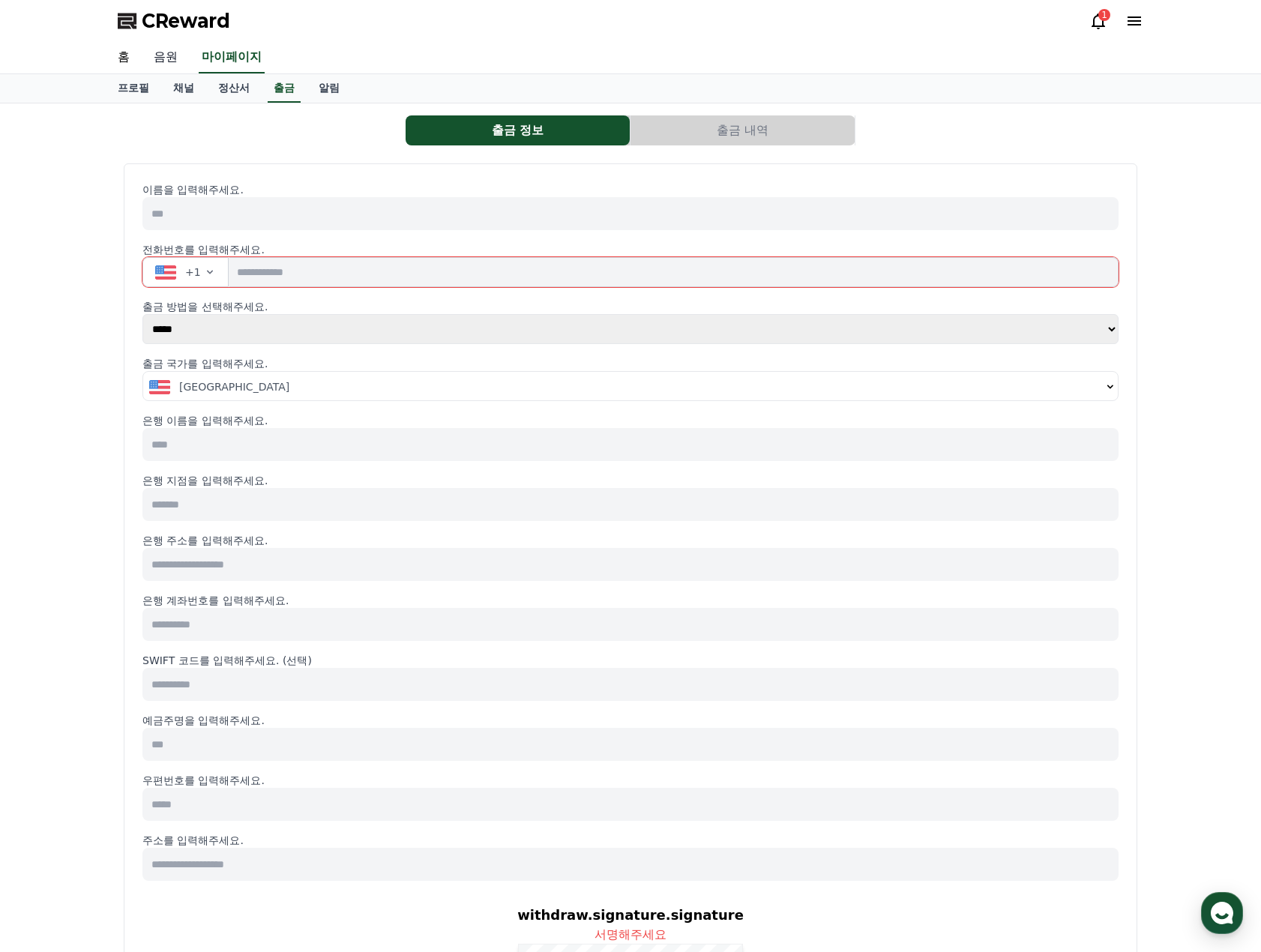
click at [172, 62] on link "음원" at bounding box center [166, 58] width 48 height 31
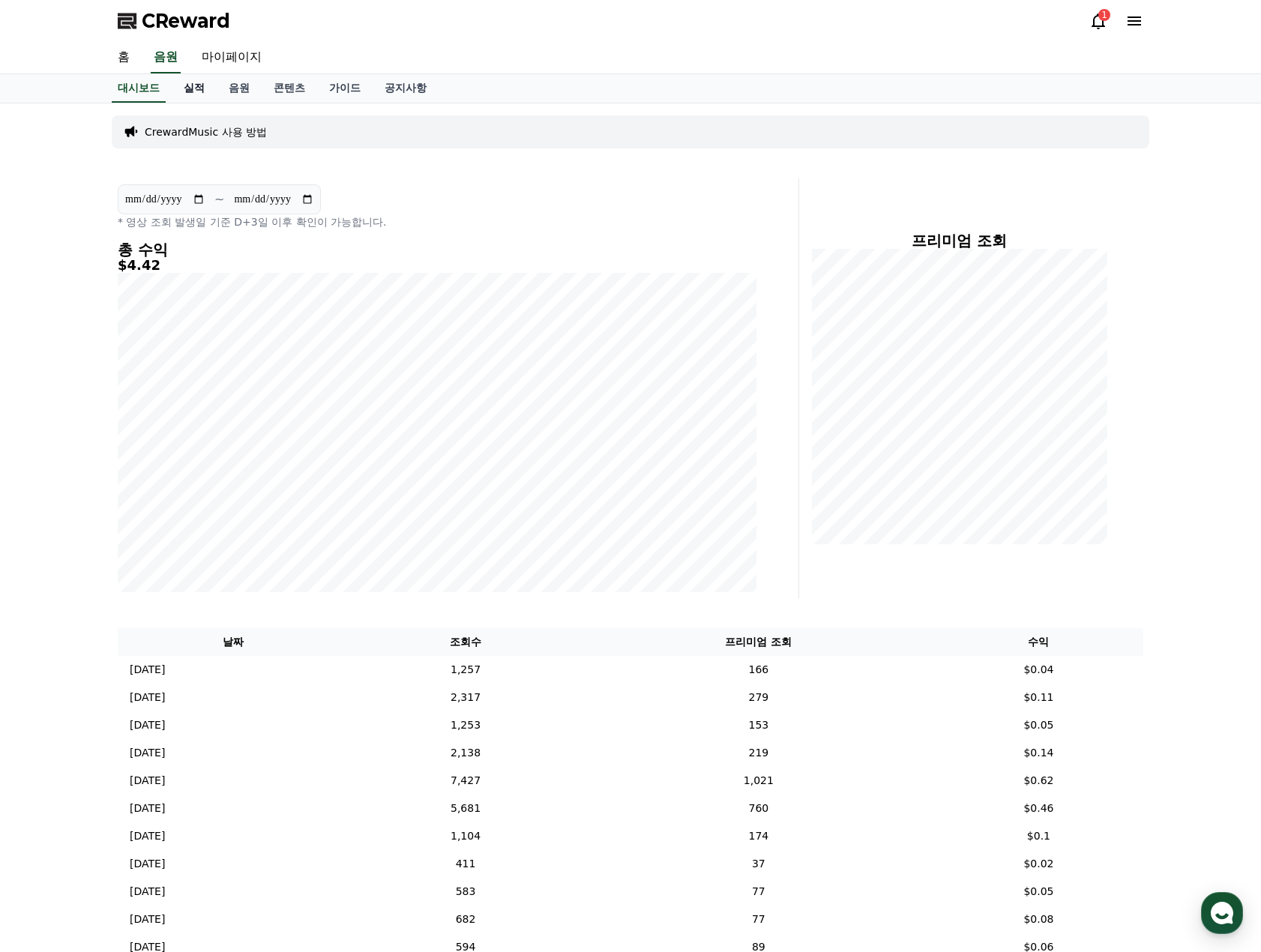
click at [201, 86] on link "실적" at bounding box center [194, 88] width 45 height 29
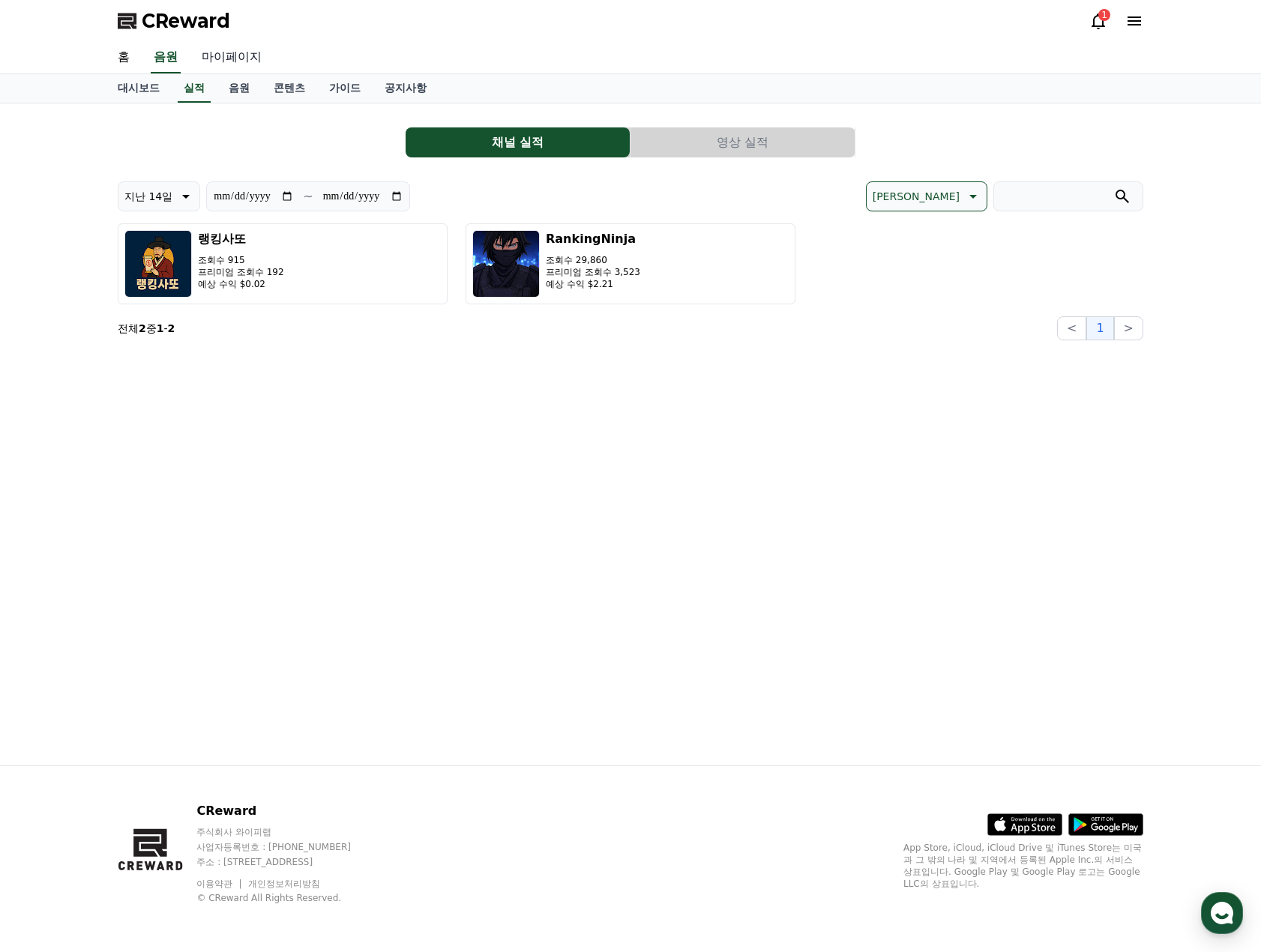
click at [237, 51] on link "마이페이지" at bounding box center [232, 58] width 84 height 31
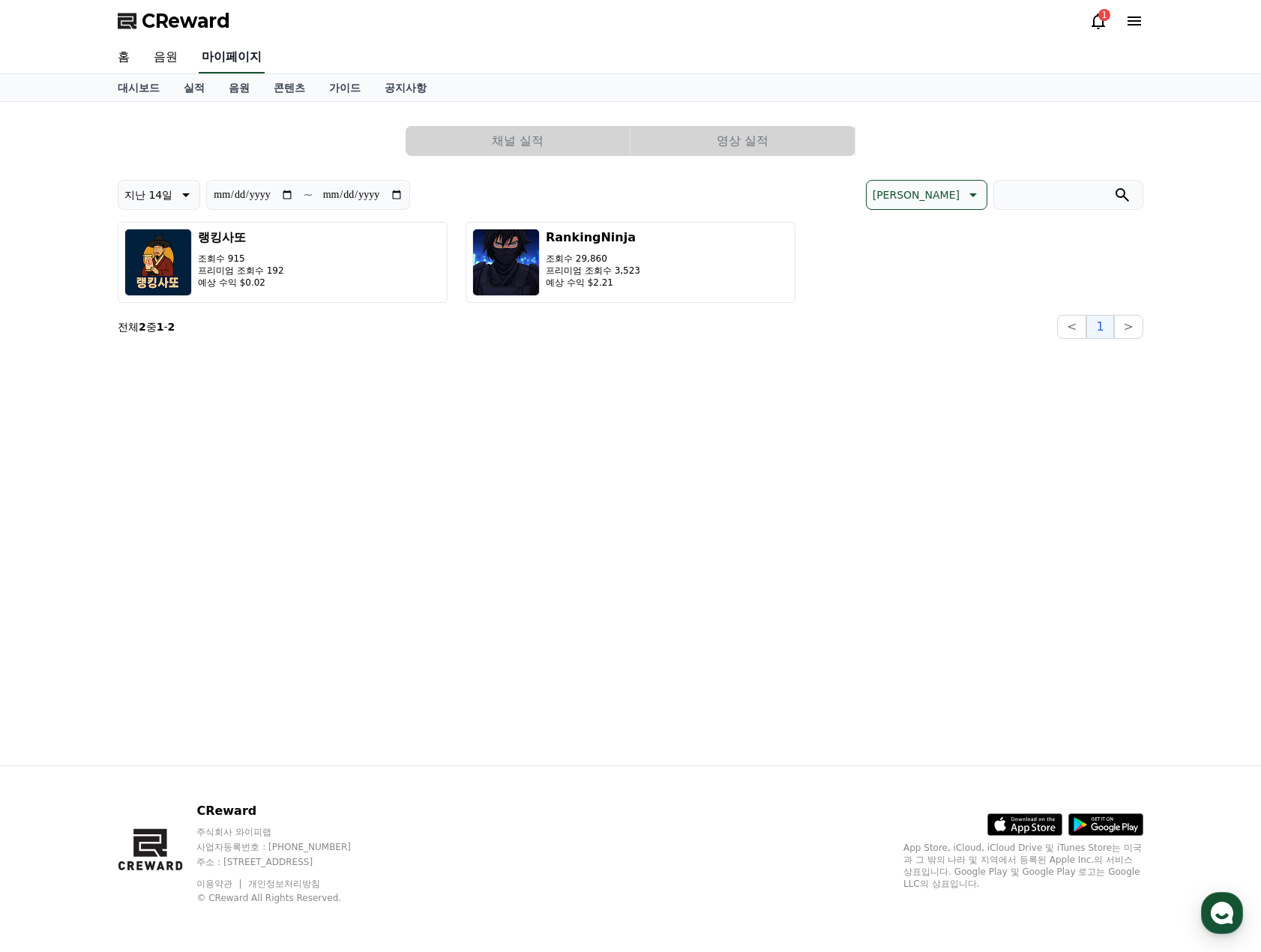
select select "**********"
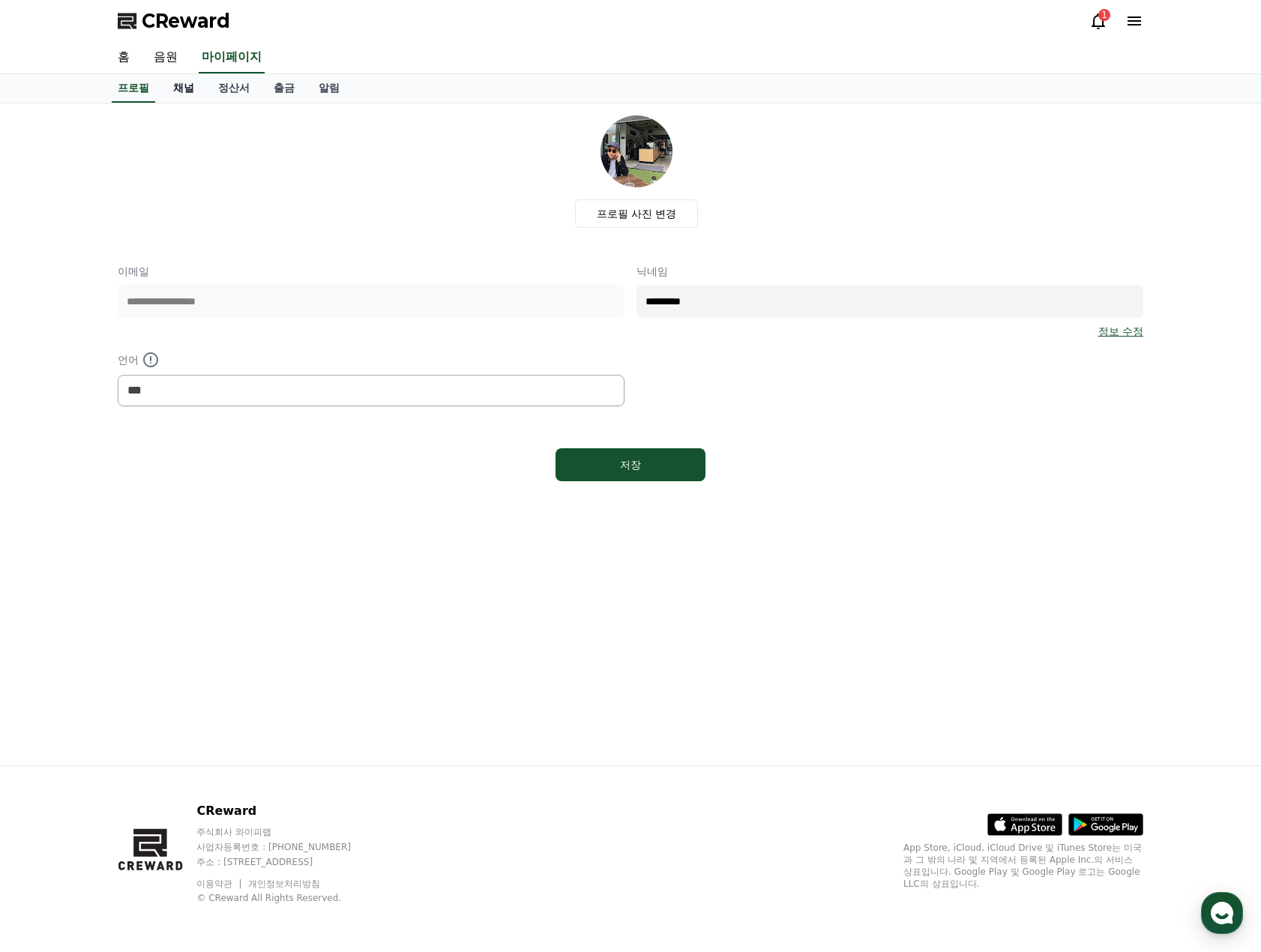
click at [184, 85] on link "채널" at bounding box center [183, 88] width 45 height 29
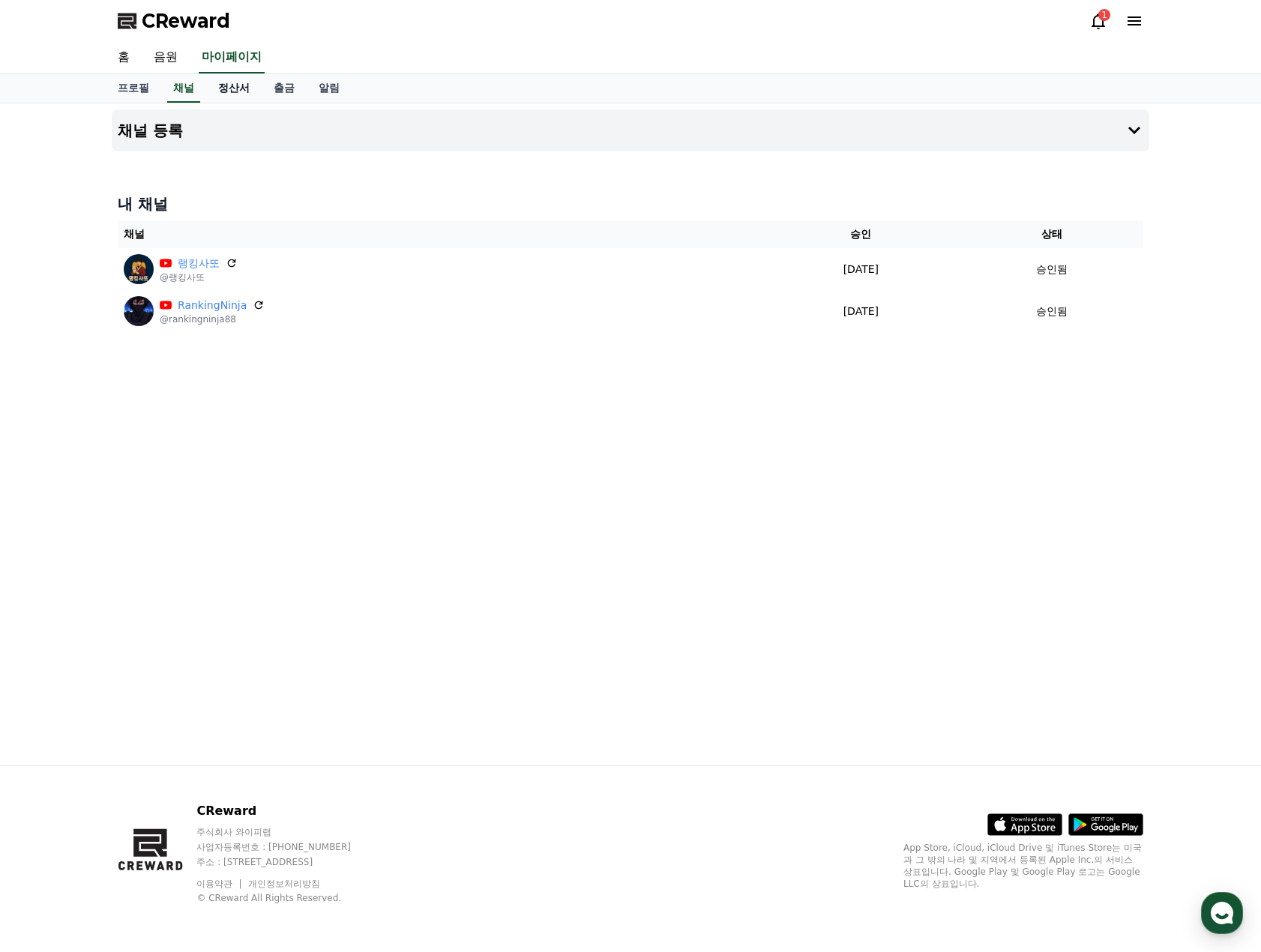
click at [222, 86] on link "정산서" at bounding box center [233, 88] width 55 height 29
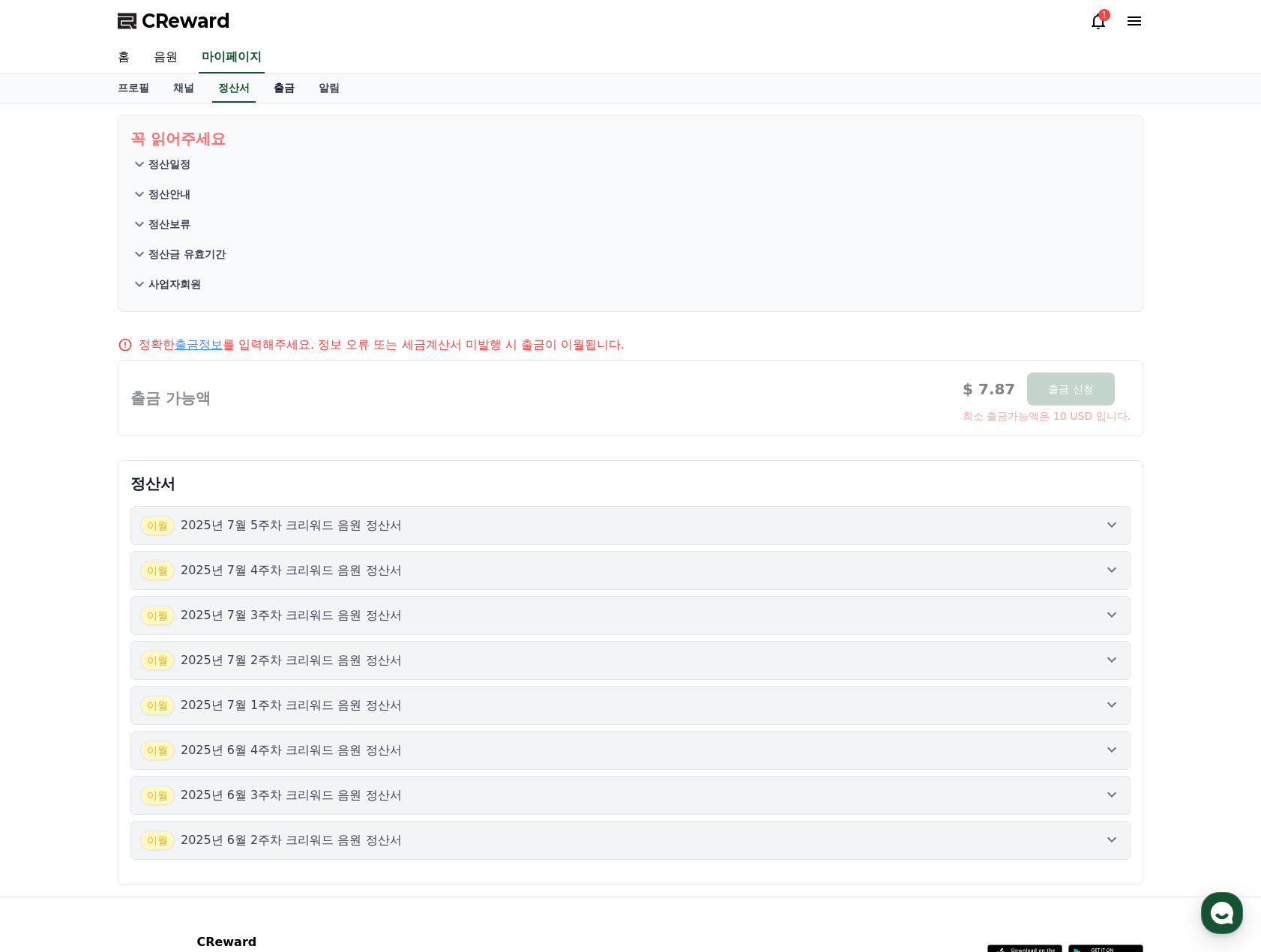
click at [284, 85] on link "출금" at bounding box center [285, 88] width 45 height 29
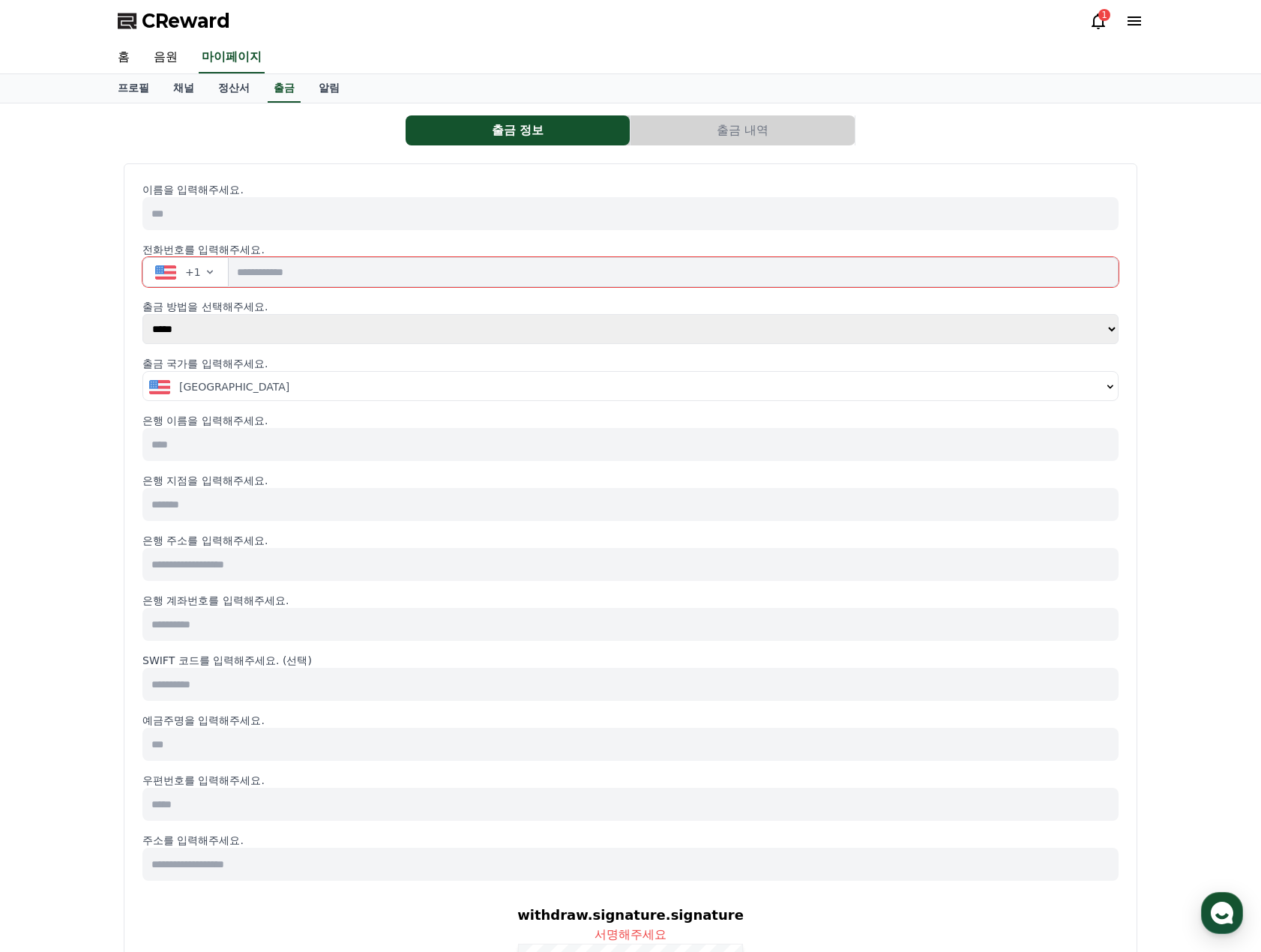
click at [720, 133] on button "출금 내역" at bounding box center [742, 130] width 224 height 30
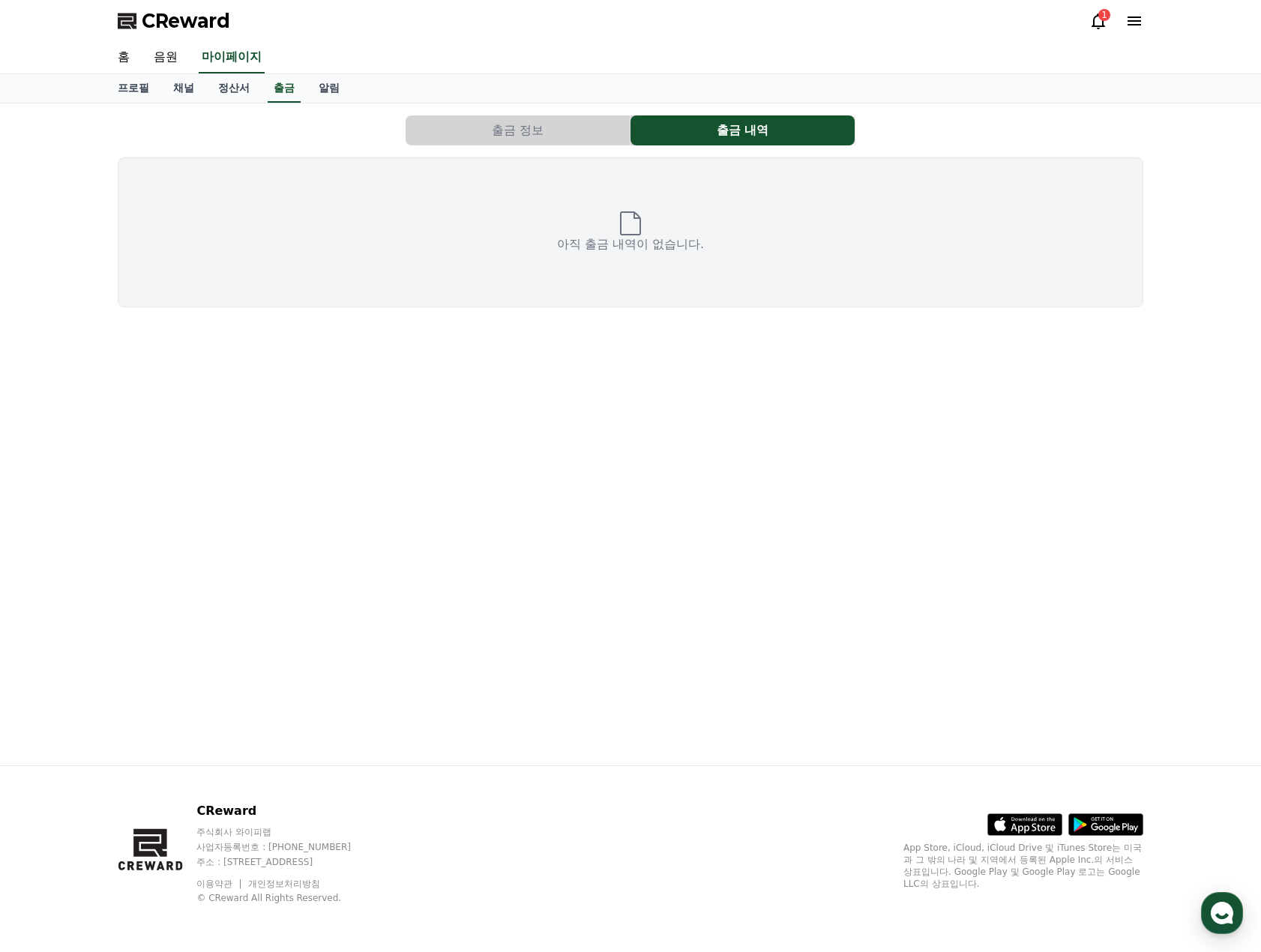
click at [501, 136] on button "출금 정보" at bounding box center [518, 130] width 224 height 30
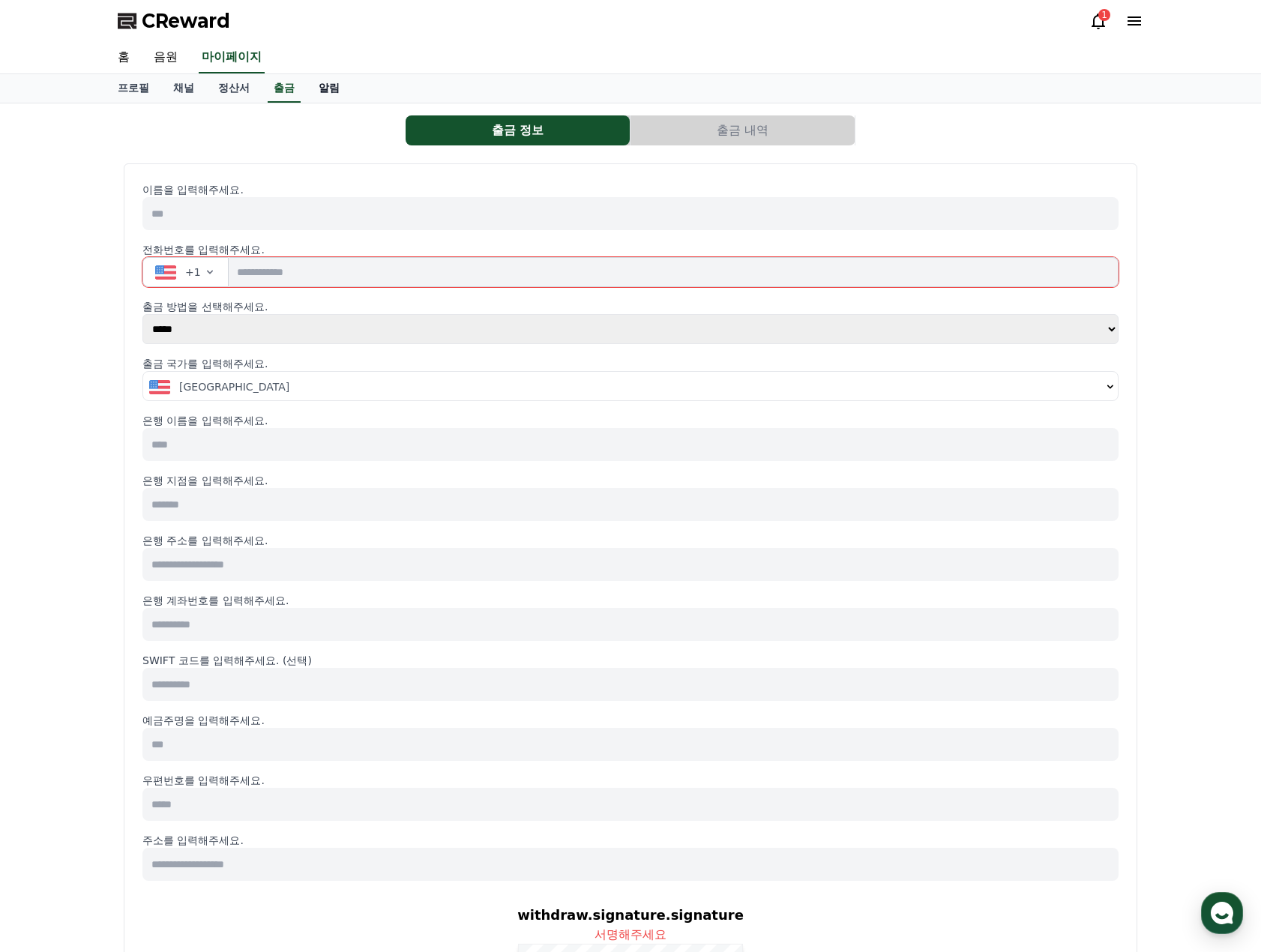
click at [330, 91] on link "알림" at bounding box center [329, 88] width 45 height 29
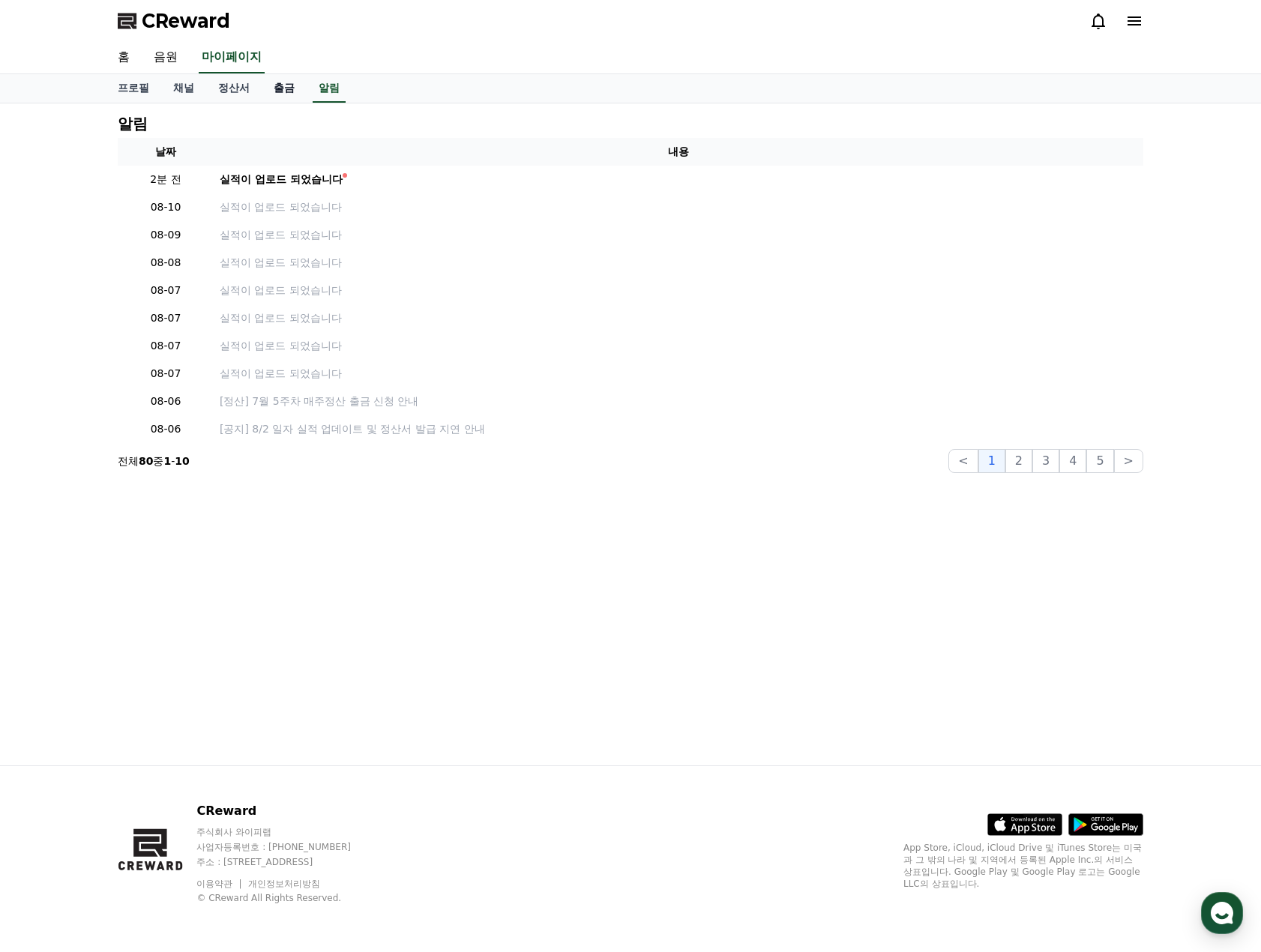
click at [289, 91] on link "출금" at bounding box center [285, 88] width 45 height 29
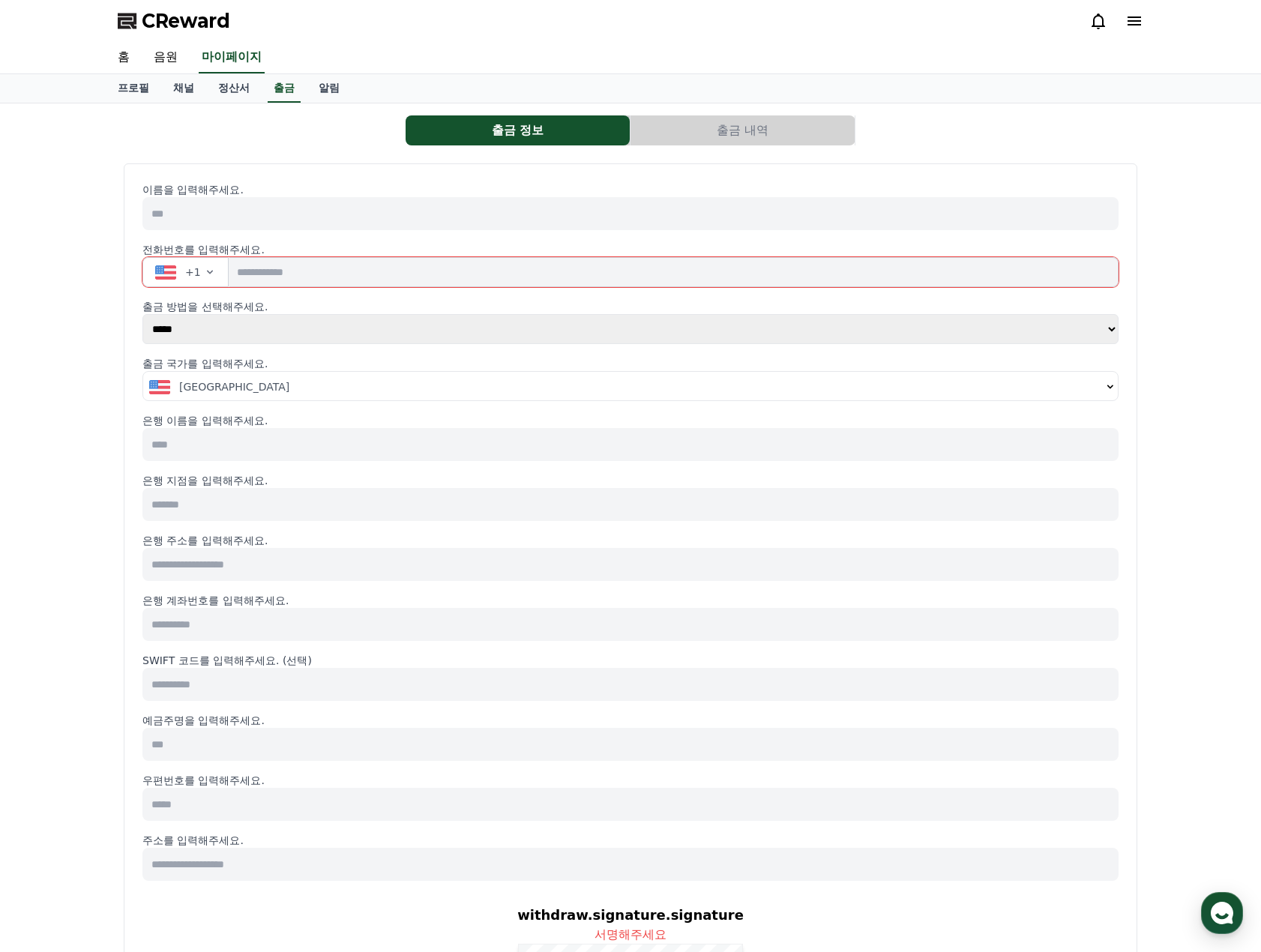
click at [357, 330] on select "***** ***" at bounding box center [630, 329] width 976 height 30
drag, startPoint x: 340, startPoint y: 166, endPoint x: 294, endPoint y: 138, distance: 53.9
click at [340, 166] on div "이름을 입력해주세요. 전화번호를 입력해주세요. +1 출금 방법을 선택해주세요. ***** *** 출금 국가를 입력해주세요. United Sta…" at bounding box center [630, 693] width 1014 height 1061
click at [214, 280] on button "+1" at bounding box center [185, 272] width 86 height 30
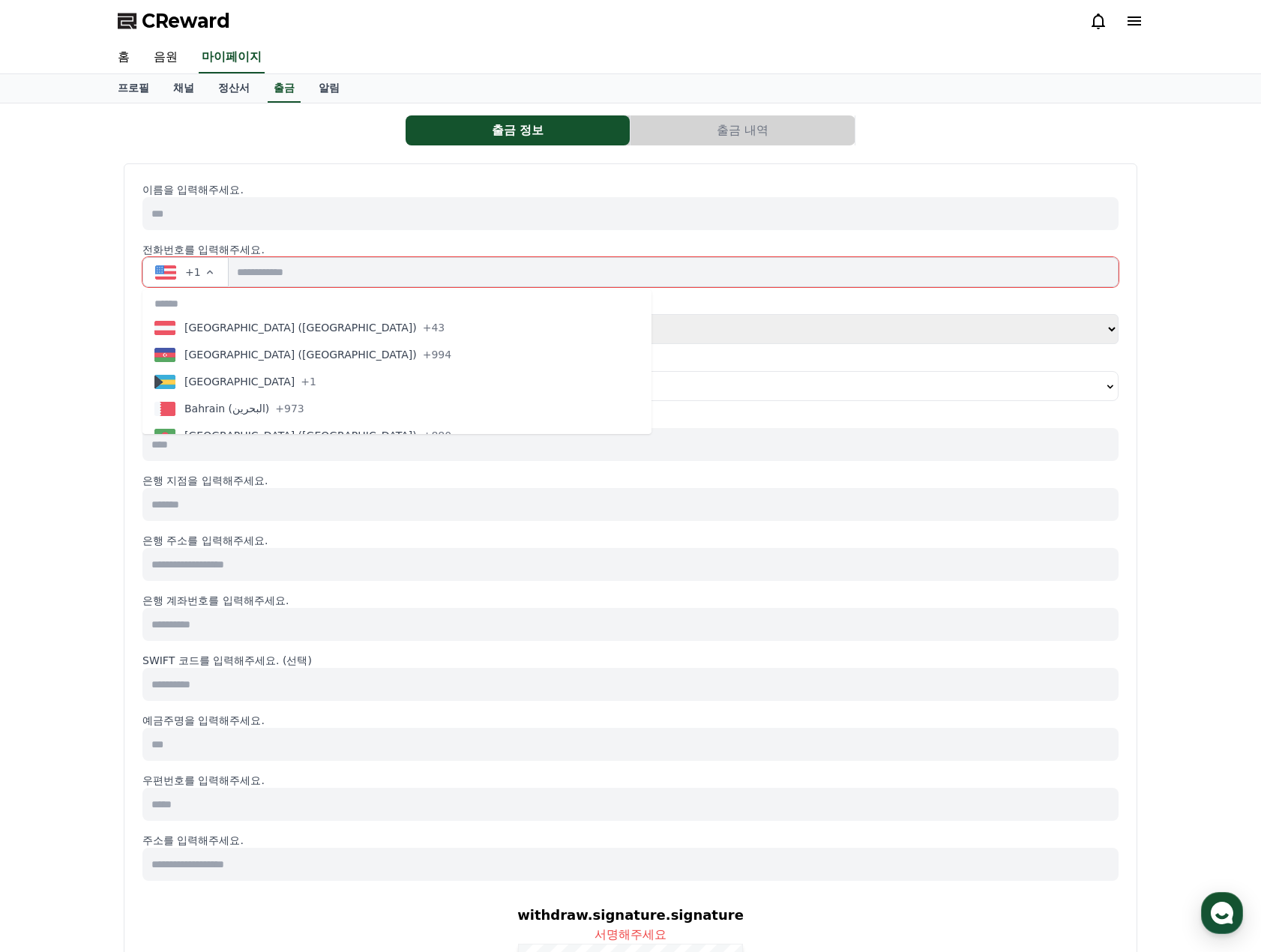
scroll to position [334, 0]
click at [323, 353] on button "[GEOGRAPHIC_DATA] +61" at bounding box center [396, 347] width 509 height 27
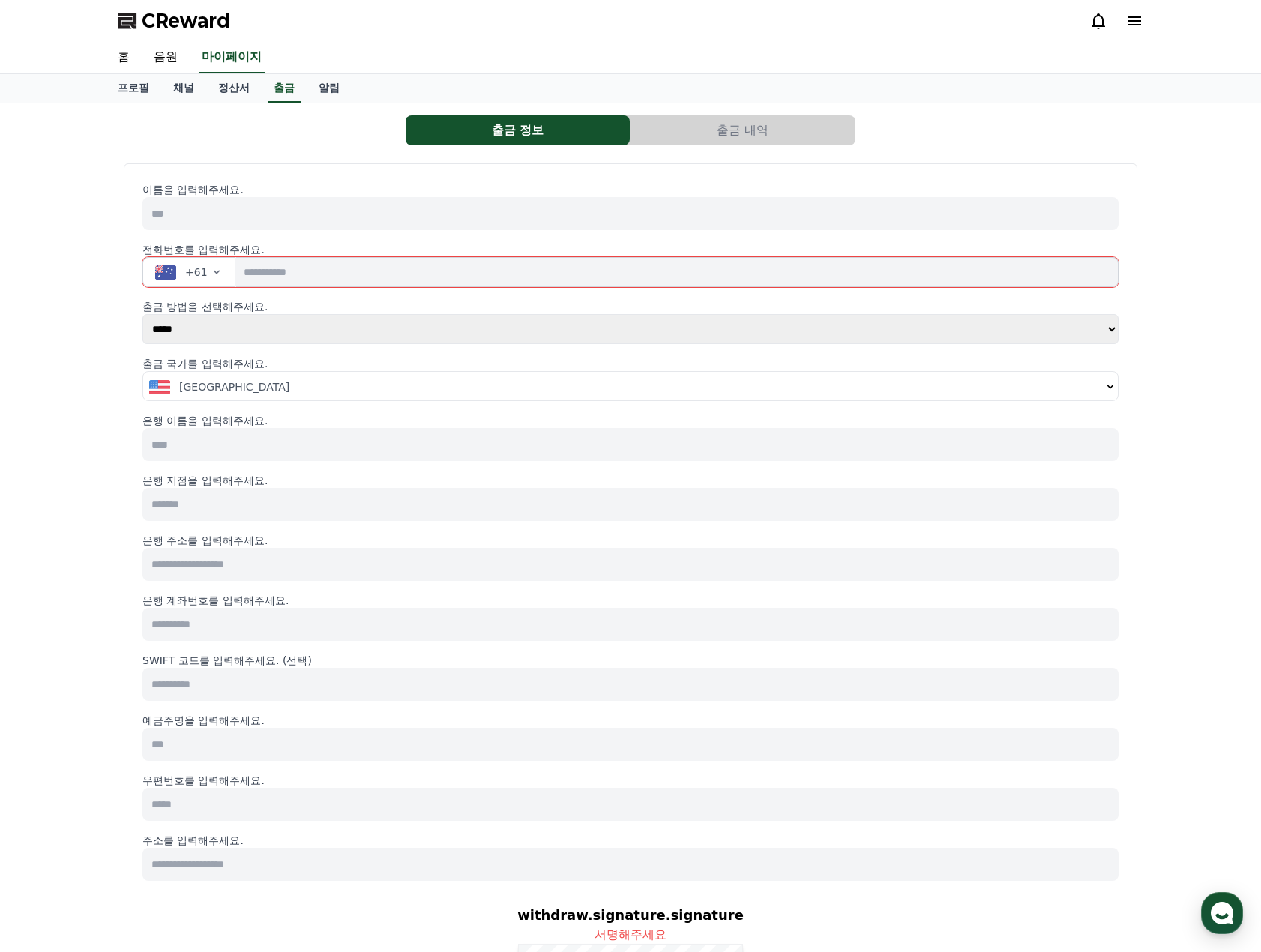
click at [349, 393] on div "[GEOGRAPHIC_DATA]" at bounding box center [625, 386] width 952 height 15
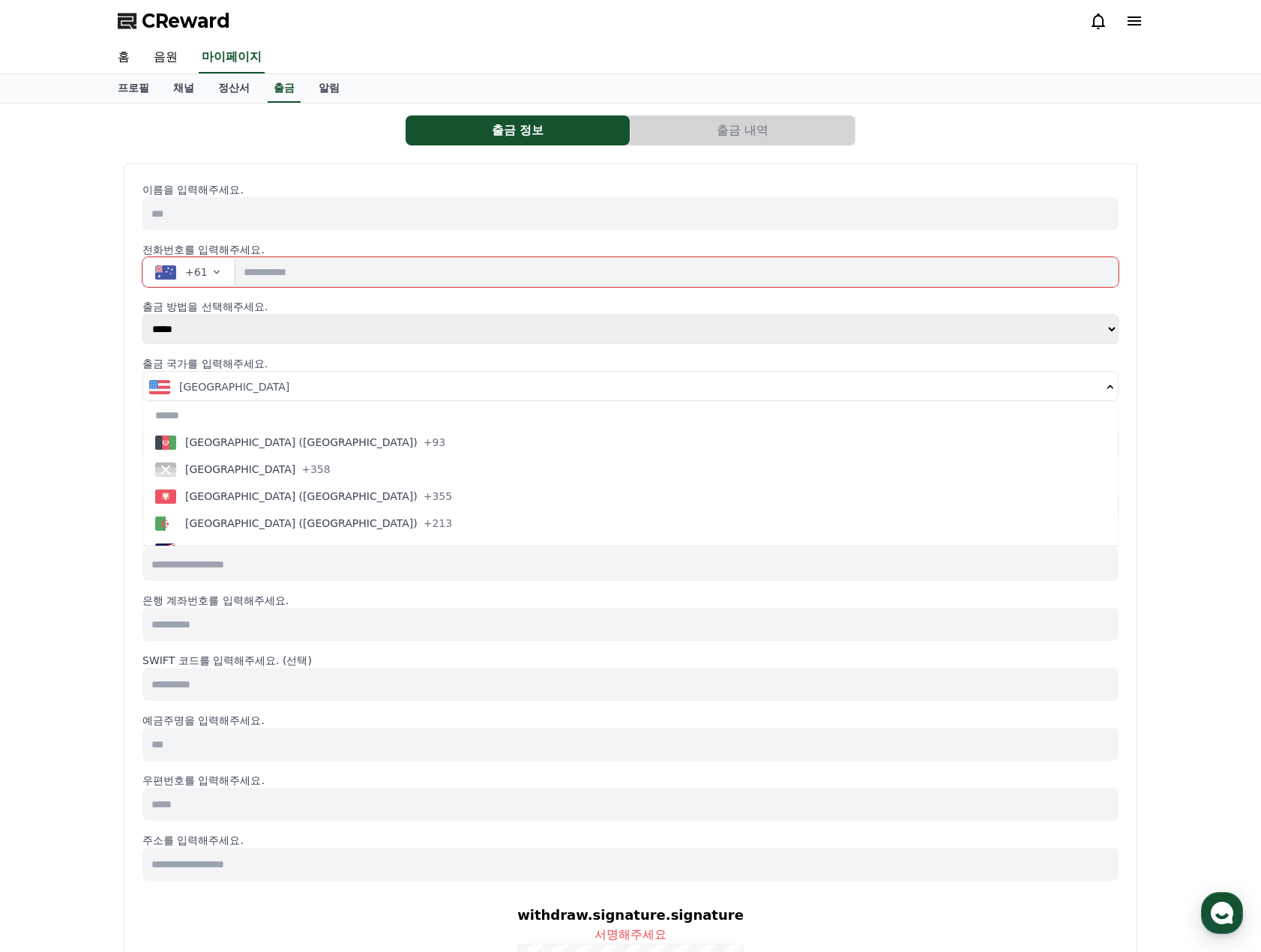
click at [256, 418] on input "text" at bounding box center [630, 415] width 975 height 27
type input "*"
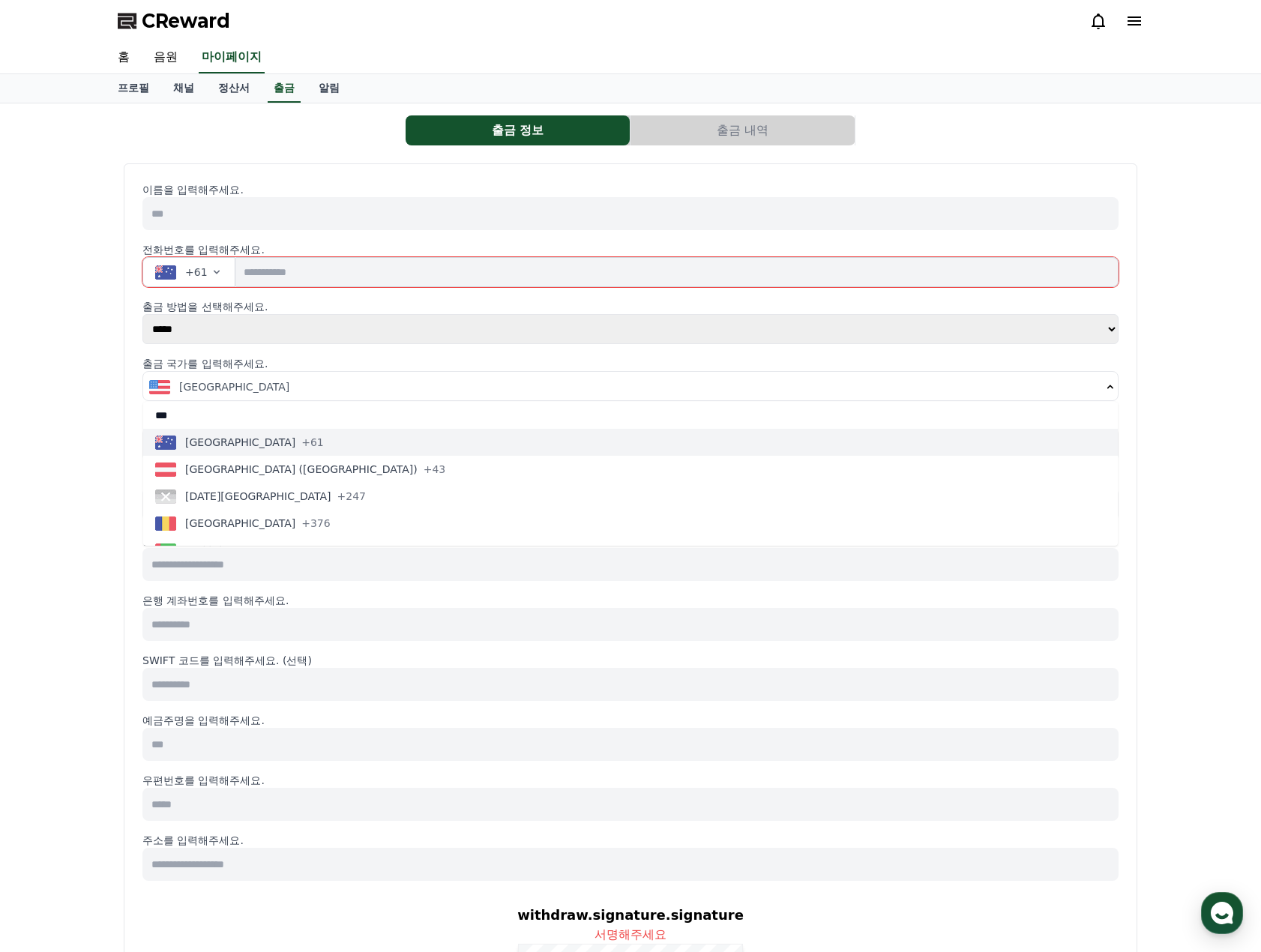
type input "***"
click at [302, 440] on span "+61" at bounding box center [313, 441] width 23 height 15
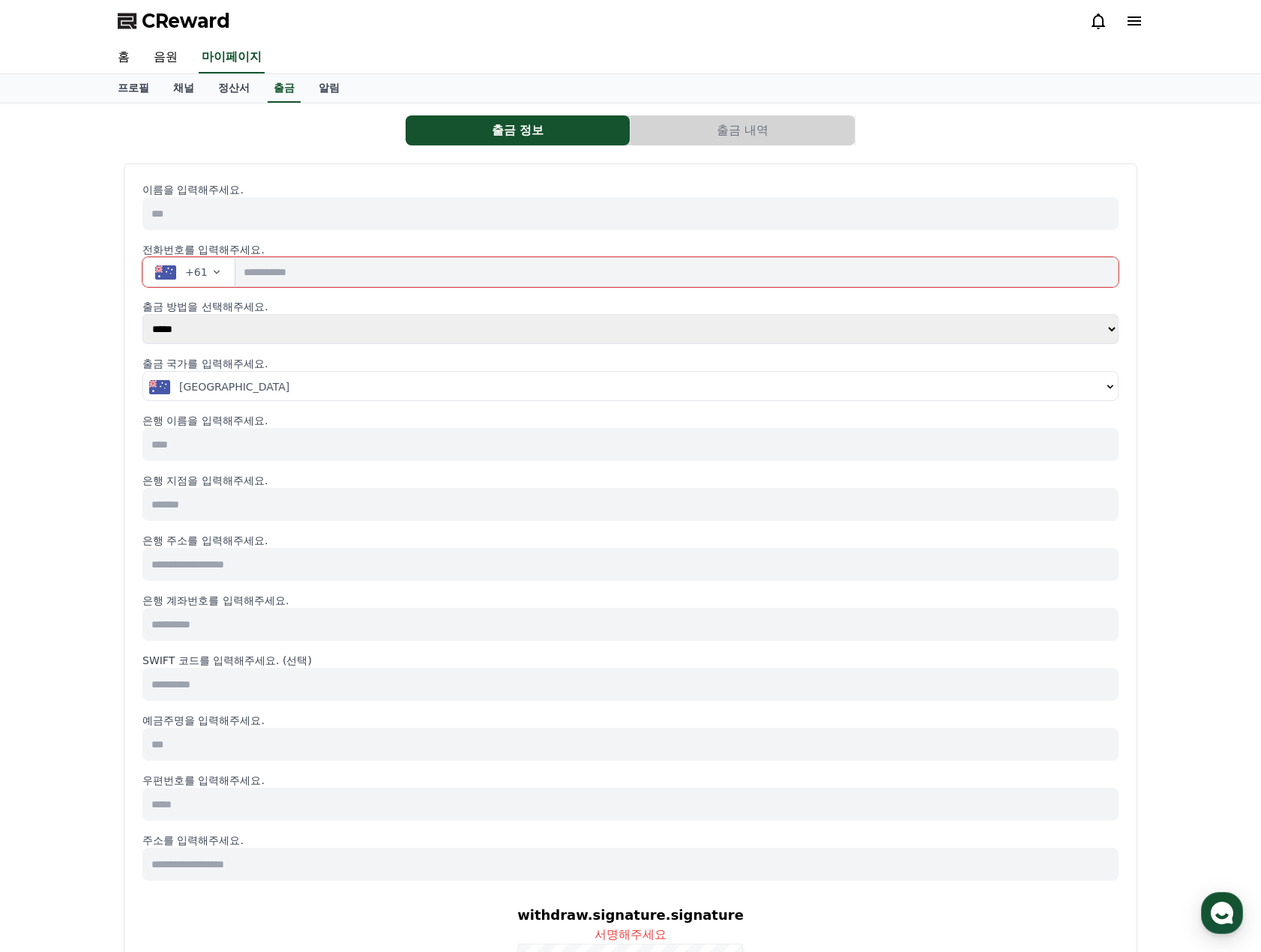
click at [386, 448] on input at bounding box center [630, 445] width 976 height 33
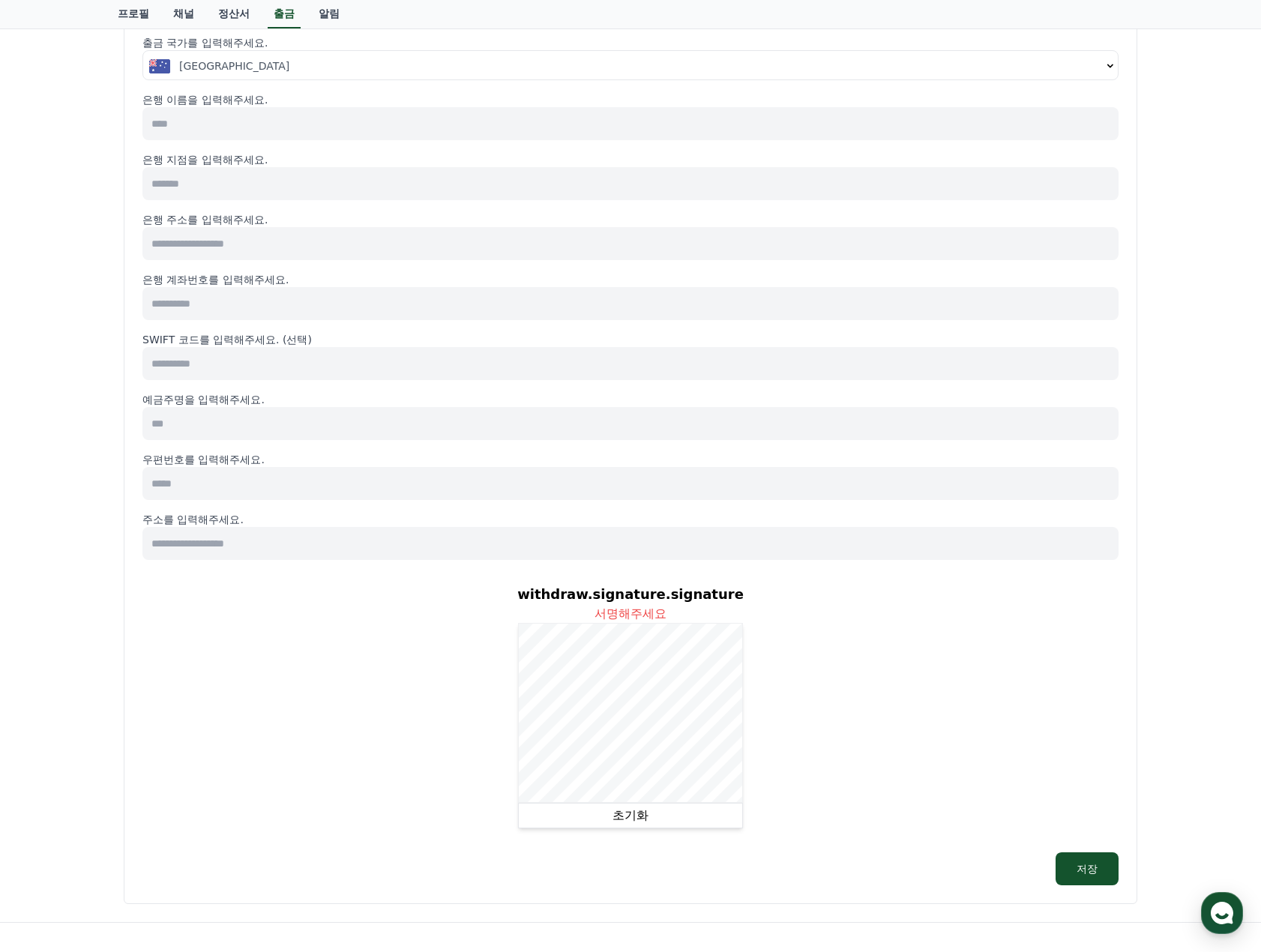
scroll to position [0, 0]
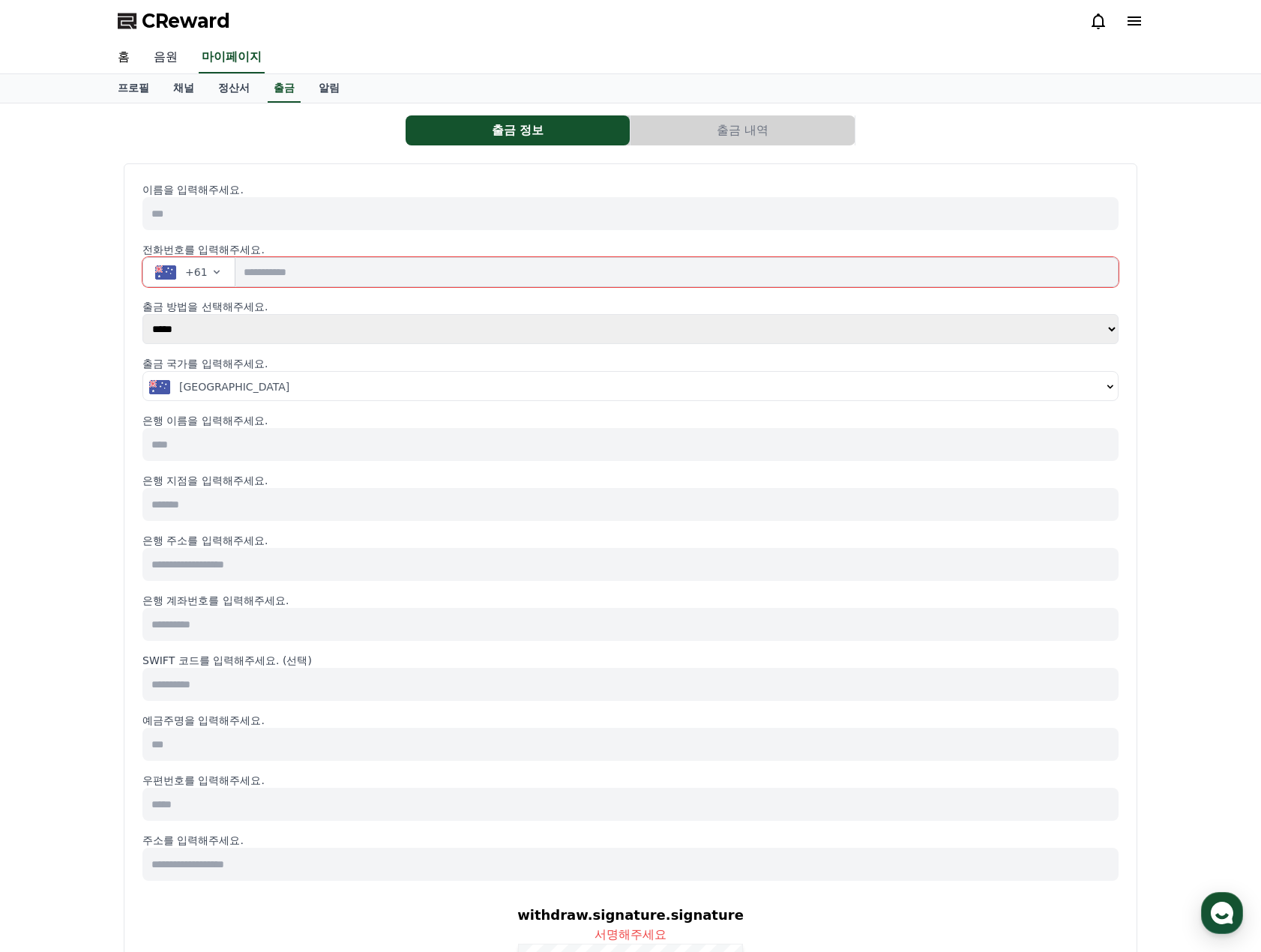
click at [169, 65] on link "음원" at bounding box center [166, 58] width 48 height 31
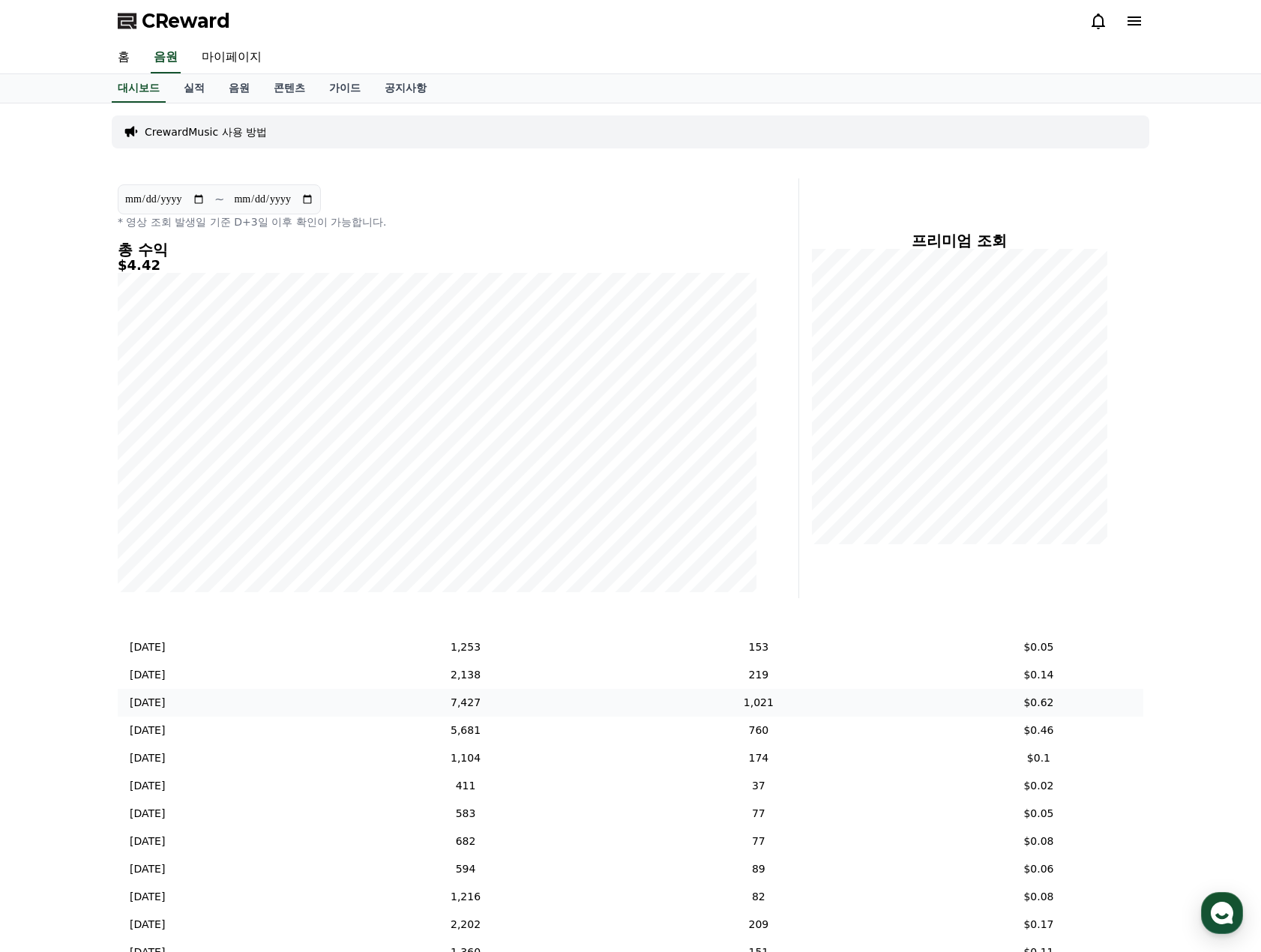
scroll to position [185, 0]
click at [202, 199] on input "**********" at bounding box center [165, 199] width 81 height 16
click at [452, 155] on div "**********" at bounding box center [630, 709] width 1050 height 1211
click at [418, 121] on div "CrewardMusic 사용 방법" at bounding box center [630, 131] width 1038 height 33
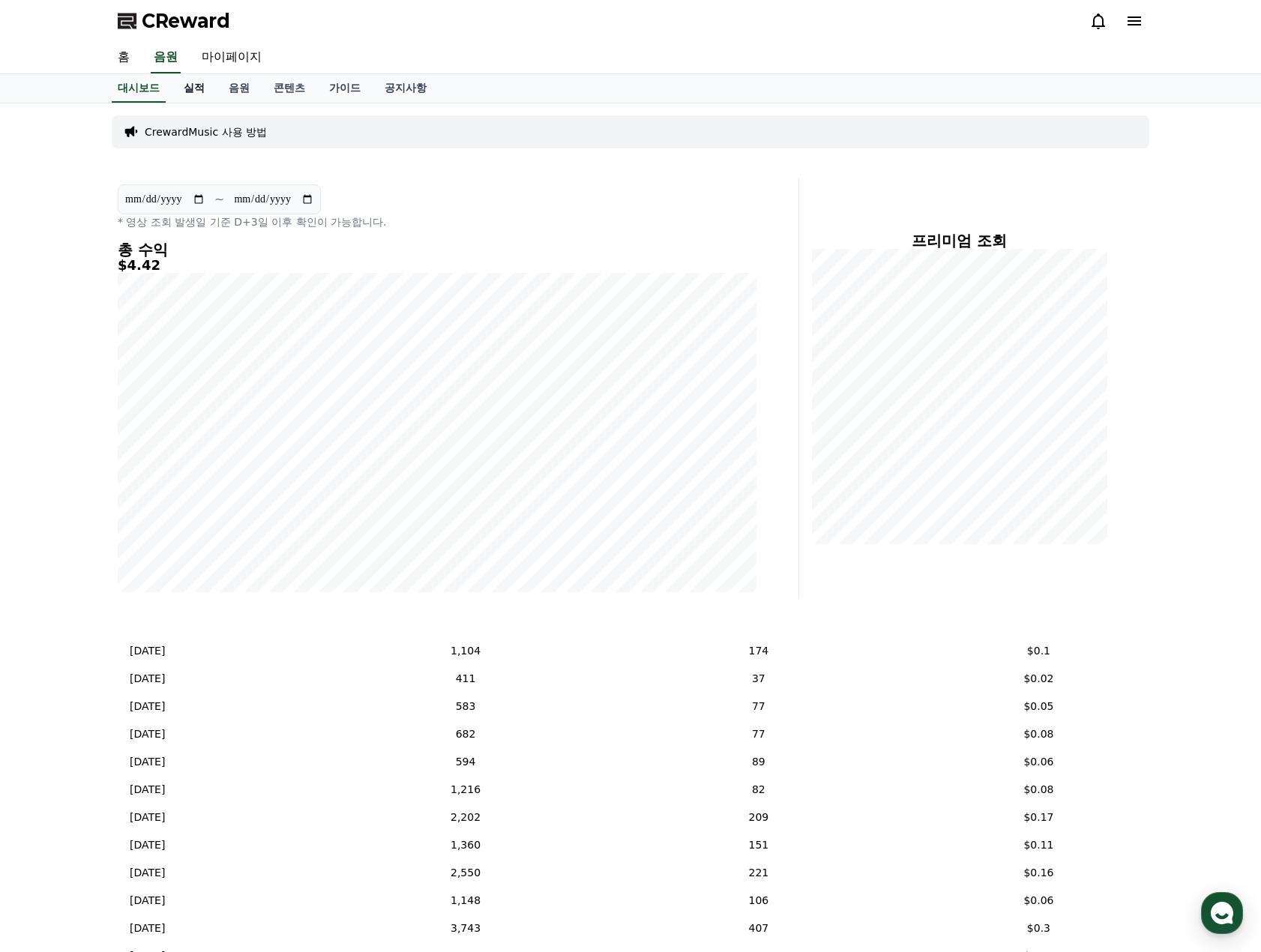
click at [197, 87] on link "실적" at bounding box center [194, 88] width 45 height 29
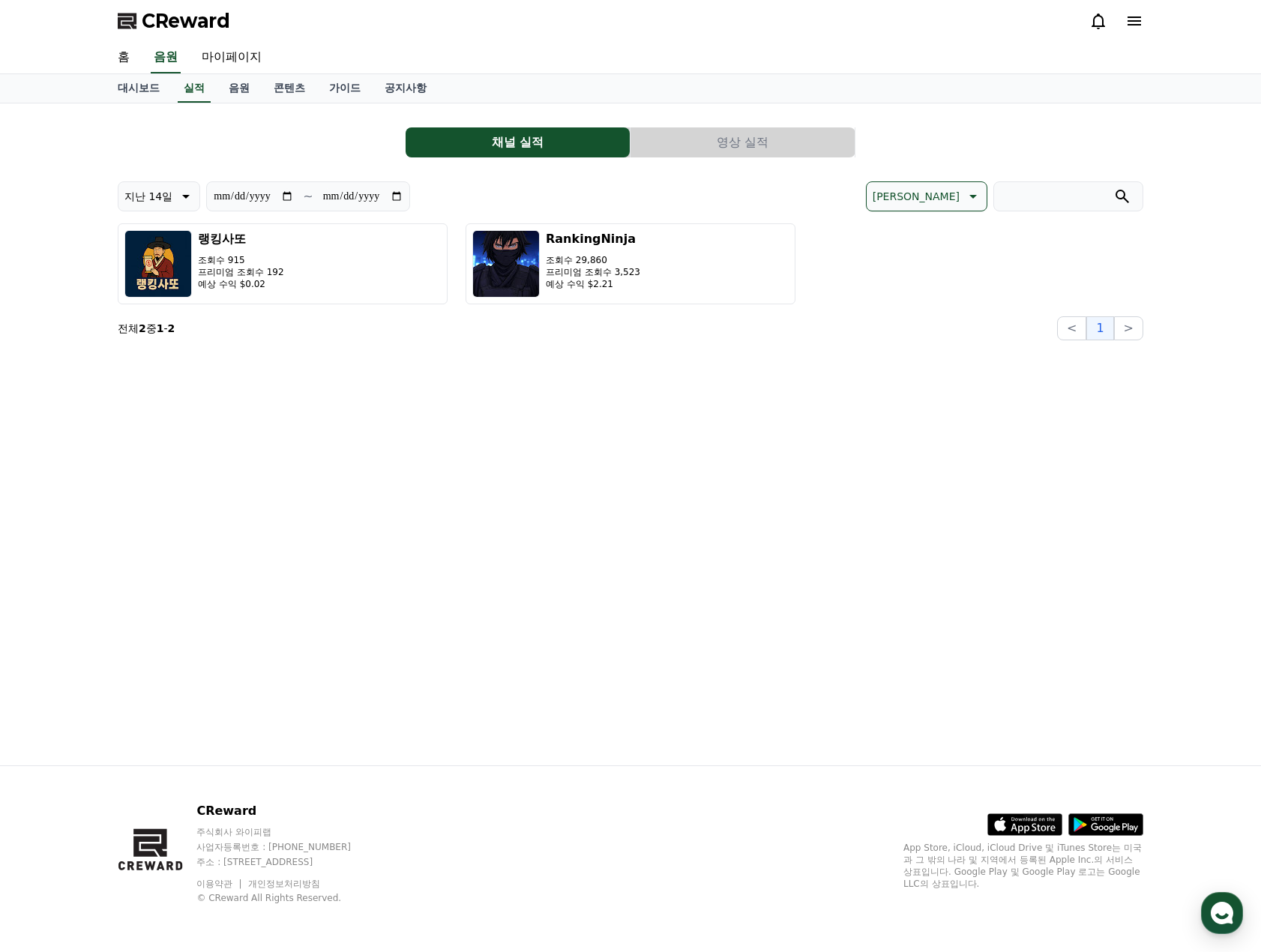
click at [162, 195] on p "지난 14일" at bounding box center [148, 196] width 48 height 21
click at [152, 385] on button "지난 90일" at bounding box center [148, 390] width 60 height 33
type input "**********"
click at [610, 469] on div "**********" at bounding box center [630, 434] width 1050 height 661
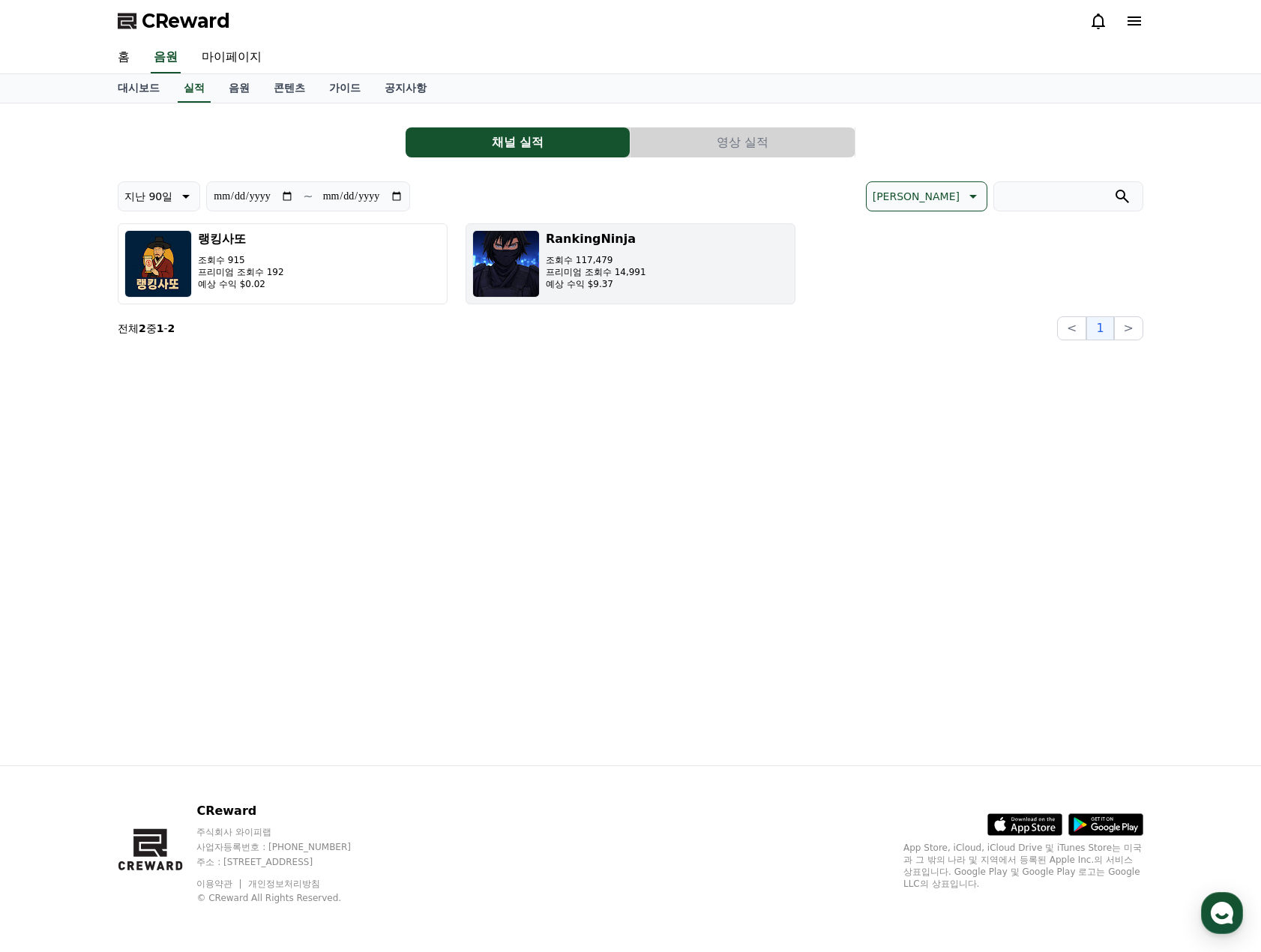
click at [617, 278] on p "예상 수익 $9.37" at bounding box center [596, 284] width 100 height 12
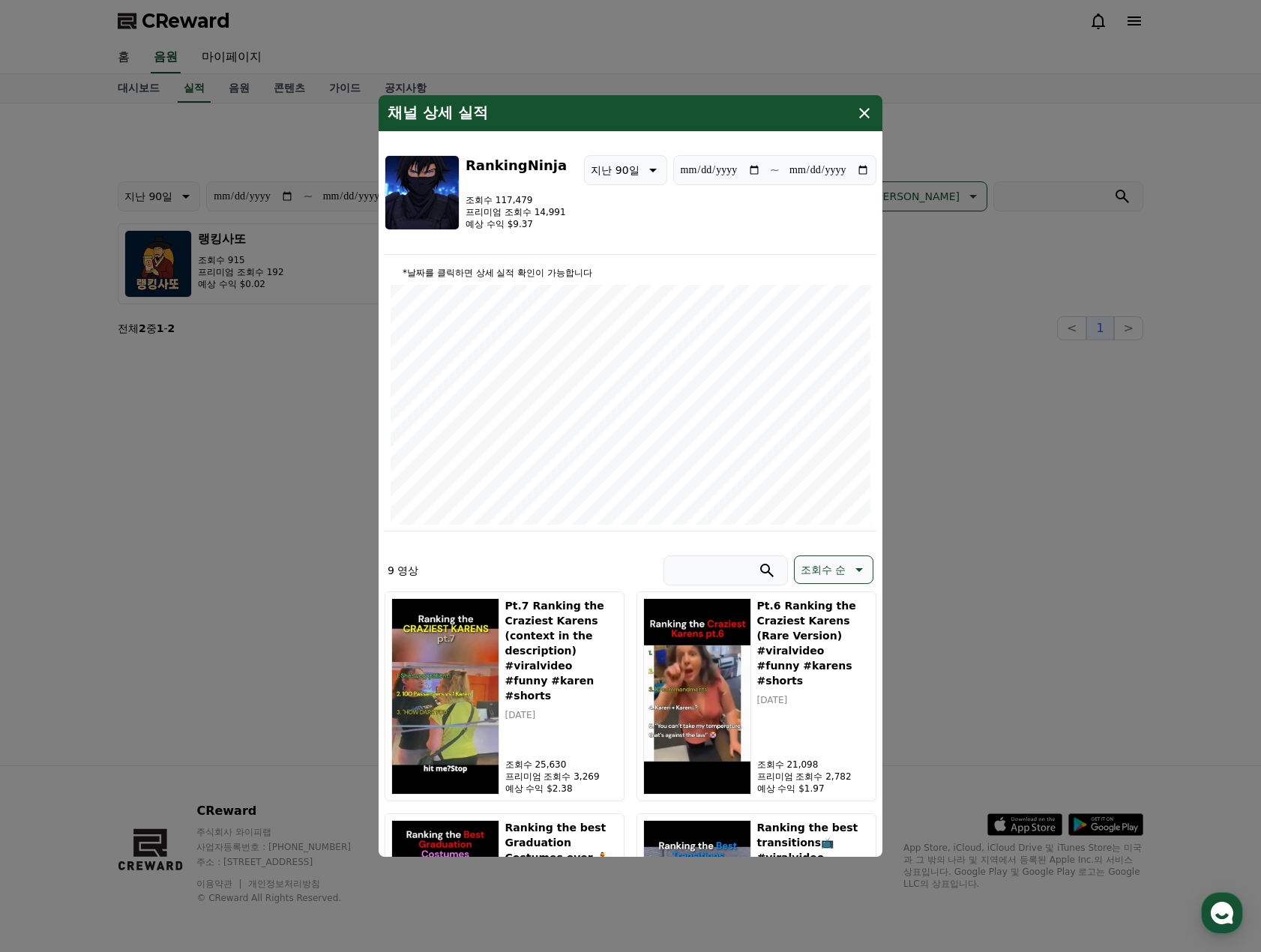
click at [858, 116] on icon "modal" at bounding box center [864, 113] width 18 height 18
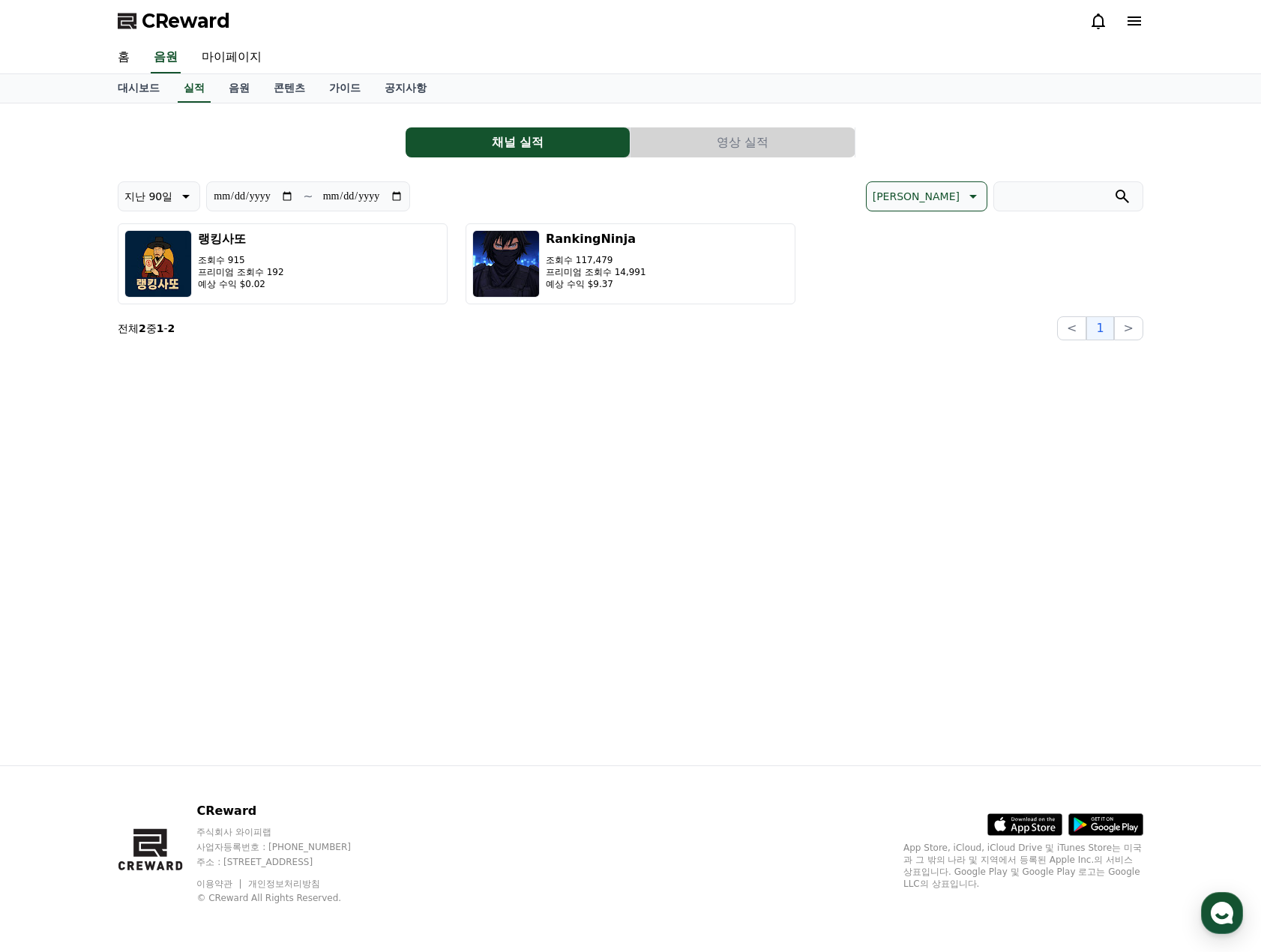
click at [686, 449] on div "**********" at bounding box center [630, 434] width 1050 height 661
click at [706, 149] on button "영상 실적" at bounding box center [742, 142] width 224 height 30
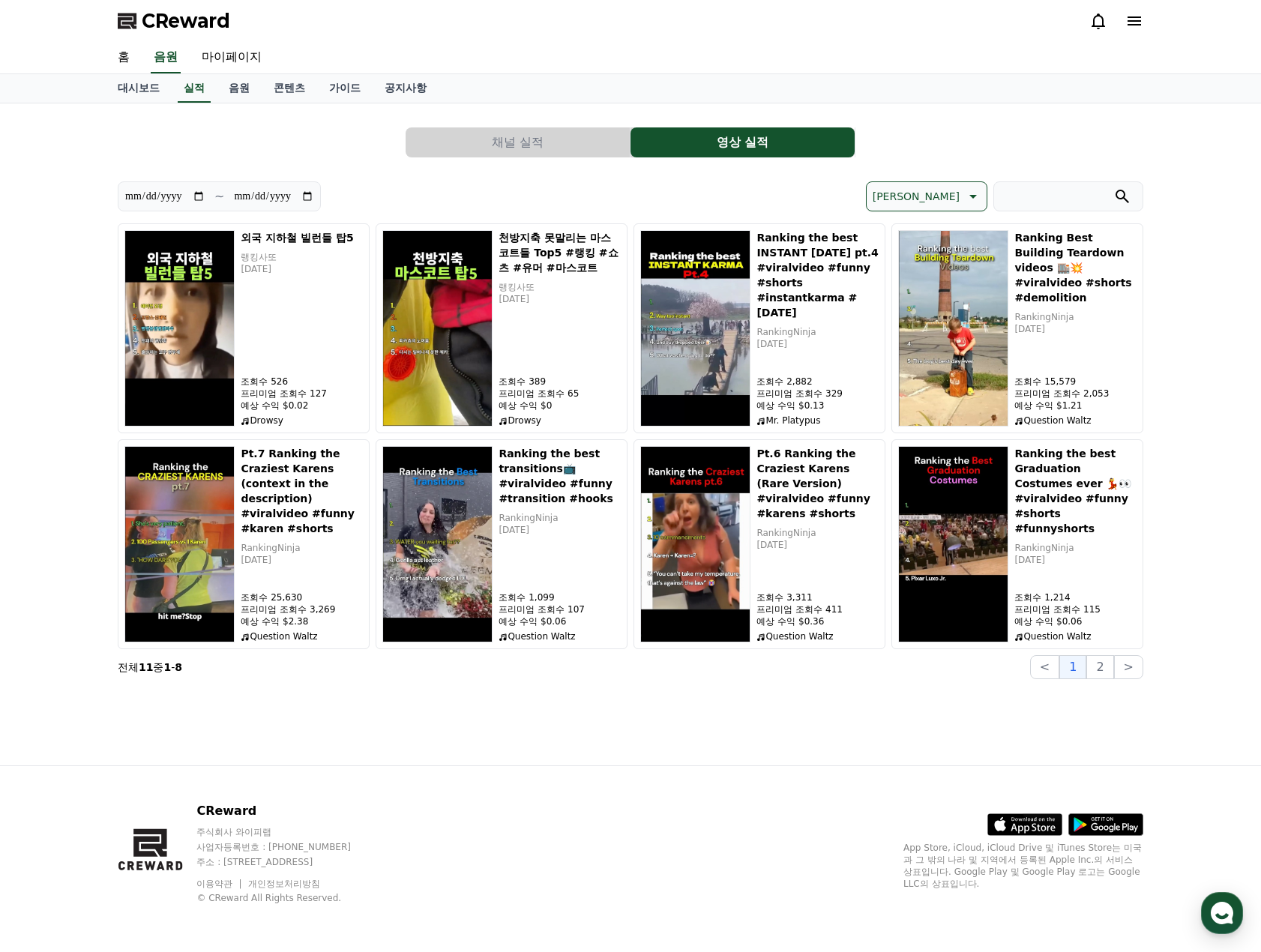
click at [478, 143] on button "채널 실적" at bounding box center [518, 142] width 224 height 30
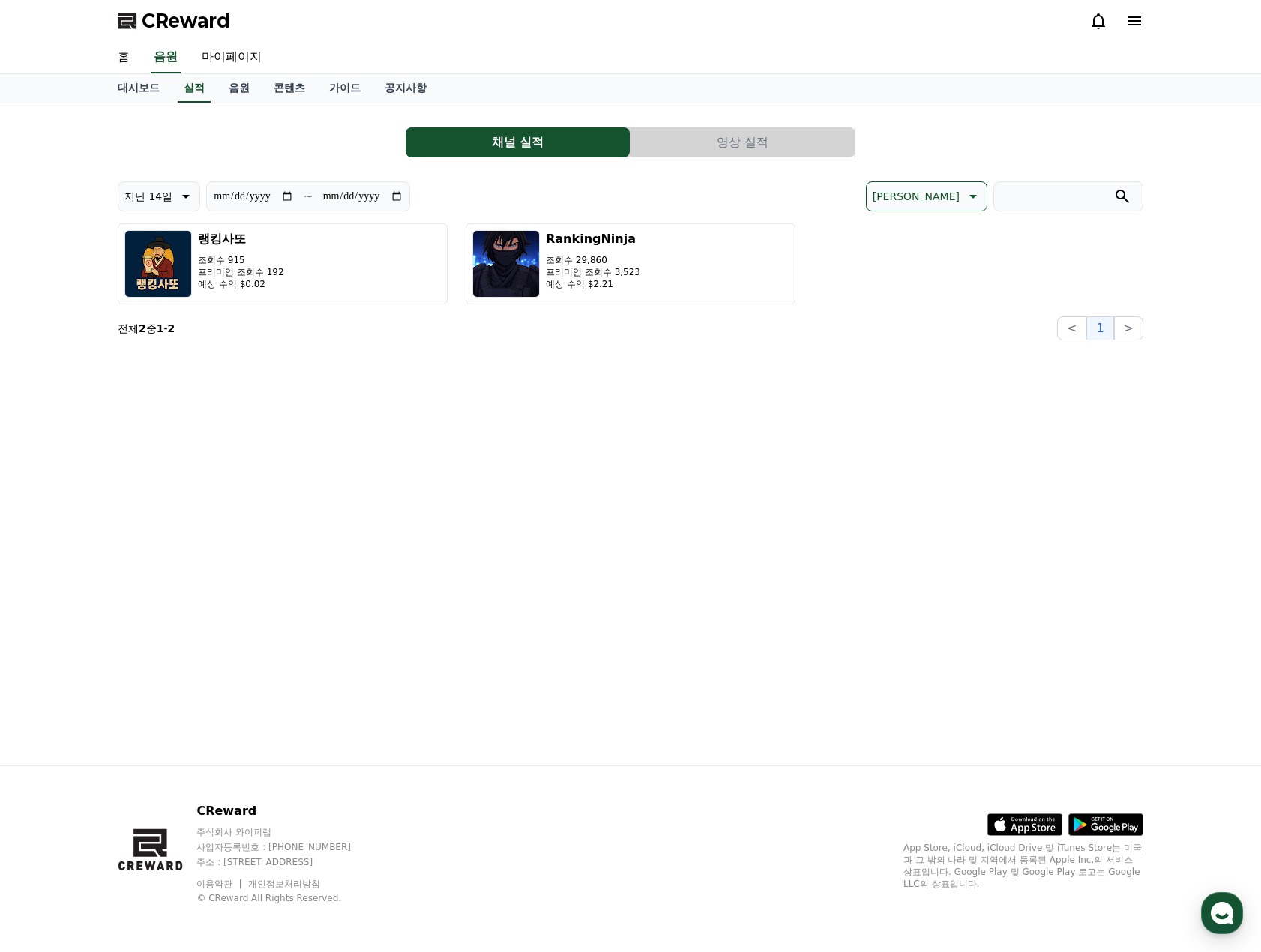
click at [192, 200] on icon at bounding box center [184, 196] width 18 height 18
click at [159, 349] on button "지난 30일" at bounding box center [148, 351] width 60 height 33
click at [182, 195] on icon at bounding box center [186, 197] width 8 height 4
click at [162, 379] on button "지난 90일" at bounding box center [148, 390] width 60 height 33
type input "**********"
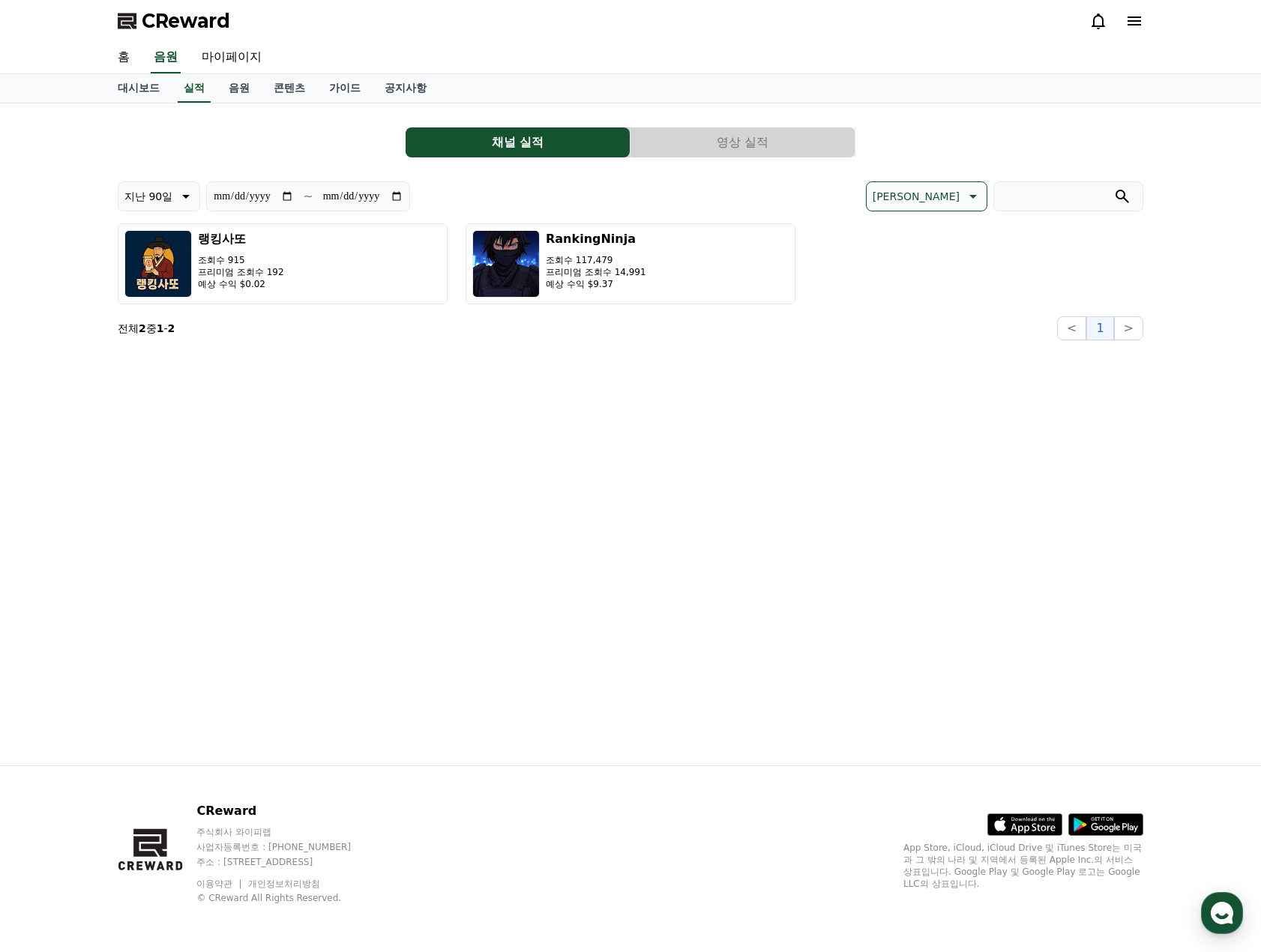
click at [1069, 462] on div "**********" at bounding box center [630, 434] width 1050 height 661
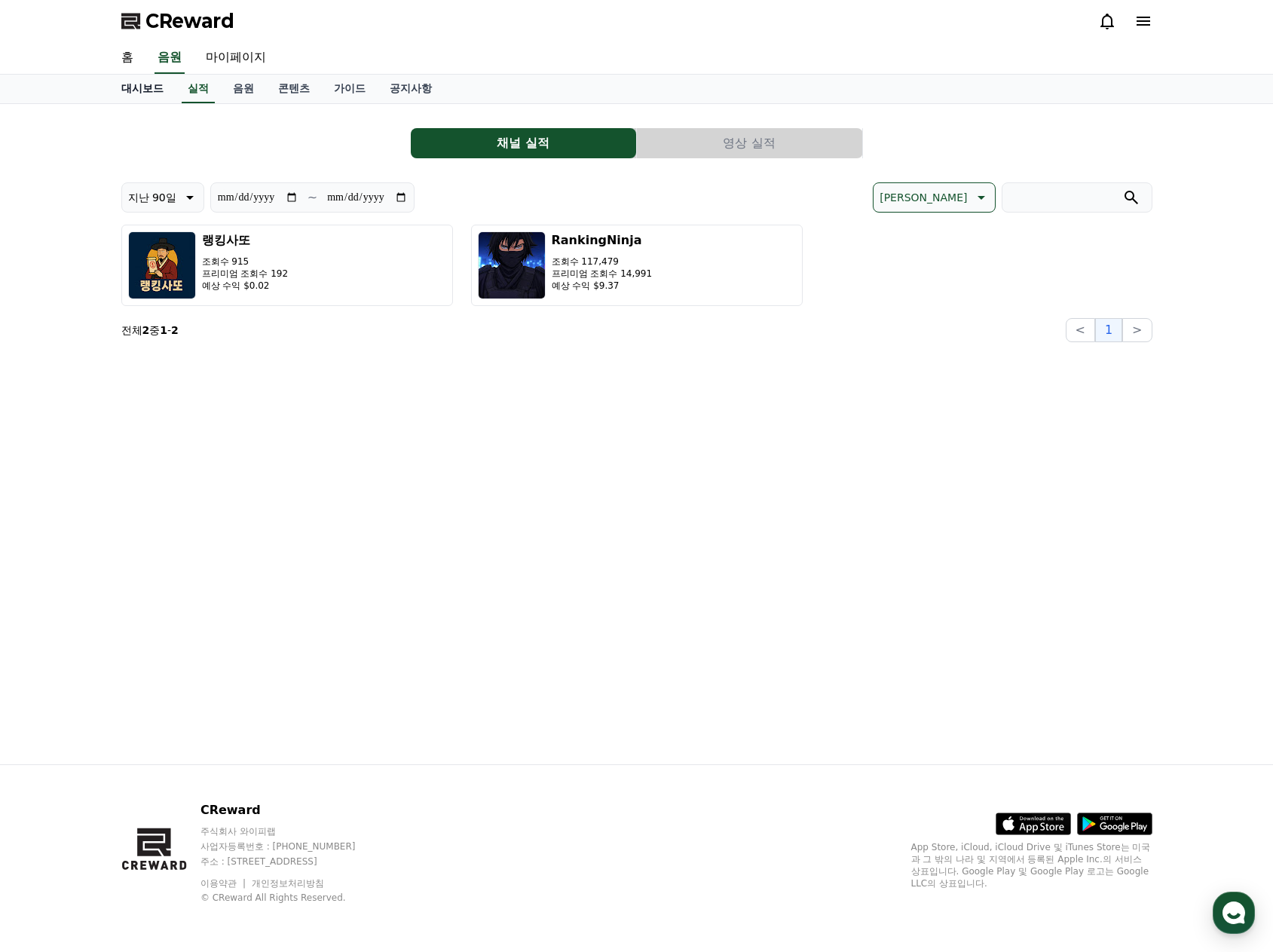
click at [137, 93] on link "대시보드" at bounding box center [142, 88] width 66 height 29
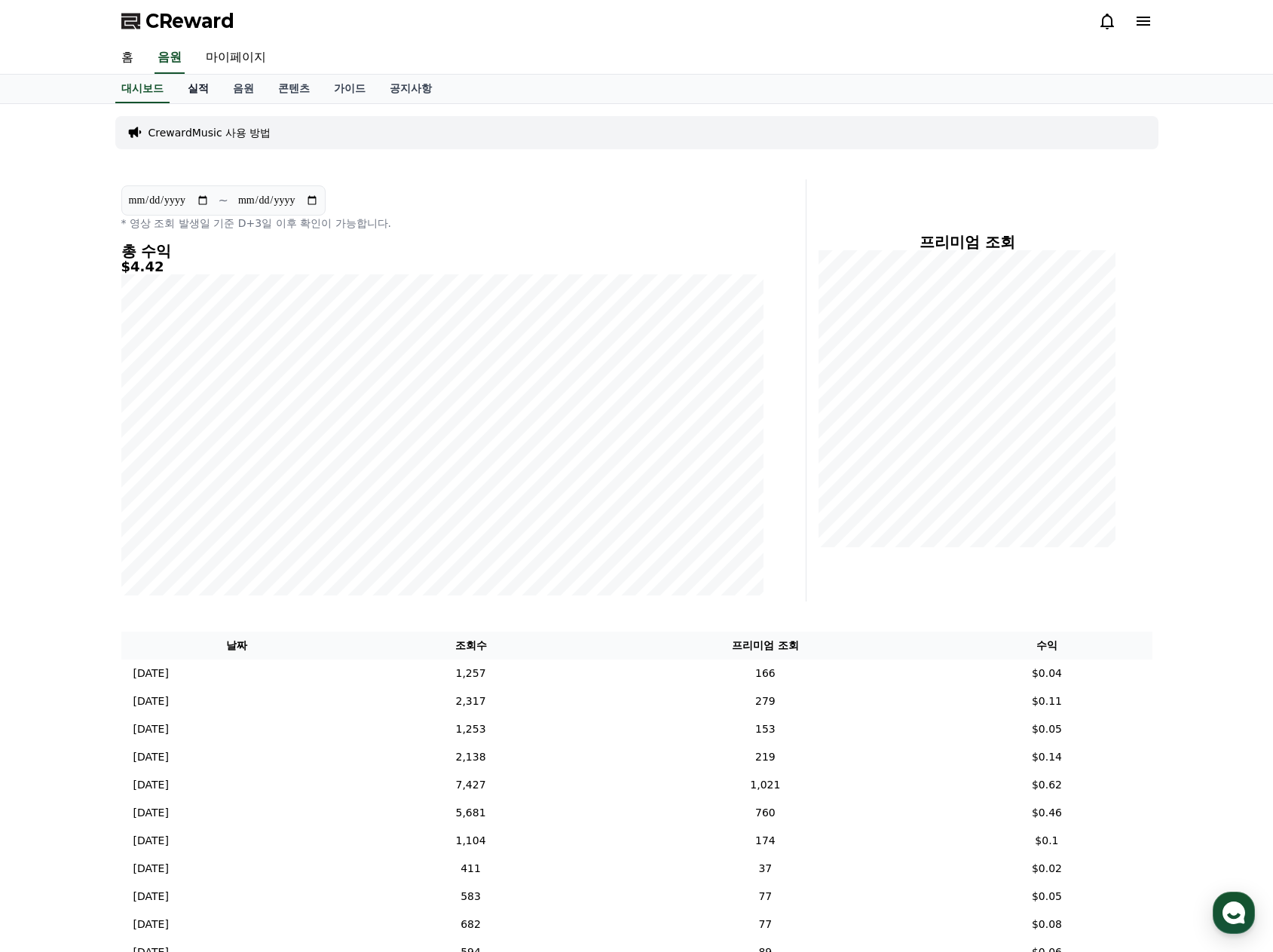
click at [214, 100] on link "실적" at bounding box center [198, 88] width 45 height 29
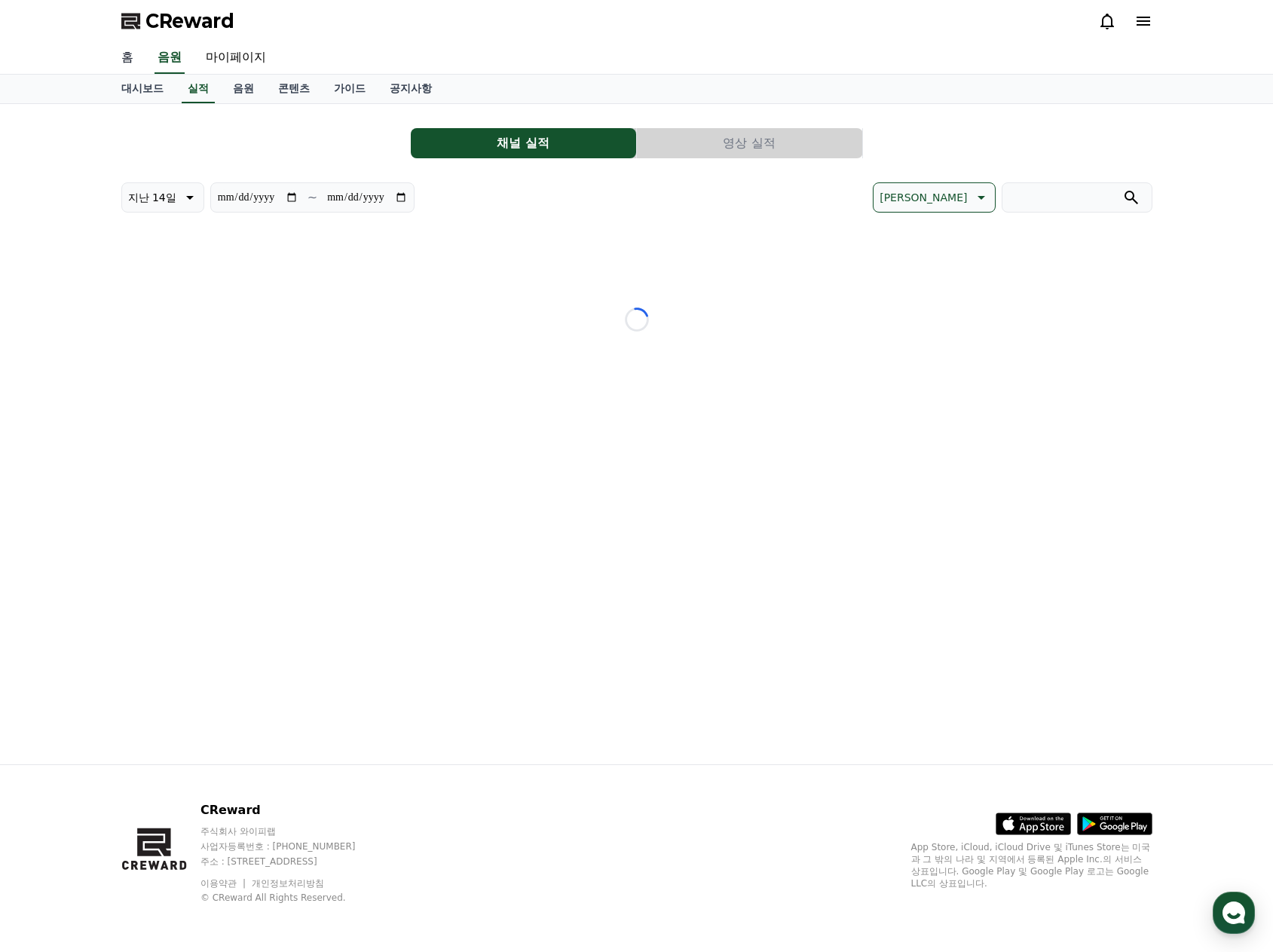
click at [141, 62] on link "홈" at bounding box center [127, 58] width 36 height 31
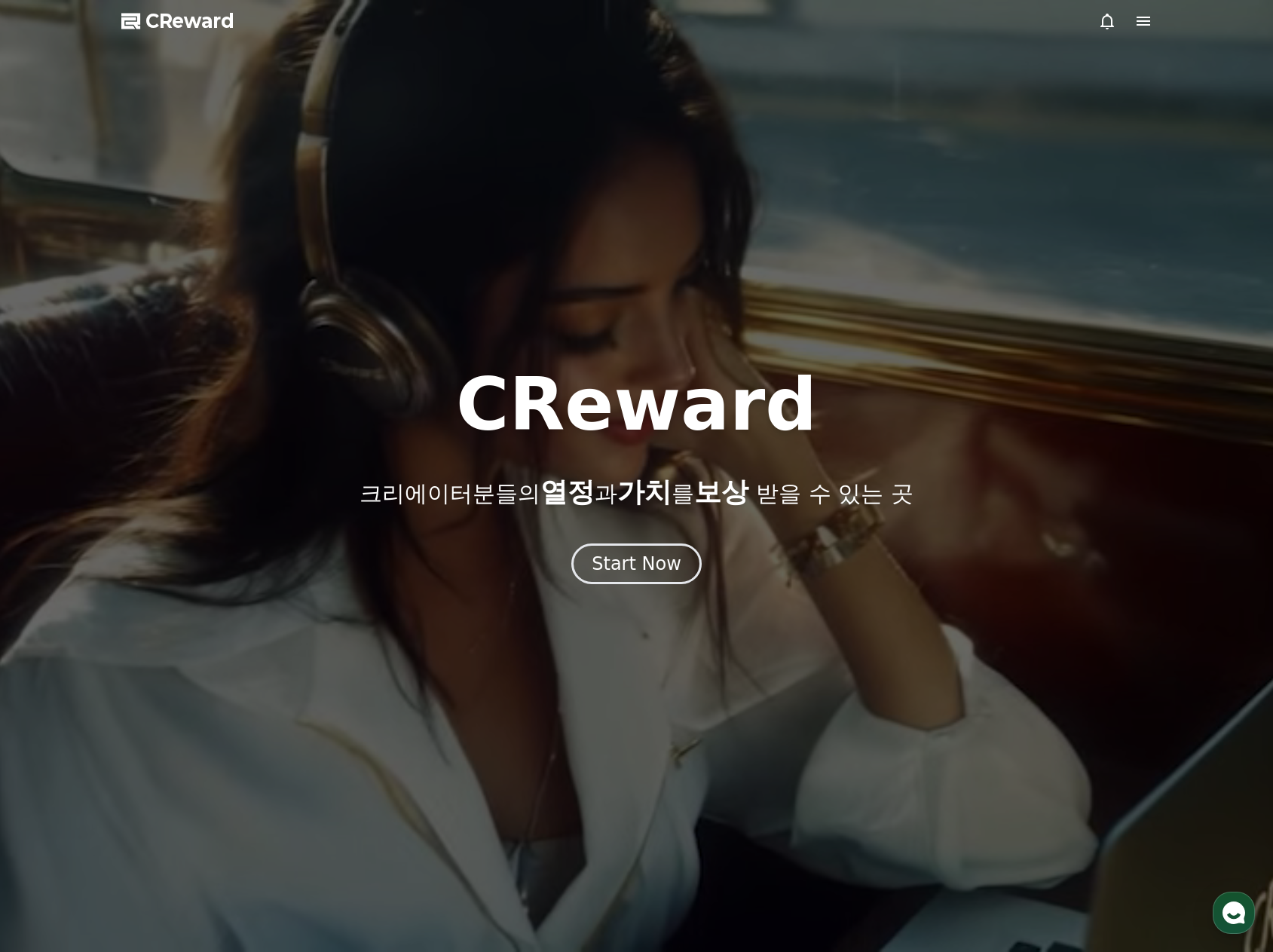
click at [1142, 30] on div at bounding box center [636, 476] width 1273 height 952
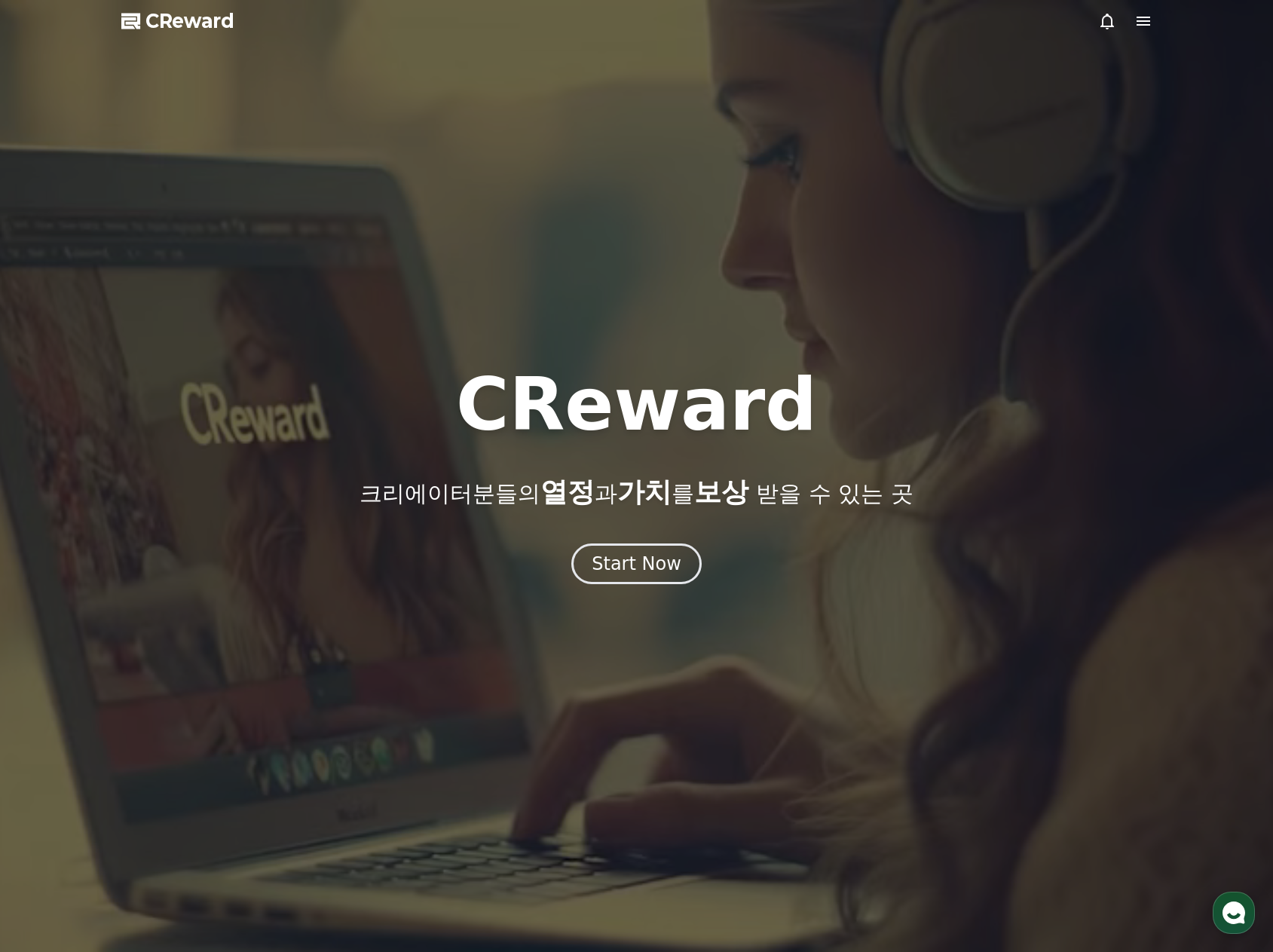
click at [1142, 27] on icon at bounding box center [1142, 20] width 18 height 18
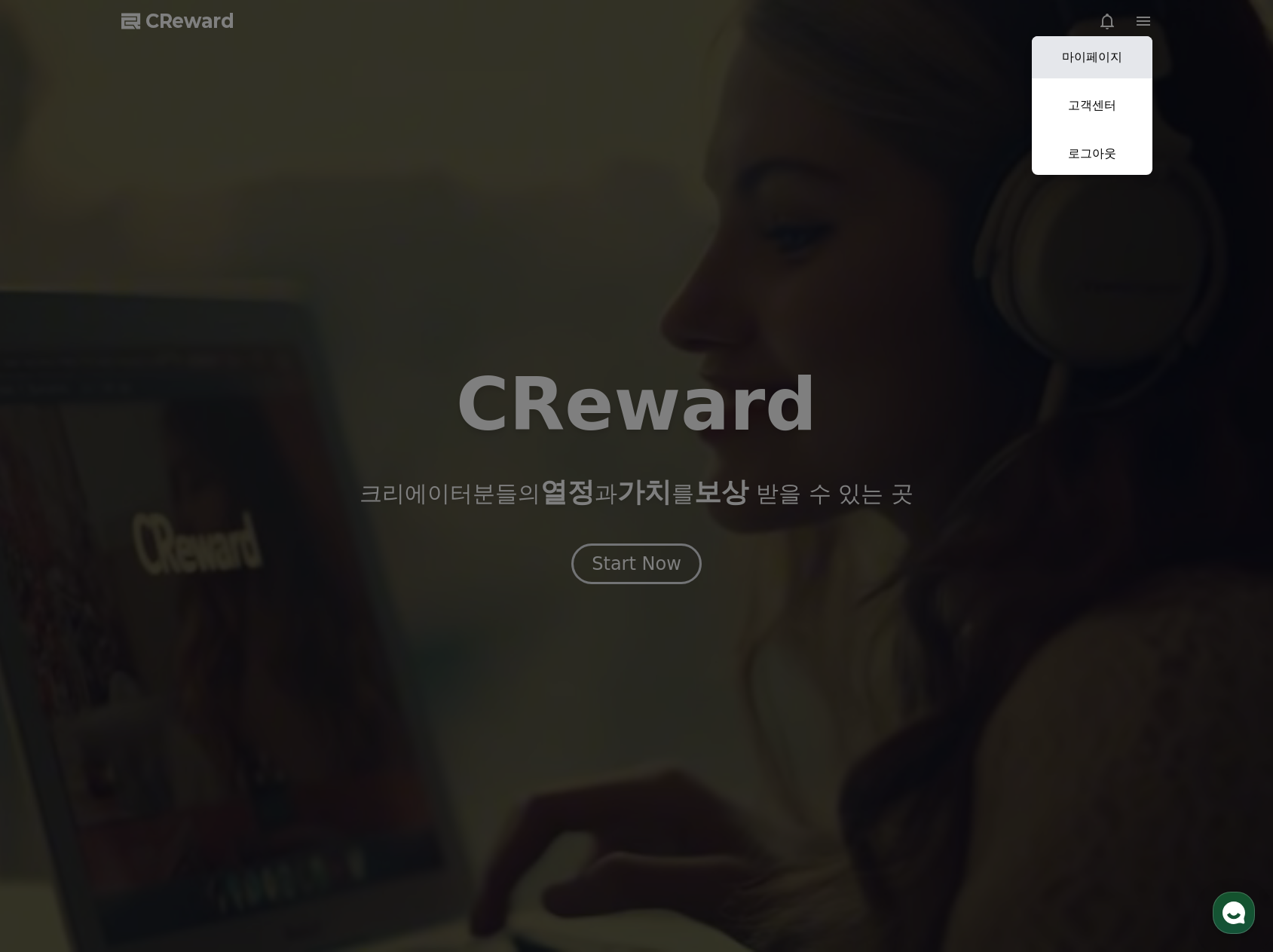
click at [1114, 49] on link "마이페이지" at bounding box center [1092, 57] width 120 height 42
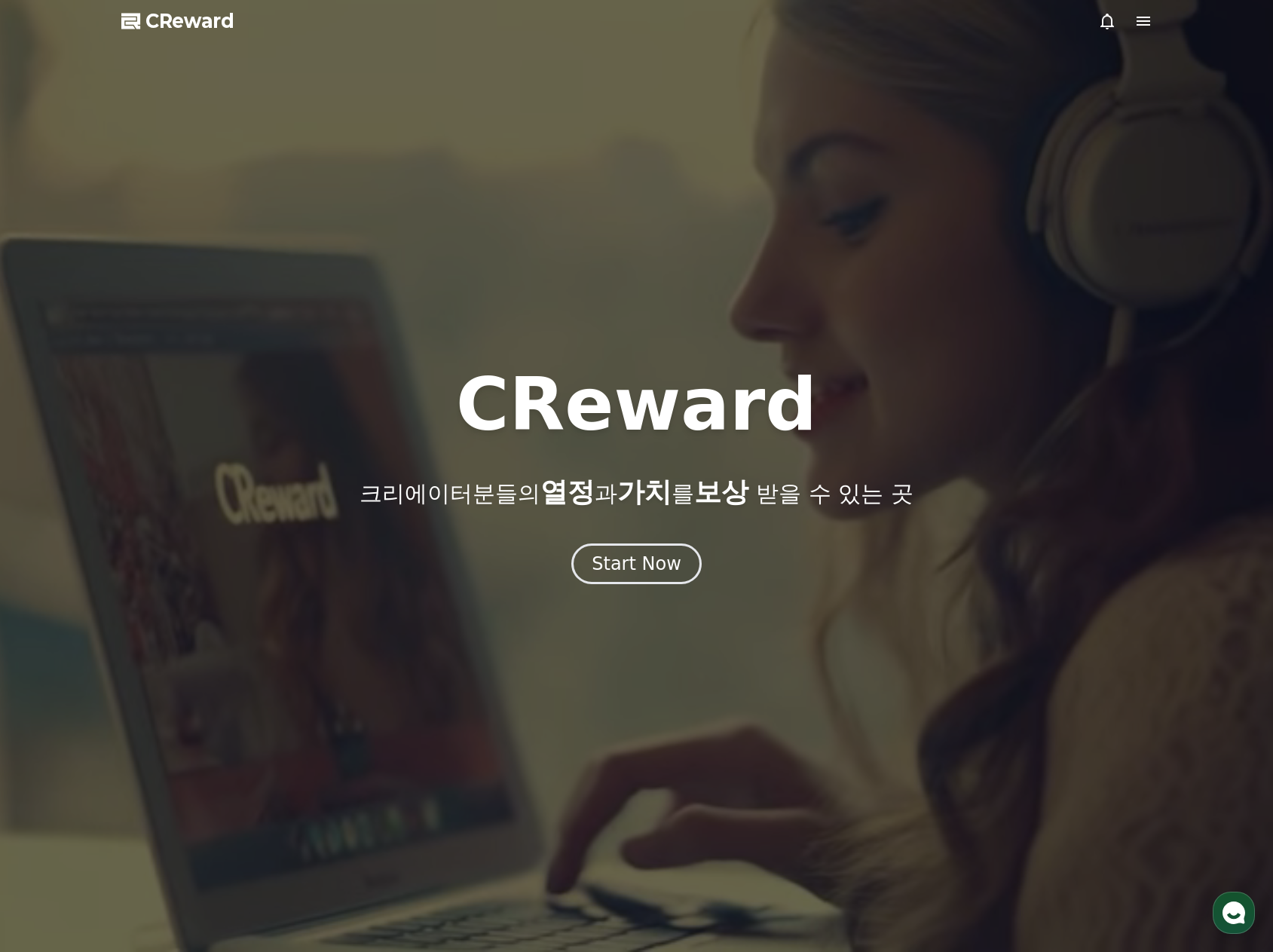
select select "**********"
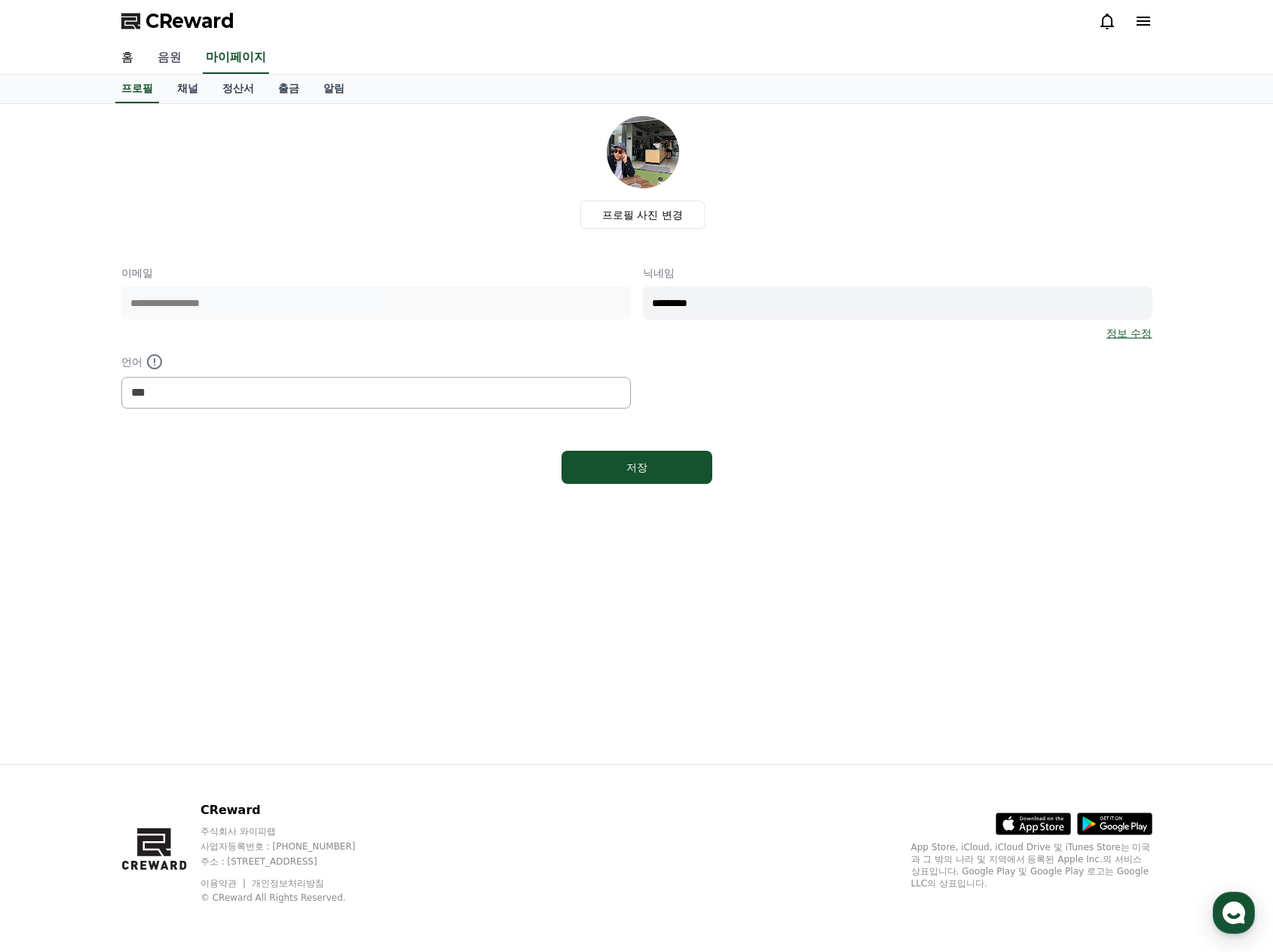
click at [175, 59] on link "음원" at bounding box center [170, 58] width 48 height 31
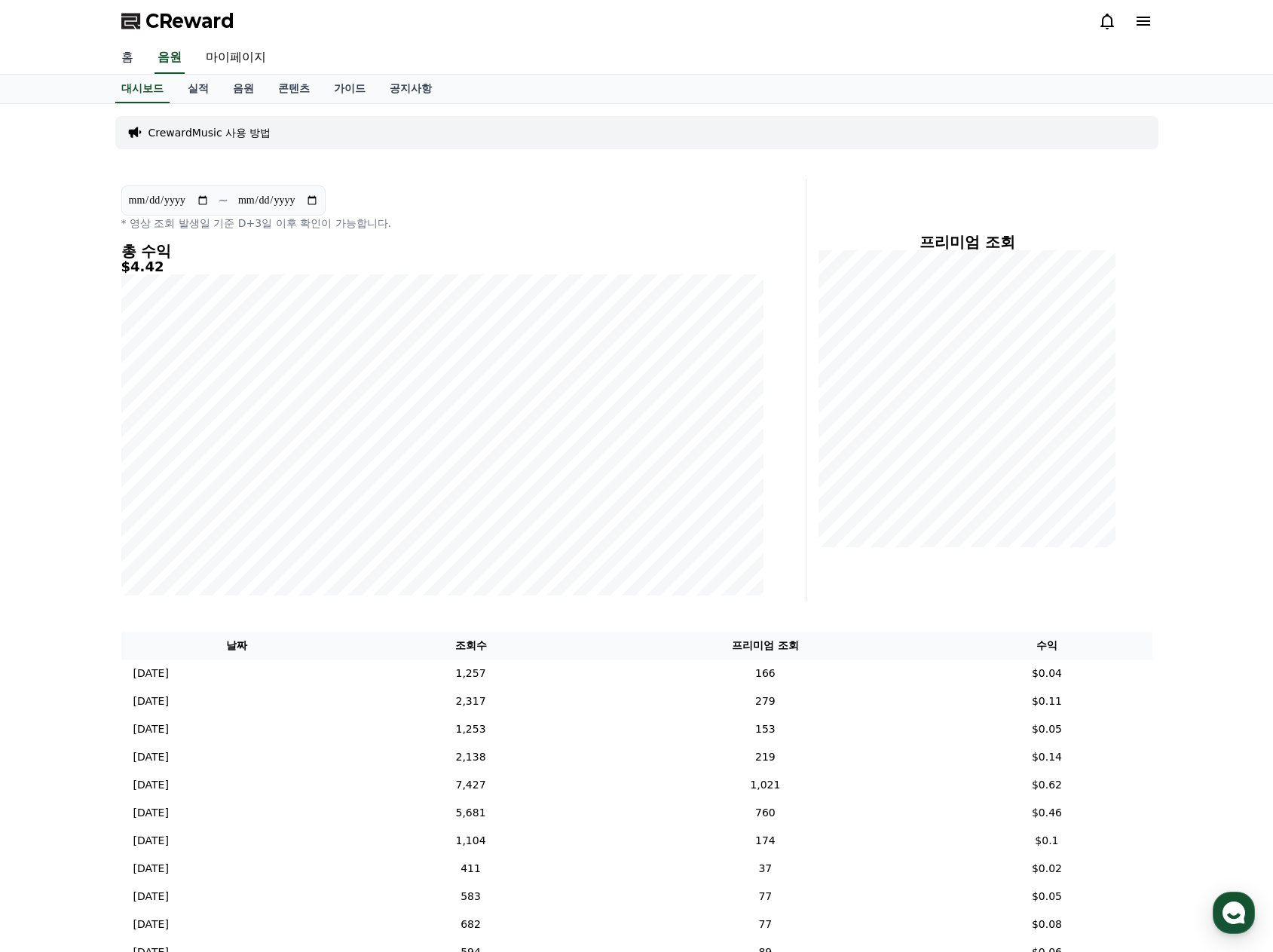
click at [120, 59] on link "홈" at bounding box center [127, 58] width 36 height 31
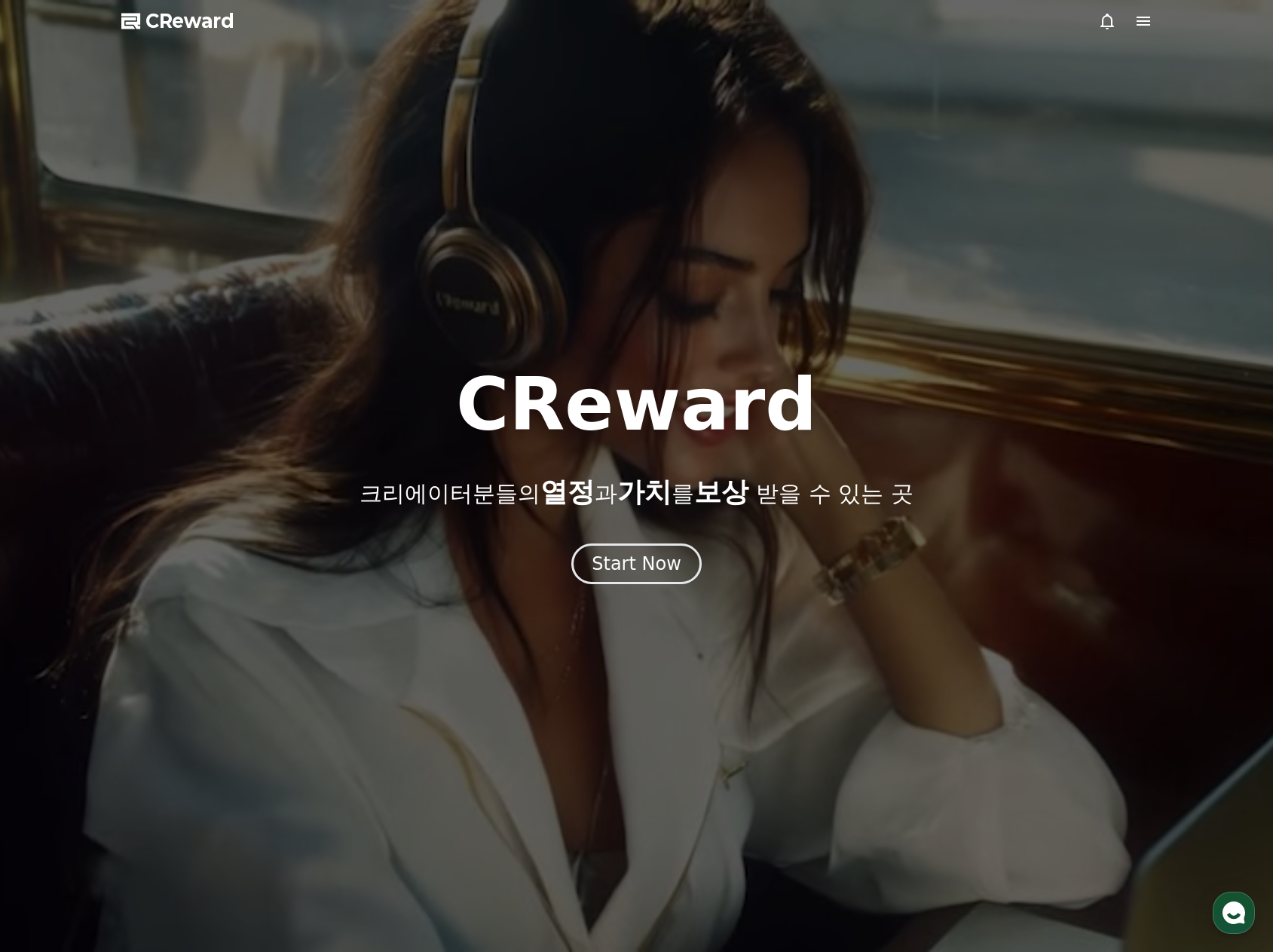
click at [1136, 23] on icon at bounding box center [1142, 20] width 18 height 18
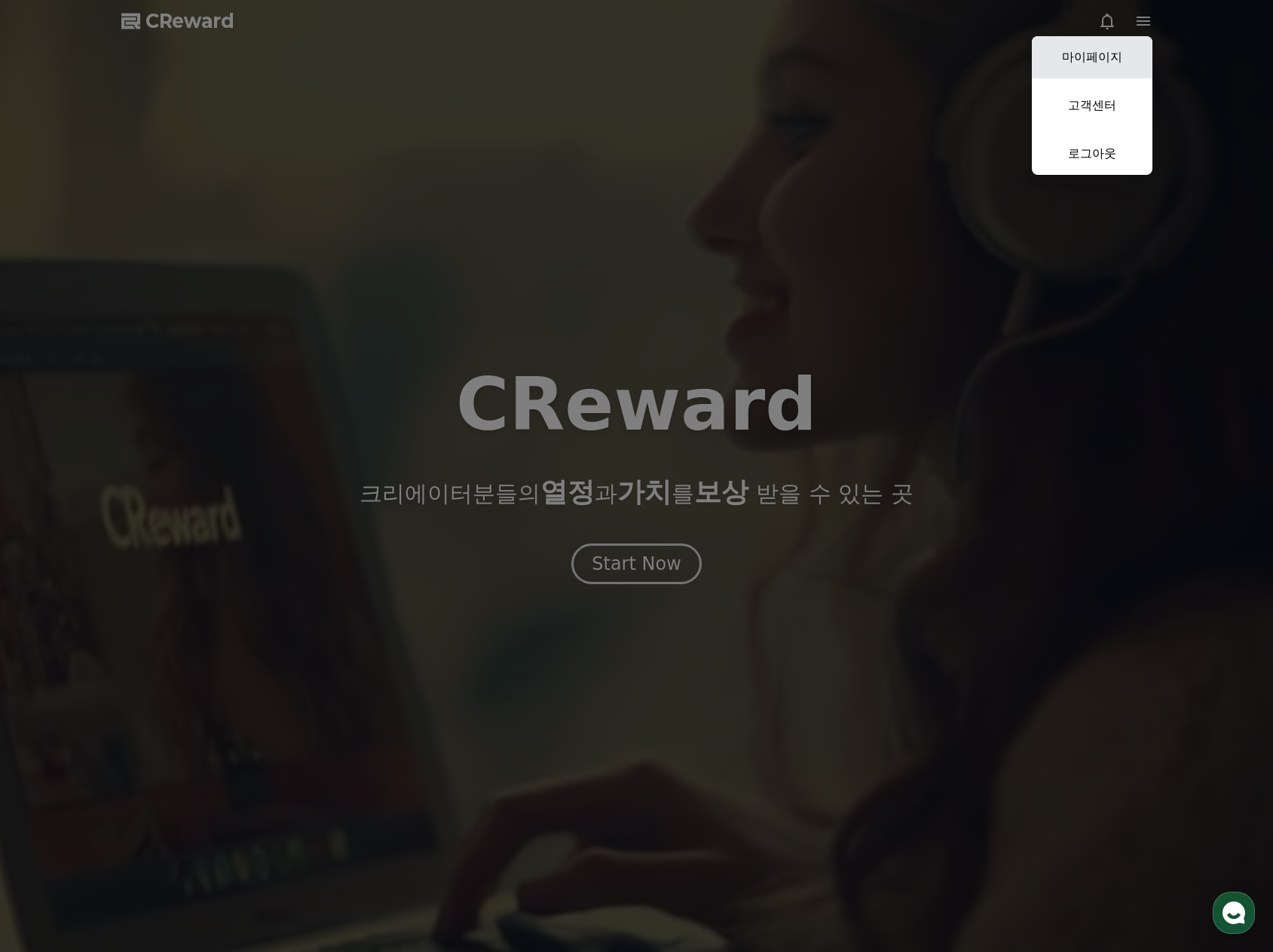
click at [1110, 72] on link "마이페이지" at bounding box center [1092, 57] width 120 height 42
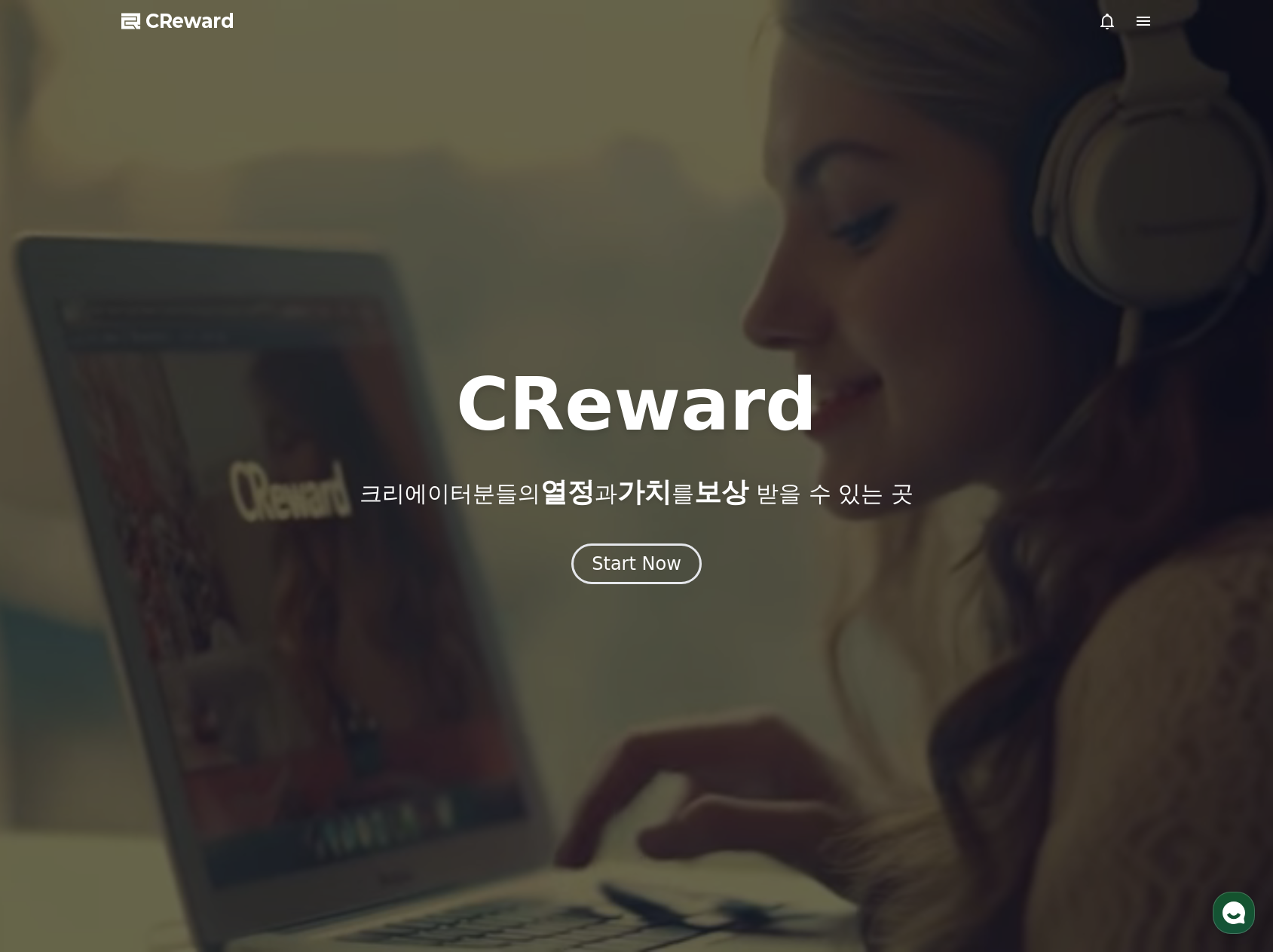
select select "**********"
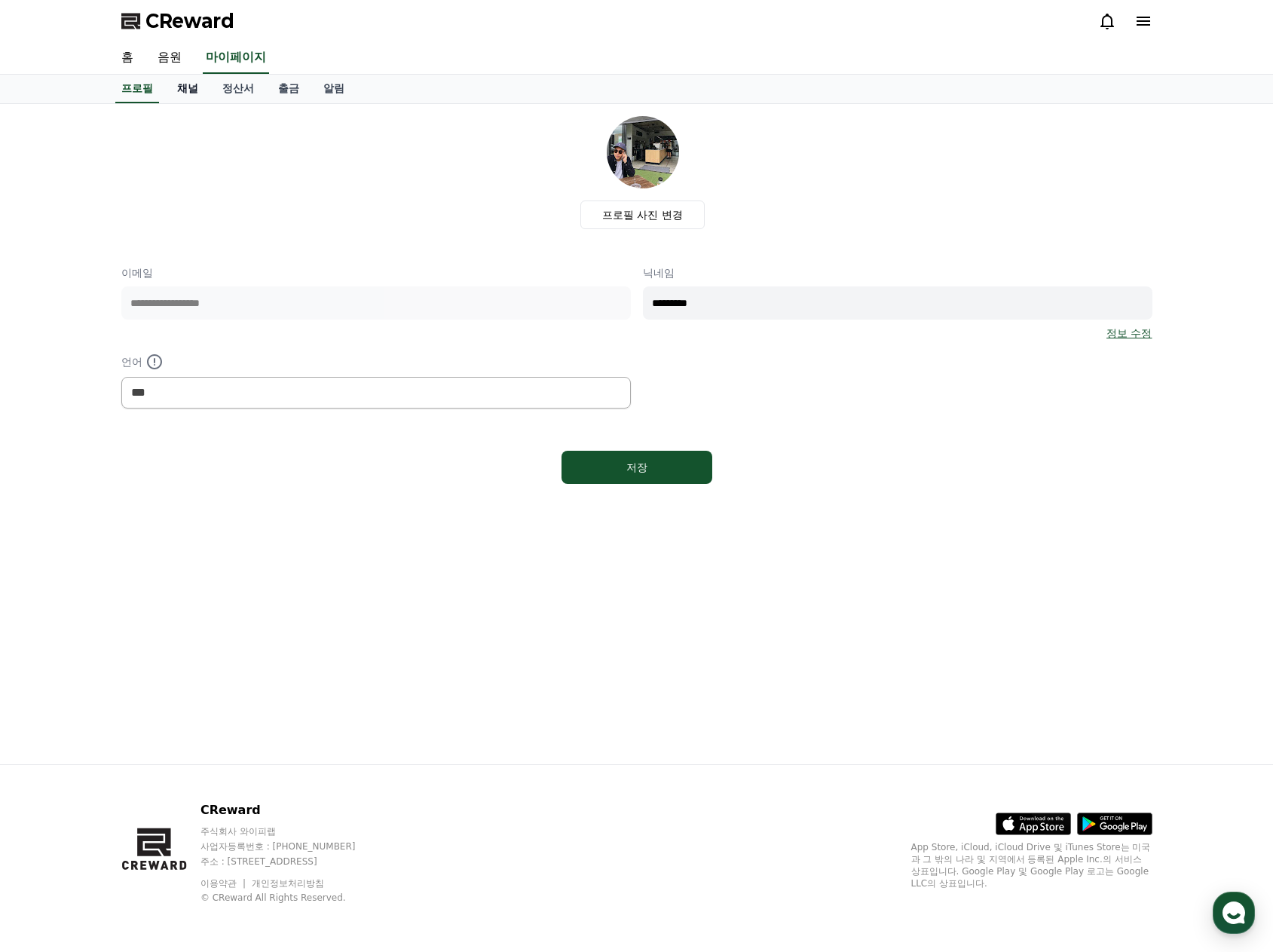
click at [191, 92] on link "채널" at bounding box center [188, 88] width 45 height 29
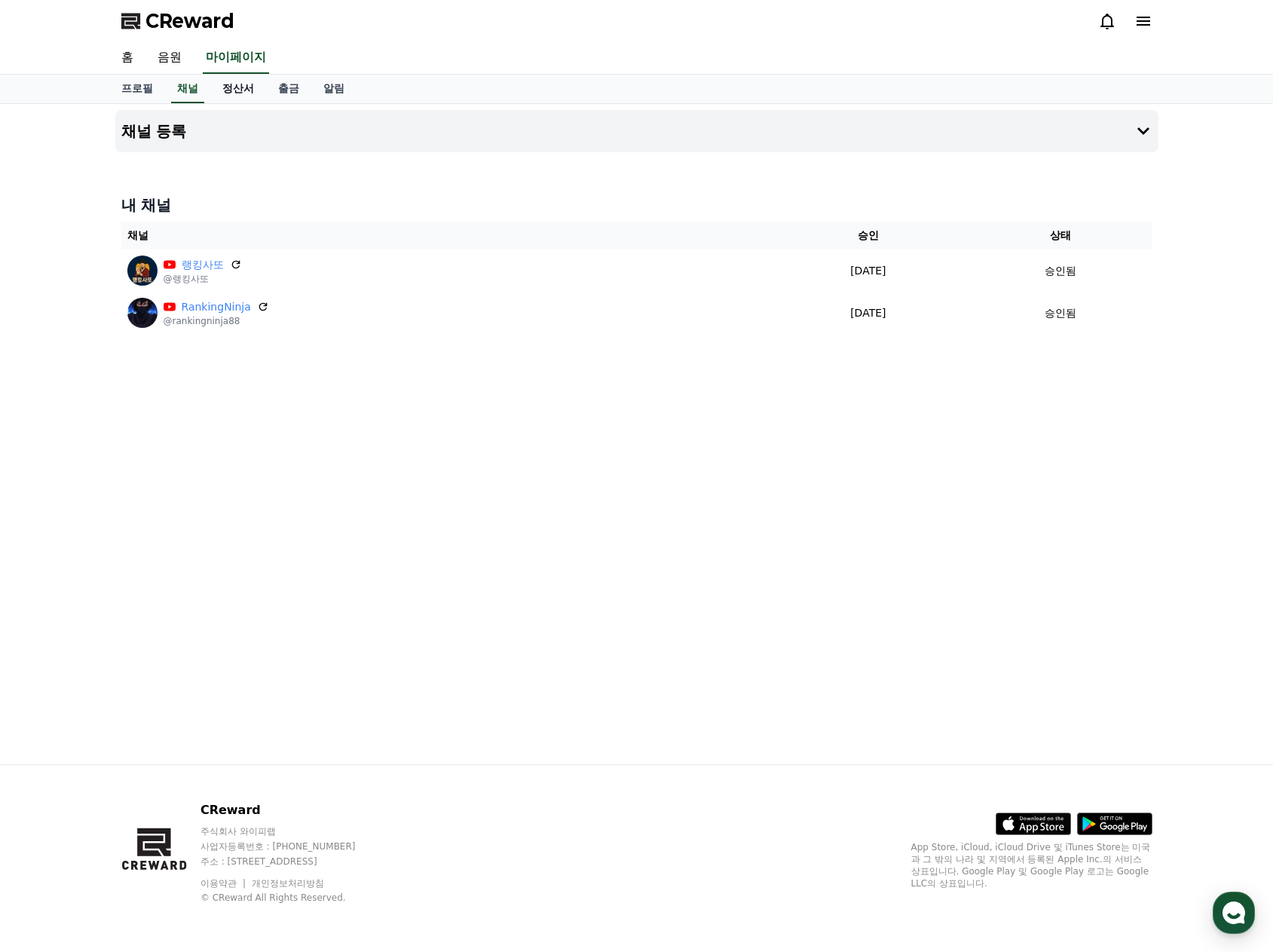
click at [216, 91] on link "정산서" at bounding box center [238, 88] width 55 height 29
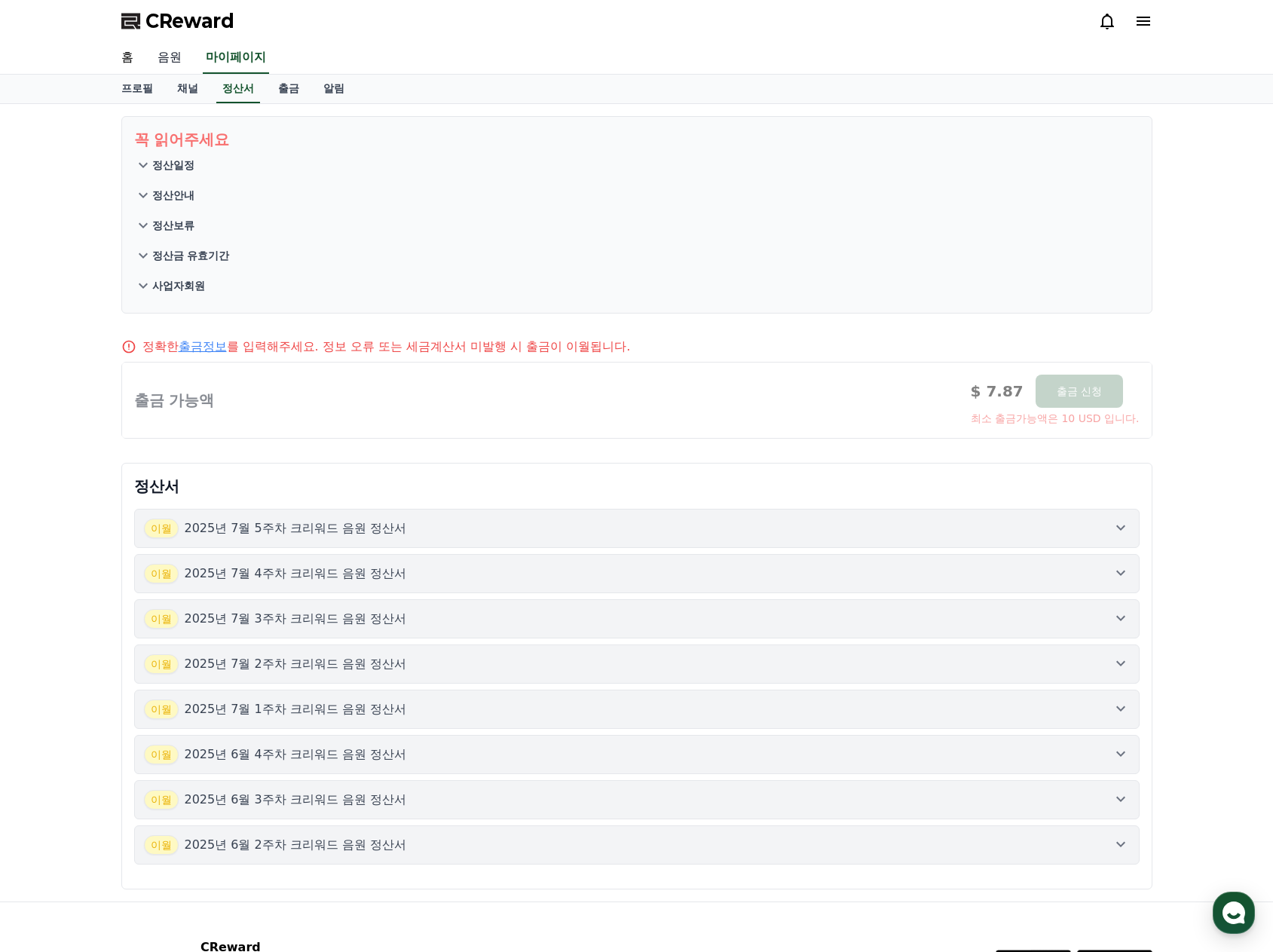
click at [163, 55] on link "음원" at bounding box center [170, 58] width 48 height 31
